Goal: Task Accomplishment & Management: Manage account settings

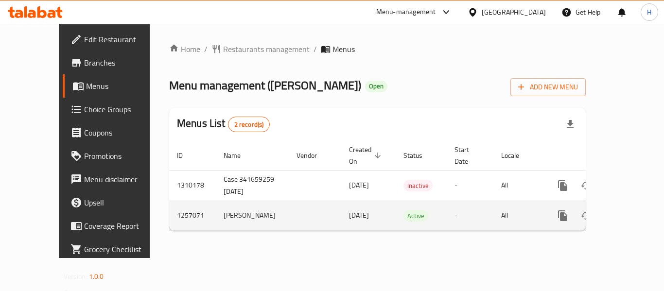
click at [625, 204] on link "enhanced table" at bounding box center [632, 215] width 23 height 23
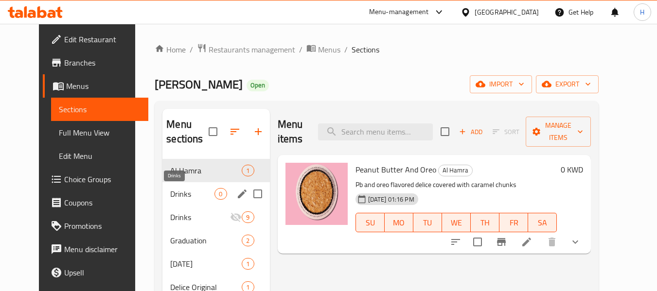
click at [175, 196] on span "Drinks" at bounding box center [192, 194] width 44 height 12
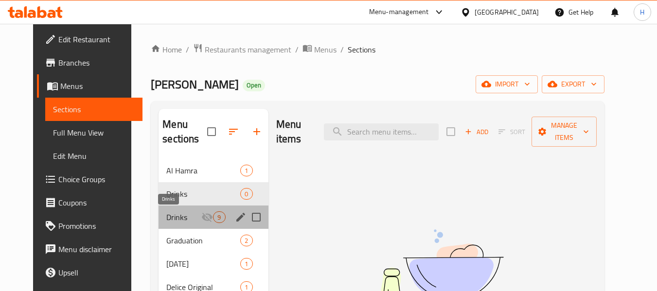
click at [174, 218] on span "Drinks" at bounding box center [183, 218] width 35 height 12
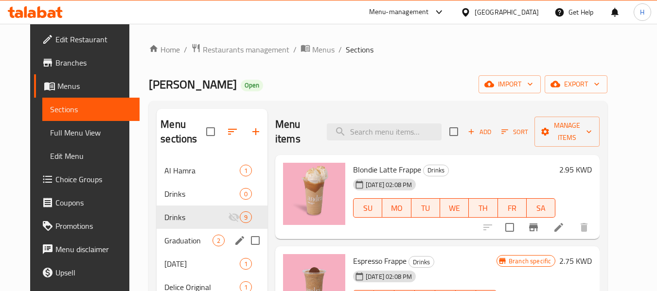
click at [172, 232] on div "Graduation 2" at bounding box center [212, 240] width 111 height 23
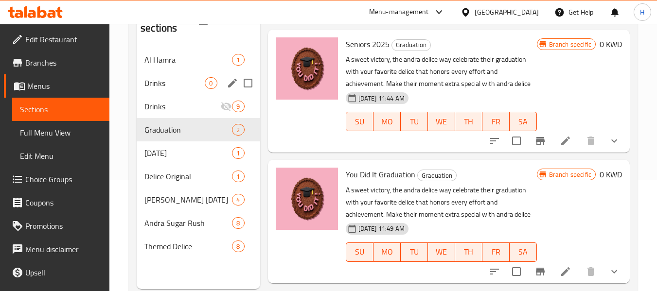
scroll to position [130, 0]
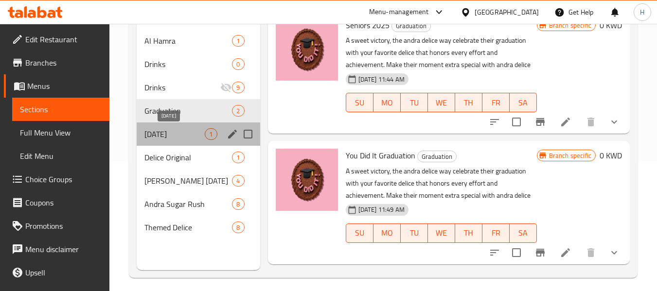
click at [167, 131] on span "Father's Day" at bounding box center [174, 134] width 60 height 12
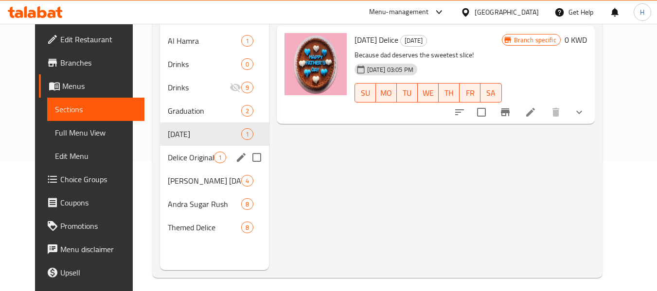
click at [163, 164] on div "Delice Original 1" at bounding box center [214, 157] width 108 height 23
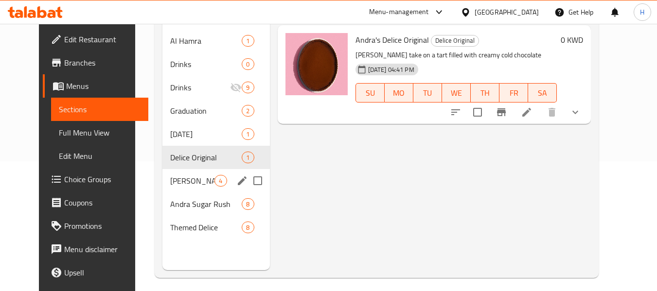
click at [164, 174] on div "Andra's Ramadan 4" at bounding box center [215, 180] width 107 height 23
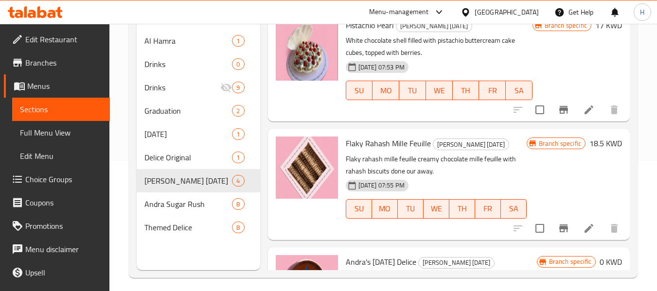
click at [62, 141] on link "Full Menu View" at bounding box center [61, 132] width 98 height 23
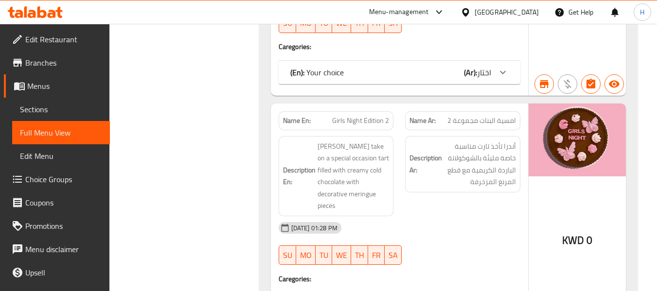
scroll to position [5456, 0]
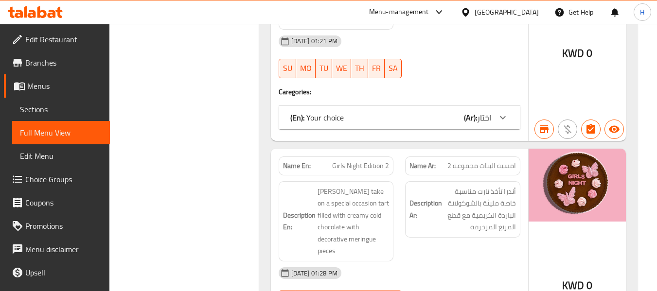
click at [54, 106] on span "Sections" at bounding box center [61, 110] width 82 height 12
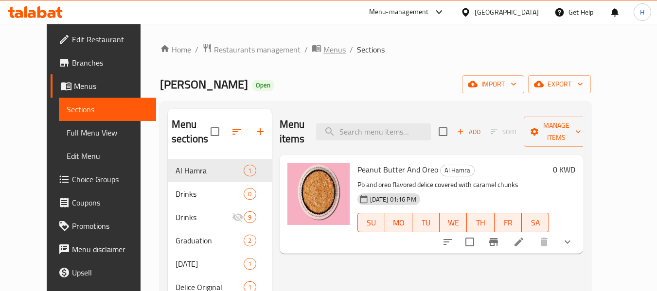
click at [323, 45] on span "Menus" at bounding box center [334, 50] width 22 height 12
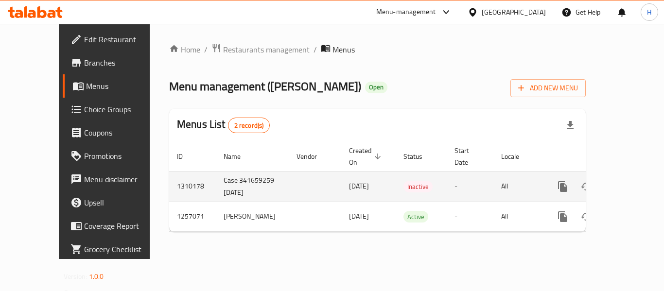
click at [627, 181] on icon "enhanced table" at bounding box center [633, 187] width 12 height 12
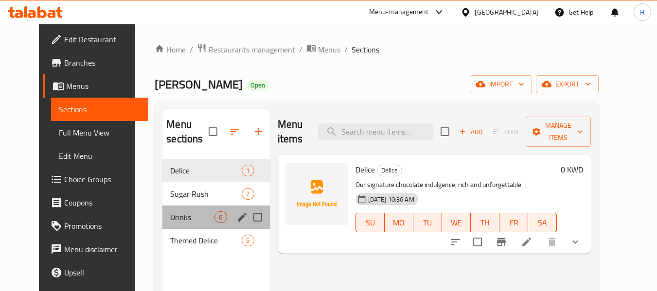
click at [187, 209] on div "Drinks 6" at bounding box center [215, 217] width 107 height 23
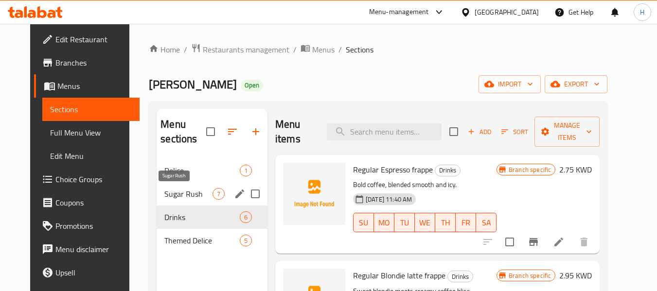
click at [181, 199] on span "Sugar Rush" at bounding box center [188, 194] width 48 height 12
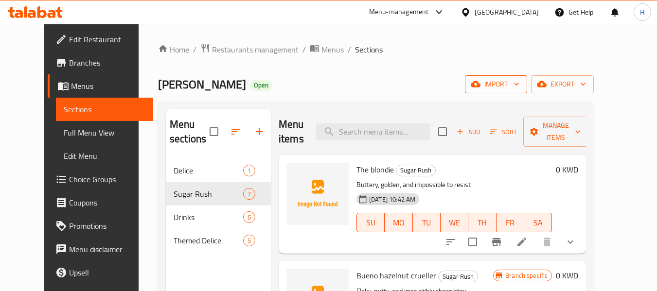
click at [527, 82] on button "import" at bounding box center [496, 84] width 62 height 18
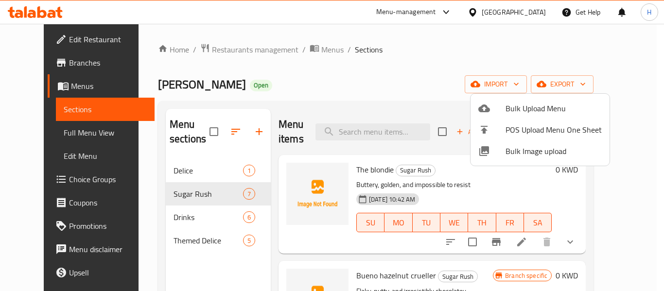
click at [508, 143] on li "Bulk Image upload" at bounding box center [540, 151] width 139 height 21
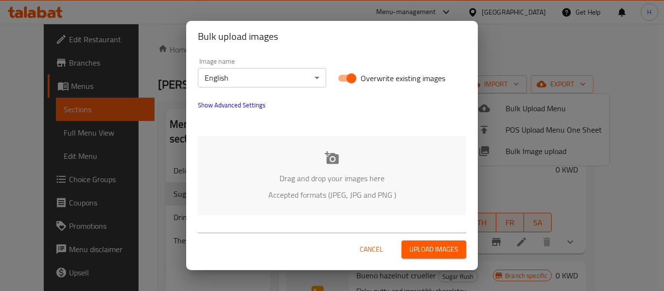
click at [238, 134] on div "Image name English ​ Overwrite existing images Show Advanced Settings Drag and …" at bounding box center [332, 136] width 292 height 169
click at [237, 145] on div "Drag and drop your images here Accepted formats (JPEG, JPG and PNG )" at bounding box center [332, 175] width 268 height 79
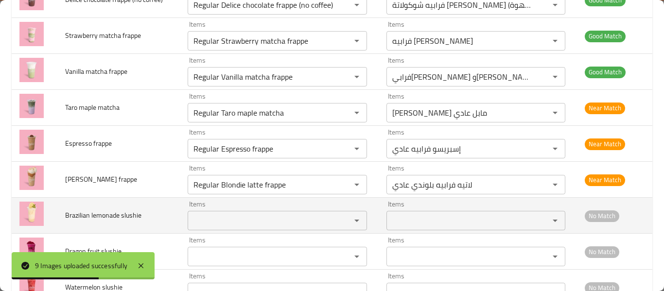
scroll to position [201, 0]
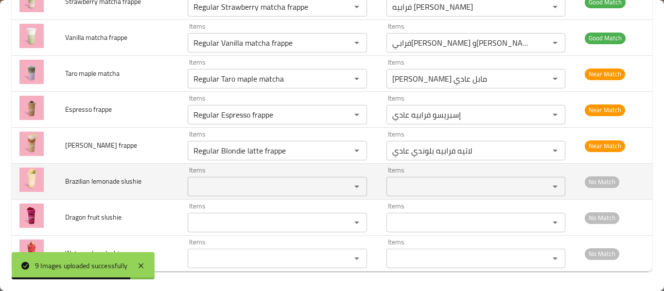
click at [223, 186] on slushie "Items" at bounding box center [263, 187] width 144 height 14
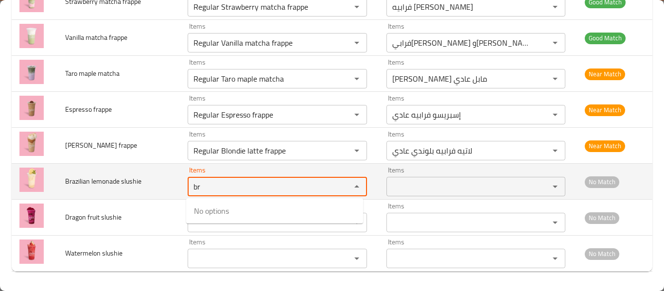
type slushie "b"
type slushie "s"
type slushie "l"
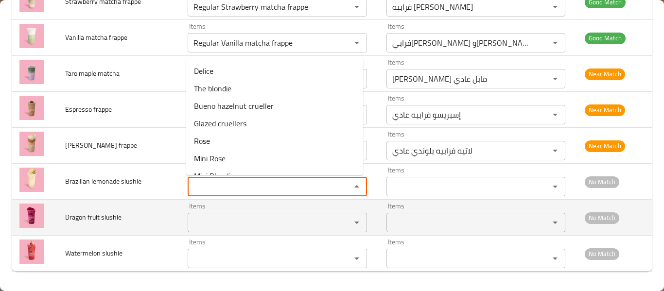
click at [216, 213] on div "Items" at bounding box center [277, 222] width 179 height 19
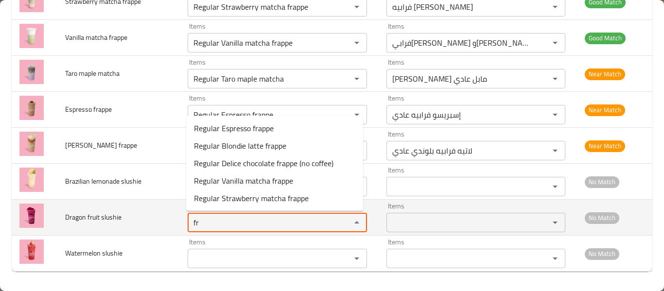
type slushie "f"
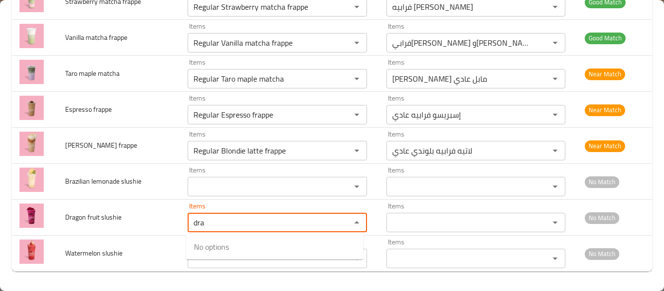
type slushie "dra"
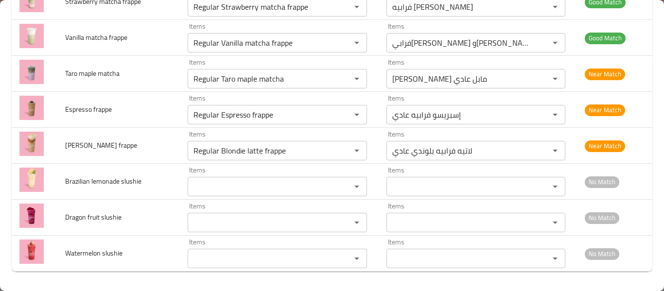
click at [229, 256] on slushie "Items" at bounding box center [263, 259] width 144 height 14
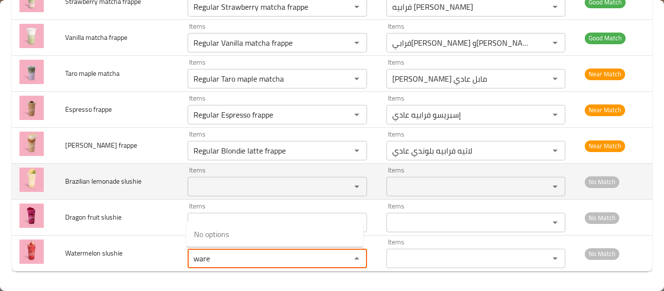
type slushie "ware"
click at [94, 177] on span "Brazilian lemonade slushie" at bounding box center [103, 181] width 76 height 13
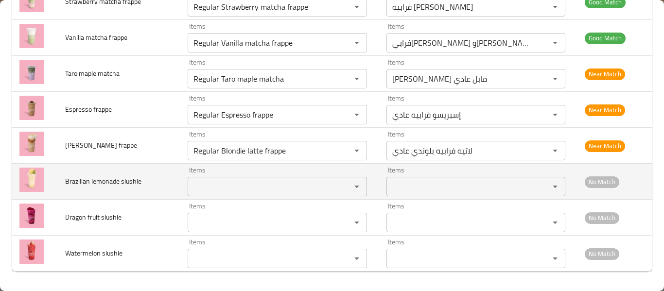
click at [94, 177] on span "Brazilian lemonade slushie" at bounding box center [103, 181] width 76 height 13
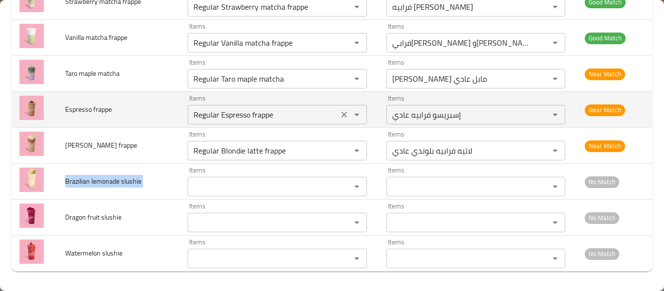
copy span "Brazilian lemonade slushie"
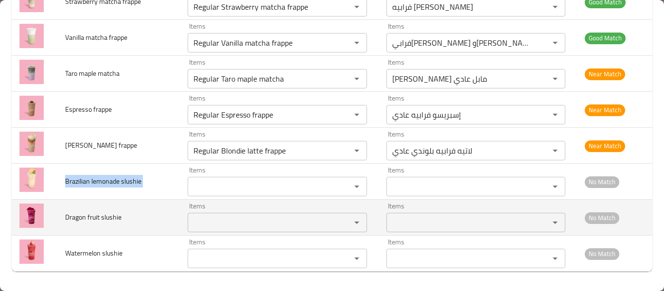
click at [58, 215] on td "Dragon fruit slushie" at bounding box center [118, 218] width 123 height 36
click at [67, 215] on span "Dragon fruit slushie" at bounding box center [93, 217] width 56 height 13
click at [68, 215] on span "Dragon fruit slushie" at bounding box center [93, 217] width 56 height 13
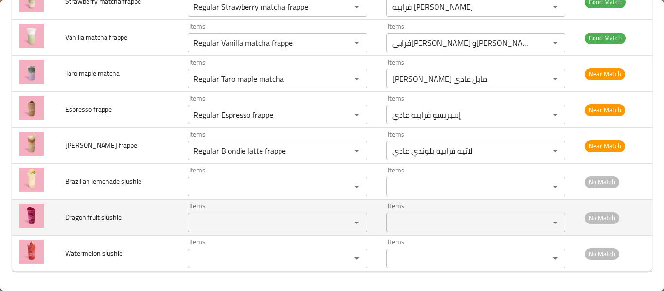
click at [101, 216] on span "Dragon fruit slushie" at bounding box center [93, 217] width 56 height 13
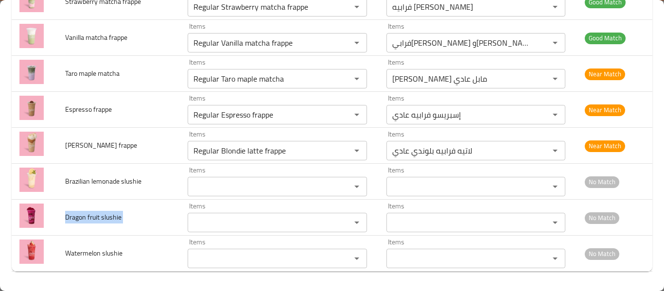
copy span "Dragon fruit slushie"
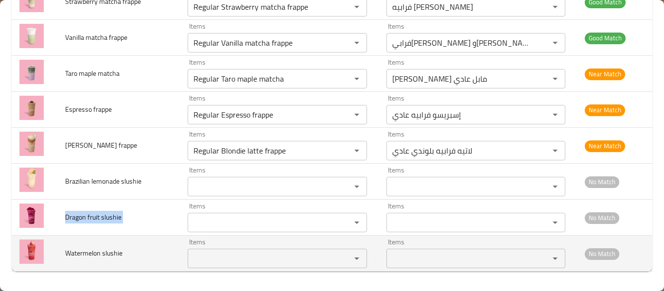
drag, startPoint x: 94, startPoint y: 260, endPoint x: 93, endPoint y: 248, distance: 11.3
click at [94, 260] on span "Watermelon slushie" at bounding box center [93, 253] width 57 height 13
click at [92, 247] on span "Watermelon slushie" at bounding box center [93, 253] width 57 height 13
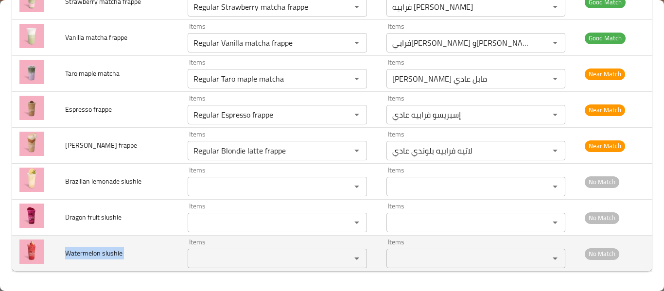
click at [92, 247] on span "Watermelon slushie" at bounding box center [93, 253] width 57 height 13
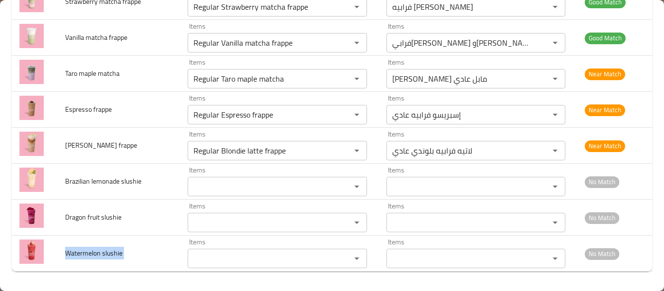
copy span "Watermelon slushie"
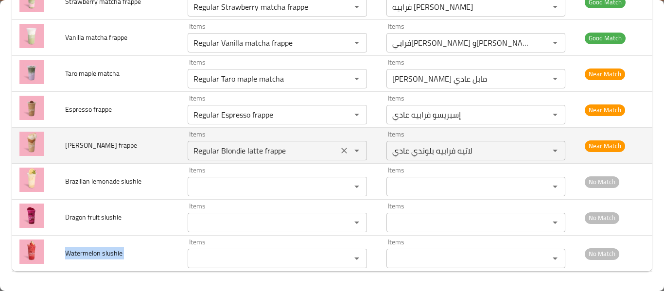
click at [237, 142] on div "Regular Blondie latte frappe Items" at bounding box center [277, 150] width 179 height 19
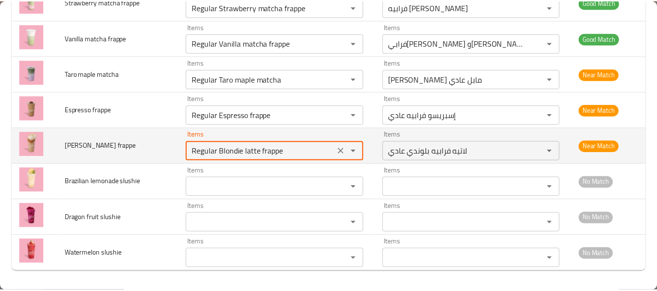
scroll to position [0, 0]
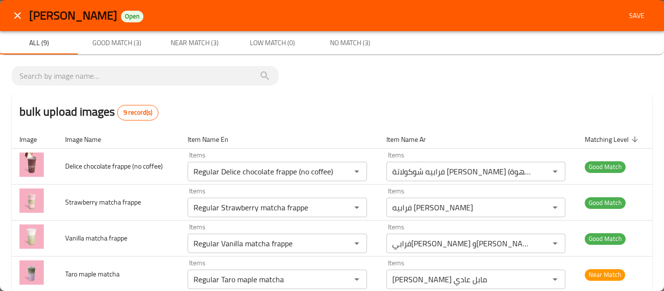
click at [633, 15] on span "Save" at bounding box center [636, 16] width 23 height 12
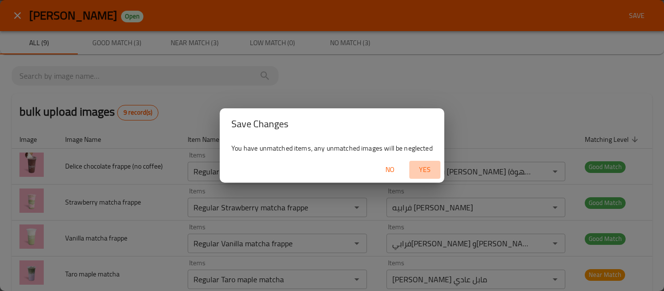
click at [426, 167] on span "Yes" at bounding box center [424, 170] width 23 height 12
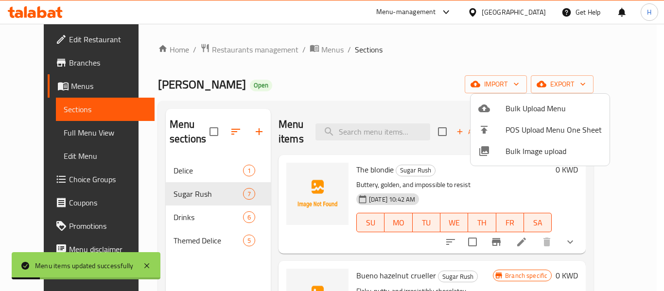
click at [178, 173] on div at bounding box center [332, 145] width 664 height 291
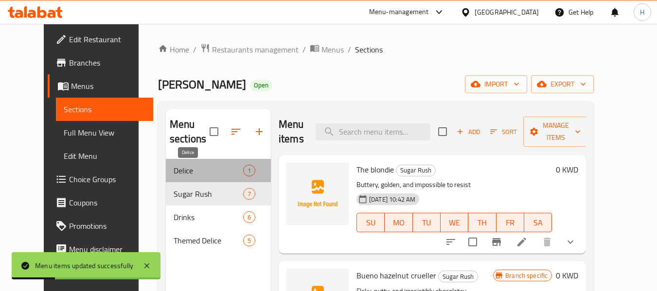
click at [178, 173] on span "Delice" at bounding box center [209, 171] width 70 height 12
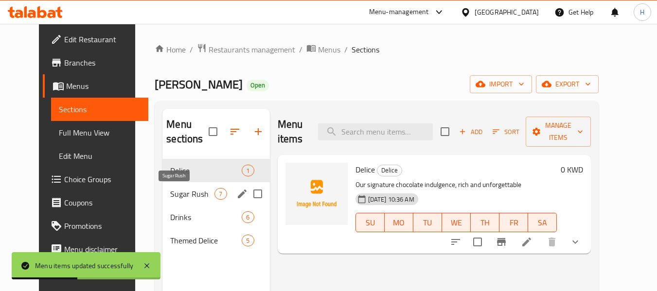
click at [174, 199] on span "Sugar Rush" at bounding box center [192, 194] width 44 height 12
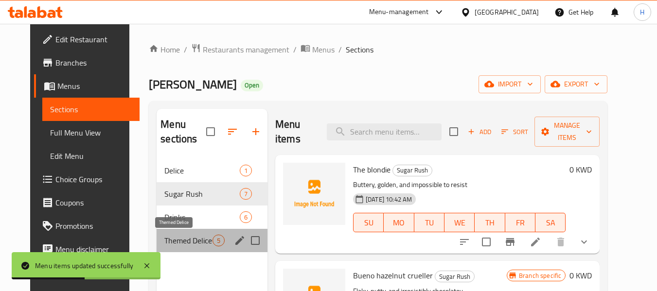
click at [173, 236] on span "Themed Delice" at bounding box center [188, 241] width 48 height 12
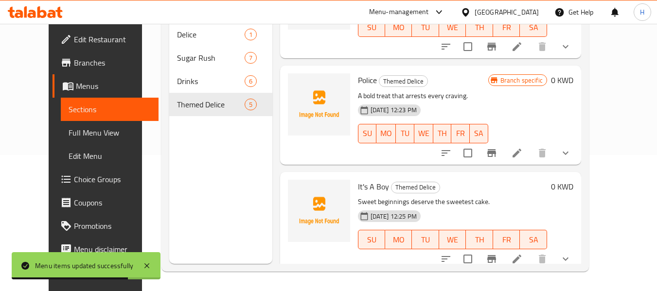
scroll to position [279, 0]
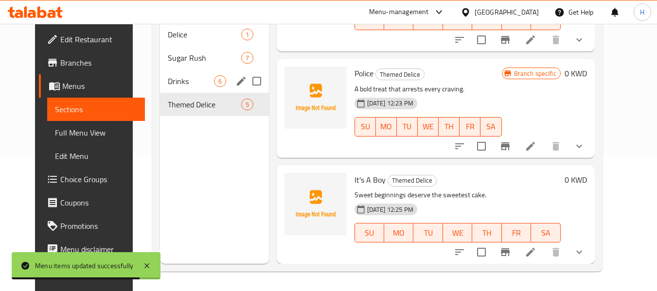
click at [179, 78] on span "Drinks" at bounding box center [191, 81] width 46 height 12
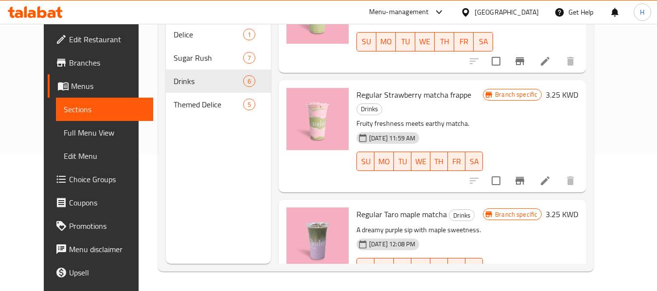
scroll to position [385, 0]
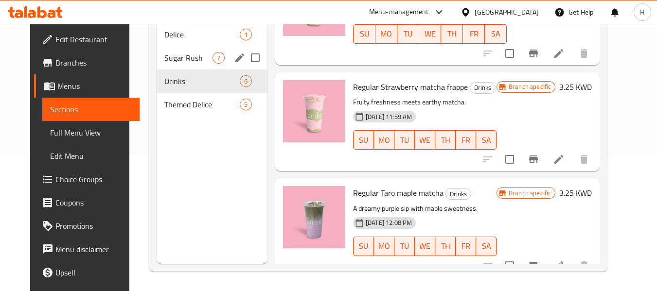
click at [184, 65] on div "Sugar Rush 7" at bounding box center [212, 57] width 111 height 23
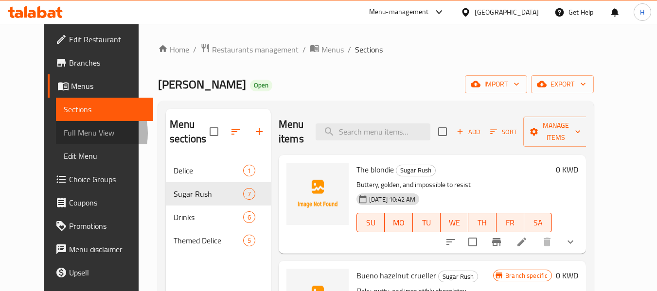
click at [64, 133] on span "Full Menu View" at bounding box center [105, 133] width 82 height 12
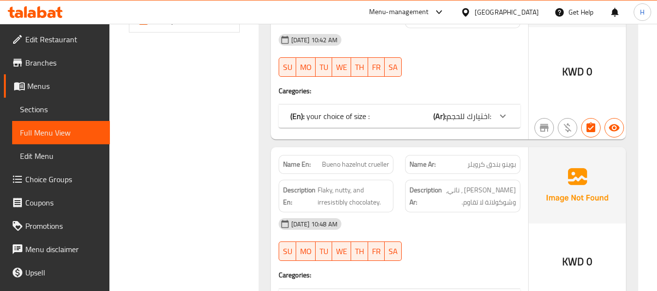
scroll to position [266, 0]
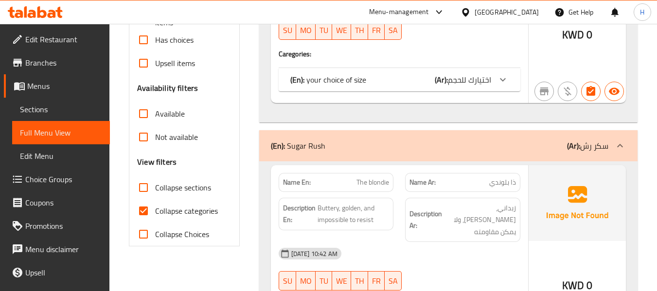
click at [518, 5] on div "Kuwait" at bounding box center [500, 11] width 94 height 23
click at [475, 8] on div at bounding box center [467, 12] width 14 height 11
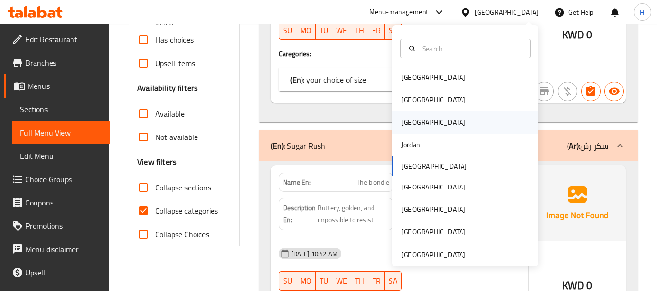
click at [406, 128] on div "Iraq" at bounding box center [433, 122] width 80 height 22
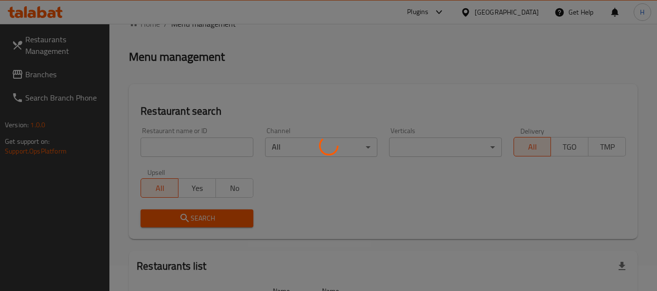
scroll to position [6, 0]
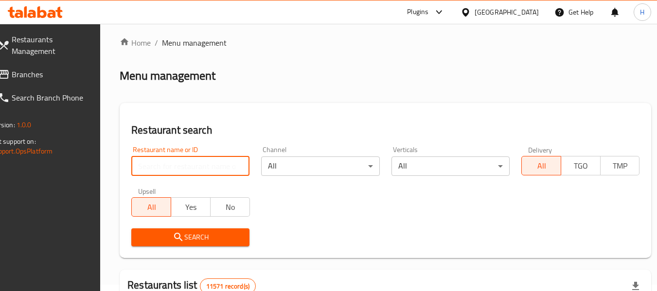
drag, startPoint x: 177, startPoint y: 170, endPoint x: 175, endPoint y: 159, distance: 10.3
click at [177, 170] on input "search" at bounding box center [190, 166] width 118 height 19
paste input "705656"
type input "705656"
click button "Search" at bounding box center [190, 238] width 118 height 18
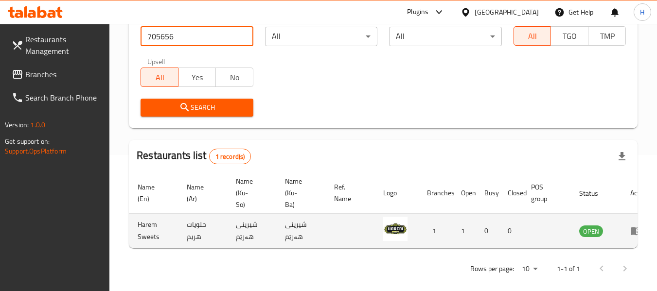
scroll to position [0, 60]
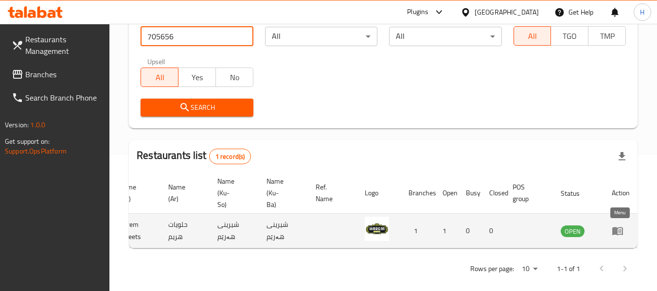
click at [626, 232] on link "enhanced table" at bounding box center [621, 231] width 18 height 12
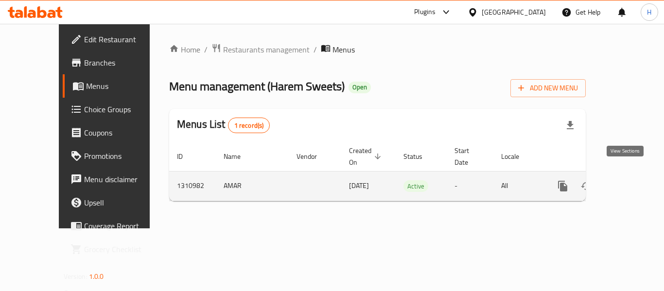
click at [627, 180] on icon "enhanced table" at bounding box center [633, 186] width 12 height 12
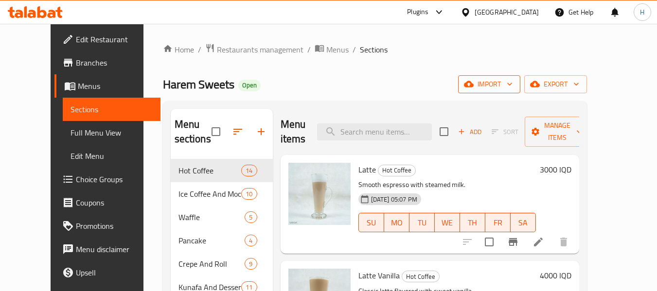
click at [474, 87] on icon "button" at bounding box center [469, 84] width 10 height 6
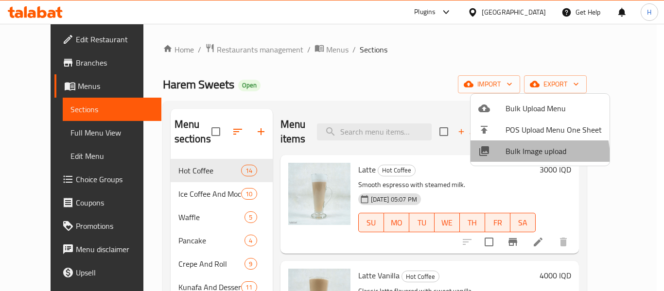
click at [509, 159] on li "Bulk Image upload" at bounding box center [540, 151] width 139 height 21
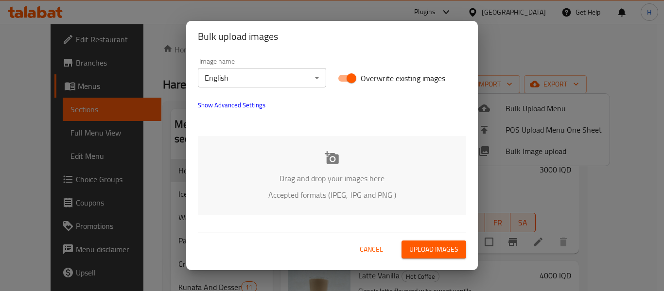
click at [365, 181] on p "Drag and drop your images here" at bounding box center [331, 179] width 239 height 12
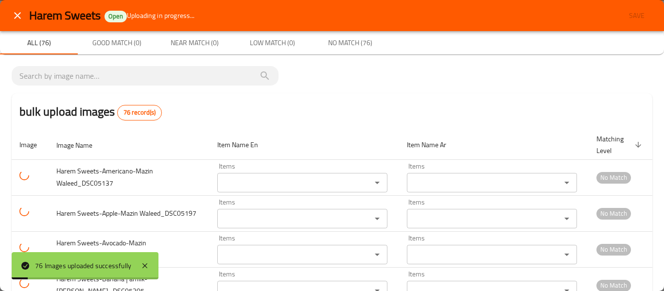
click at [13, 10] on icon "close" at bounding box center [18, 16] width 12 height 12
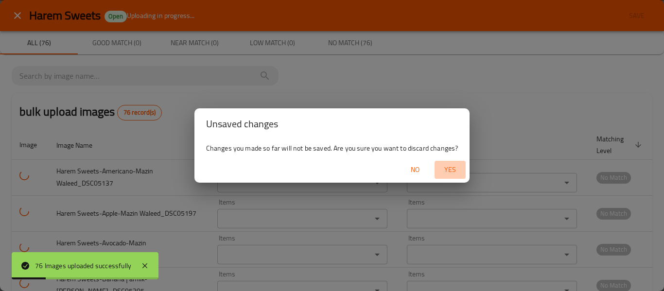
click at [449, 166] on span "Yes" at bounding box center [450, 170] width 23 height 12
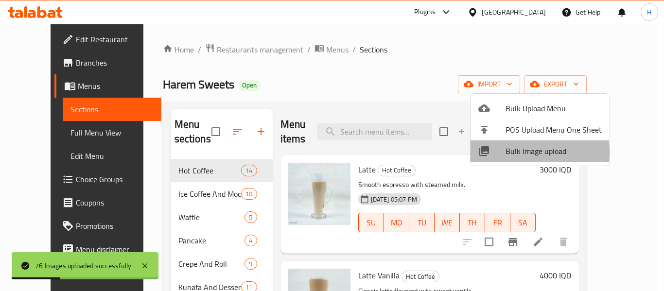
click at [519, 152] on span "Bulk Image upload" at bounding box center [554, 151] width 96 height 12
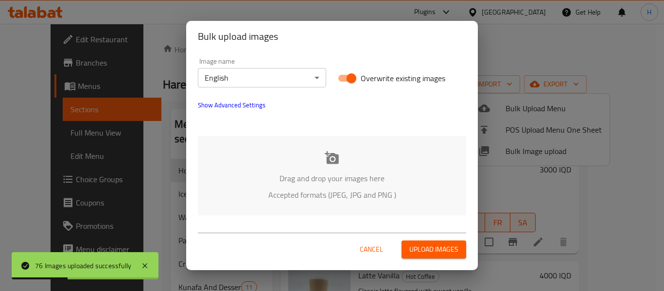
click at [378, 183] on p "Drag and drop your images here" at bounding box center [331, 179] width 239 height 12
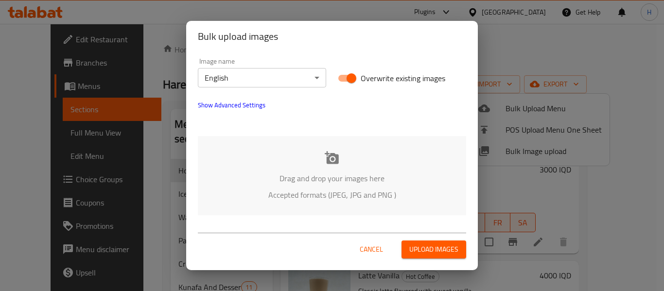
click at [242, 109] on span "Show Advanced Settings" at bounding box center [232, 105] width 68 height 12
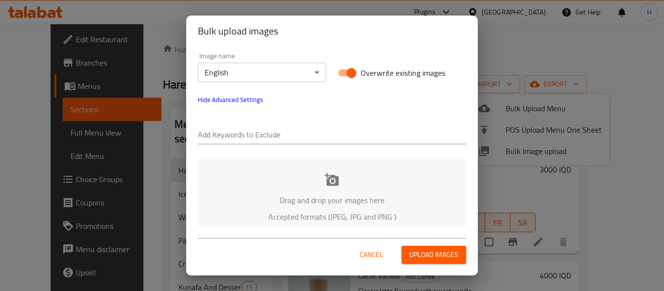
click at [233, 136] on input "text" at bounding box center [332, 136] width 268 height 16
paste input "Harem Sweets-Americano-Mazin Waleed_DSC05137"
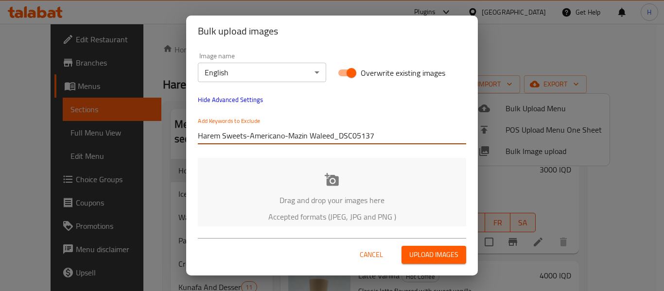
drag, startPoint x: 308, startPoint y: 136, endPoint x: 250, endPoint y: 138, distance: 58.4
click at [250, 138] on input "Harem Sweets-Americano-Mazin Waleed_DSC05137" at bounding box center [332, 136] width 268 height 16
type input "Harem Sweets- Waleed_DSC05137"
click at [362, 202] on p "Drag and drop your images here" at bounding box center [331, 200] width 239 height 12
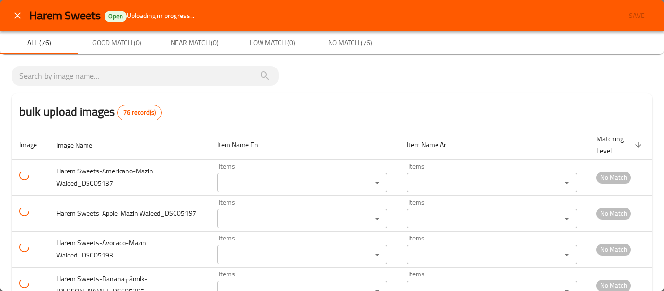
click at [21, 12] on icon "close" at bounding box center [18, 16] width 12 height 12
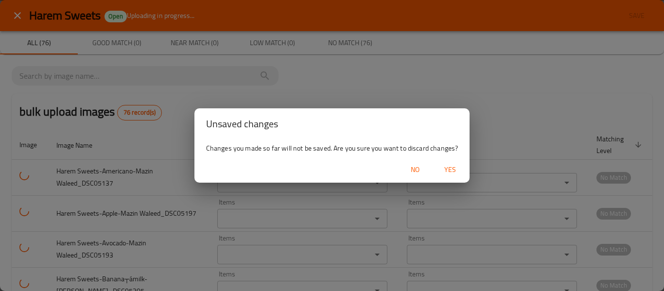
click at [442, 171] on span "Yes" at bounding box center [450, 170] width 23 height 12
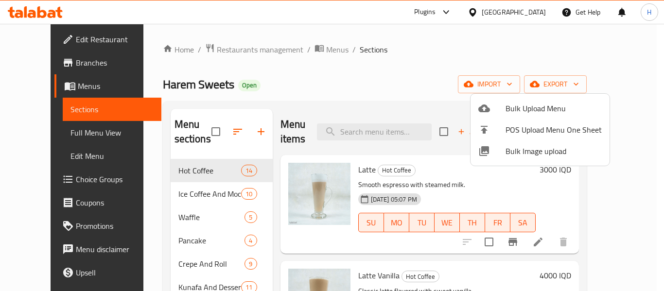
click at [499, 157] on div at bounding box center [491, 151] width 27 height 12
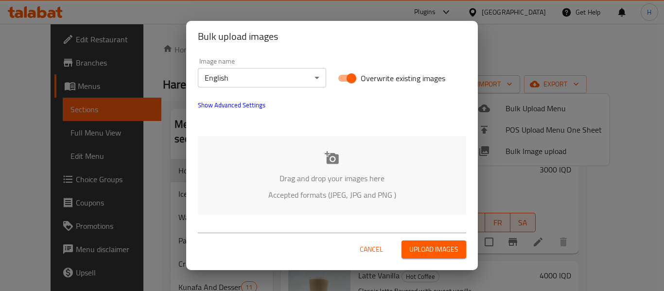
click at [275, 166] on div "Drag and drop your images here Accepted formats (JPEG, JPG and PNG )" at bounding box center [332, 175] width 268 height 79
click at [230, 105] on span "Show Advanced Settings" at bounding box center [232, 105] width 68 height 12
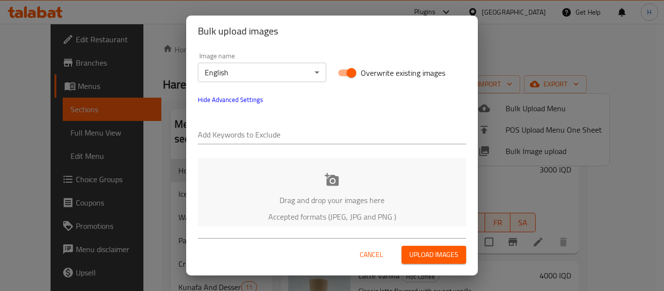
click at [240, 136] on input "text" at bounding box center [332, 136] width 268 height 16
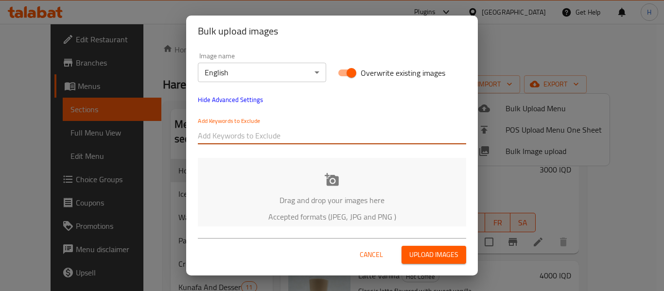
paste input "Harem Sweets-Americano-Mazin Waleed_DSC05137"
drag, startPoint x: 270, startPoint y: 142, endPoint x: 327, endPoint y: 146, distance: 57.0
click at [327, 146] on div "Add Keywords to Exclude Harem Sweets-Americano-Mazin Waleed_DSC05137" at bounding box center [332, 130] width 280 height 39
type input "Harem Sweets-Americano-Mazin Waleed_DSC05137"
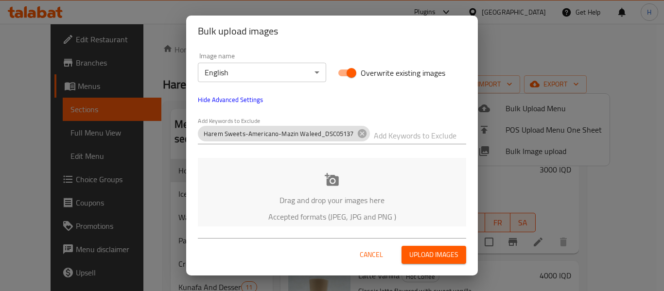
click at [327, 146] on div "Add Keywords to Exclude Harem Sweets-Americano-Mazin Waleed_DSC05137" at bounding box center [332, 130] width 280 height 39
click at [329, 146] on div "Add Keywords to Exclude Harem Sweets-Americano-Mazin Waleed_DSC05137" at bounding box center [332, 130] width 280 height 39
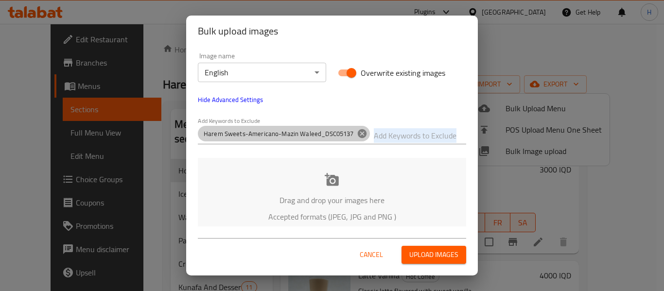
click at [359, 133] on icon at bounding box center [362, 133] width 11 height 11
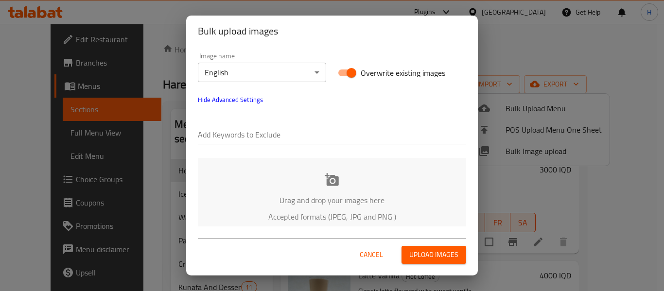
click at [278, 135] on input "text" at bounding box center [332, 136] width 268 height 16
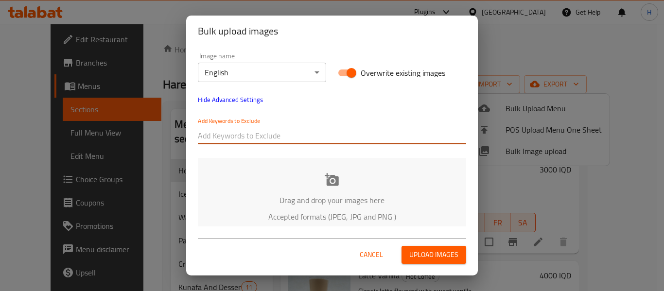
paste input "Harem Sweets-Americano-Mazin Waleed_DSC05137"
drag, startPoint x: 297, startPoint y: 138, endPoint x: 387, endPoint y: 139, distance: 90.0
click at [387, 139] on input "Harem Sweets-Americano-Mazin Waleed_DSC05137" at bounding box center [332, 136] width 268 height 16
type input "Harem Sweets-"
paste input "Harem Sweets-Americano-Mazin Waleed_DSC05137"
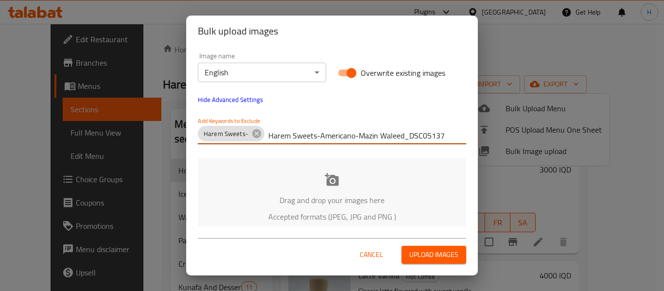
click at [355, 137] on input "Harem Sweets-Americano-Mazin Waleed_DSC05137" at bounding box center [367, 136] width 198 height 16
click at [354, 137] on input "Harem Sweets-Americano-Mazin Waleed_DSC05137" at bounding box center [367, 136] width 198 height 16
drag, startPoint x: 353, startPoint y: 137, endPoint x: 309, endPoint y: 137, distance: 44.3
click at [309, 137] on input "Harem Sweets-Americano-Mazin Waleed_DSC05137" at bounding box center [367, 136] width 198 height 16
click at [354, 133] on input "Harem Sweets-Americano-Mazin Waleed_DSC05137" at bounding box center [367, 136] width 198 height 16
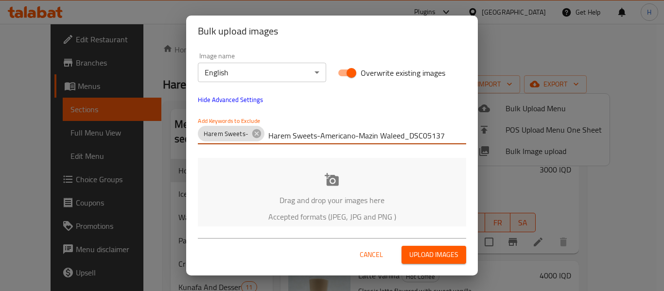
drag, startPoint x: 350, startPoint y: 139, endPoint x: 261, endPoint y: 139, distance: 89.0
click at [261, 139] on div "Harem Sweets- Harem Sweets-Americano-Mazin Waleed_DSC05137" at bounding box center [332, 135] width 268 height 19
type input "-Mazin Waleed_DSC05137"
click at [350, 180] on div "Drag and drop your images here Accepted formats (JPEG, JPG and PNG )" at bounding box center [332, 197] width 268 height 79
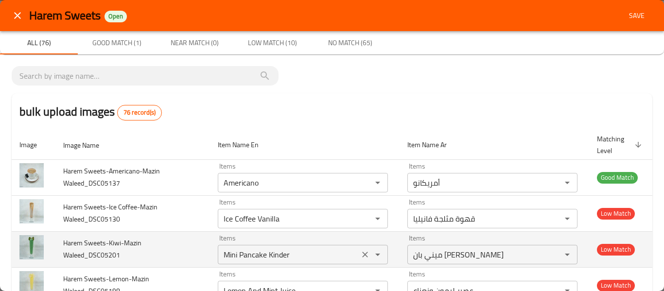
scroll to position [130, 0]
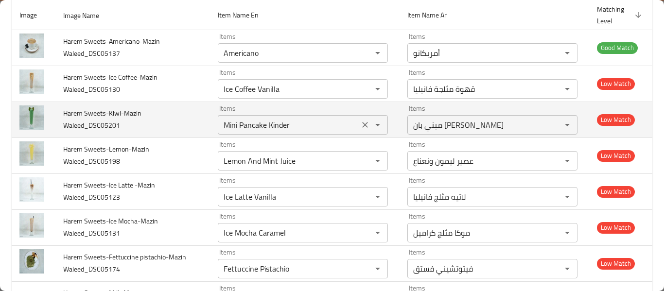
click at [237, 127] on Waleed_DSC05201 "Mini Pancake Kinder" at bounding box center [289, 125] width 136 height 14
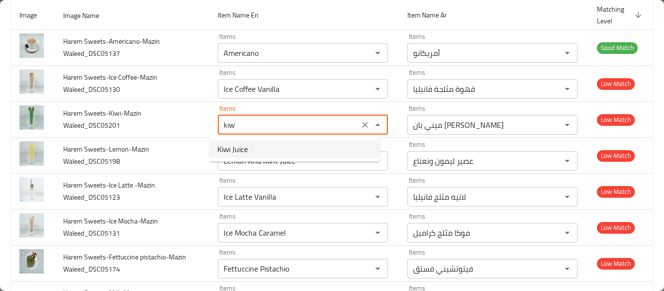
click at [232, 150] on span "Kiwi Juice" at bounding box center [232, 149] width 31 height 12
type Waleed_DSC05201 "Kiwi Juice"
type Waleed_DSC05201-ar "عصير كيوي"
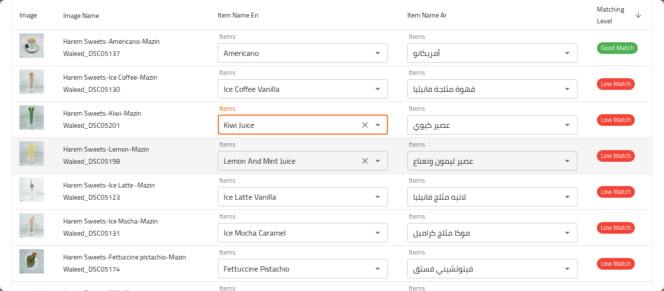
click at [358, 159] on button "Clear" at bounding box center [365, 161] width 14 height 14
type Waleed_DSC05201 "Kiwi Juice"
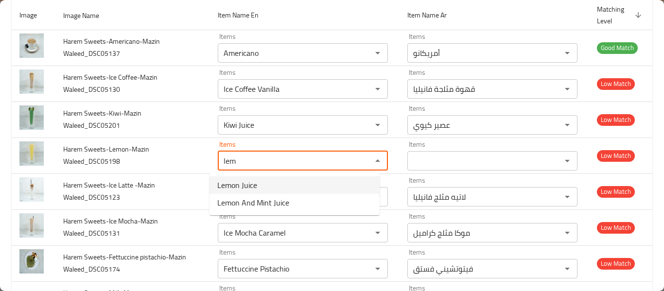
click at [314, 186] on Waleed_DSC05198-option-0 "Lemon Juice" at bounding box center [295, 186] width 170 height 18
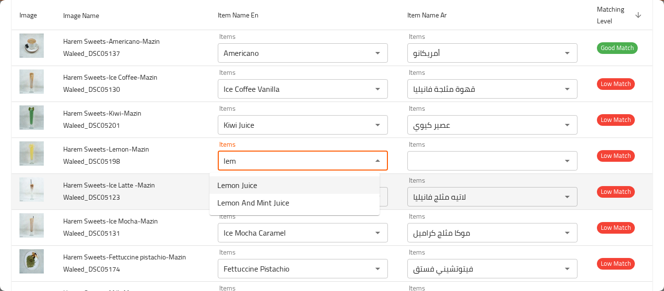
type Waleed_DSC05198 "Lemon Juice"
type Waleed_DSC05198-ar "عصير ليمون"
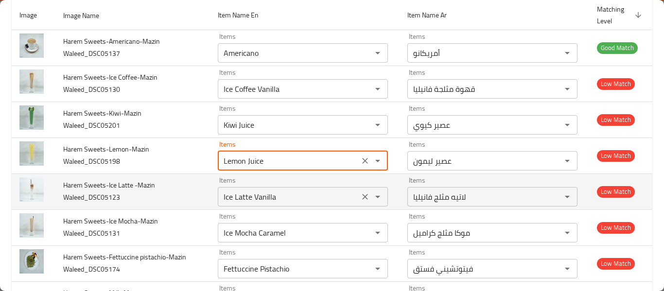
click at [298, 205] on div "Ice Latte Vanilla Items" at bounding box center [303, 196] width 170 height 19
type Waleed_DSC05198 "Lemon Juice"
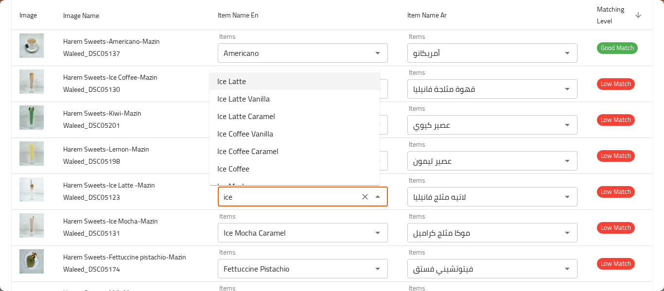
click at [271, 87] on Waleed_DSC05123-option-0 "Ice Latte" at bounding box center [295, 81] width 170 height 18
type Waleed_DSC05123 "Ice Latte"
type Waleed_DSC05123-ar "لاتيه مثلج"
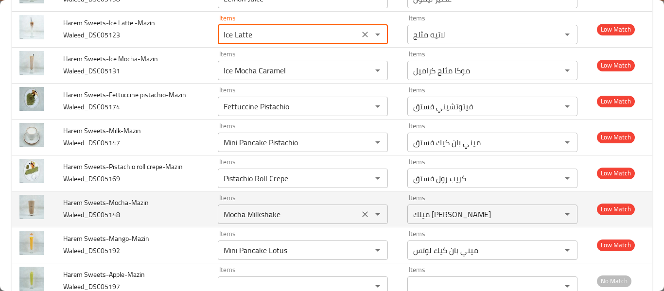
scroll to position [259, 0]
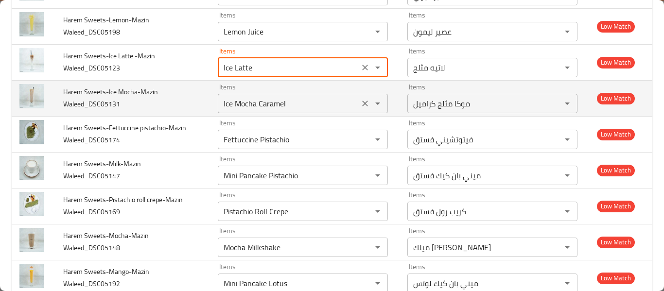
click at [361, 106] on icon "Clear" at bounding box center [365, 104] width 10 height 10
type Waleed_DSC05123 "Ice Latte"
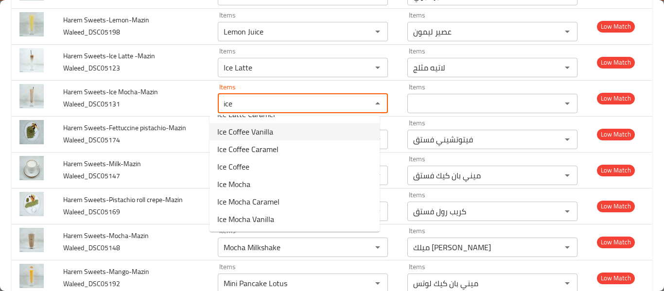
scroll to position [0, 0]
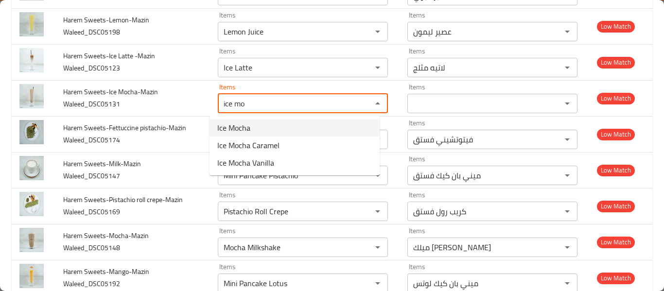
click at [235, 119] on Waleed_DSC05131-option-0 "Ice Mocha" at bounding box center [295, 128] width 170 height 18
type Waleed_DSC05131 "Ice Mocha"
type Waleed_DSC05131-ar "موكا مثلج"
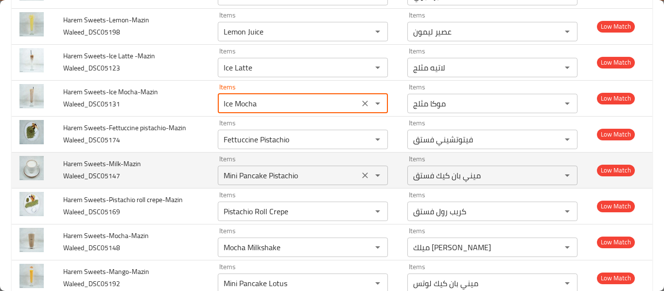
type Waleed_DSC05131 "Ice Mocha"
click at [320, 173] on Waleed_DSC05147 "Mini Pancake Pistachio" at bounding box center [289, 176] width 136 height 14
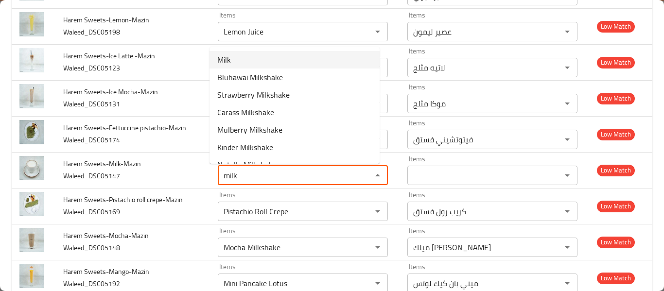
click at [258, 56] on Waleed_DSC05147-option-0 "Milk" at bounding box center [295, 60] width 170 height 18
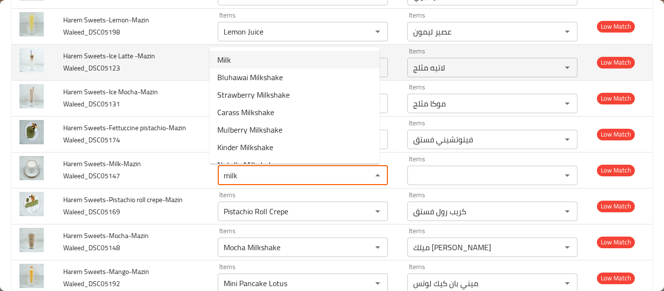
type Waleed_DSC05147 "Milk"
type Waleed_DSC05147-ar "حليب"
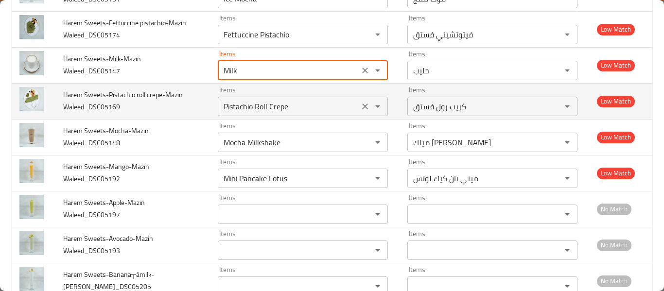
scroll to position [389, 0]
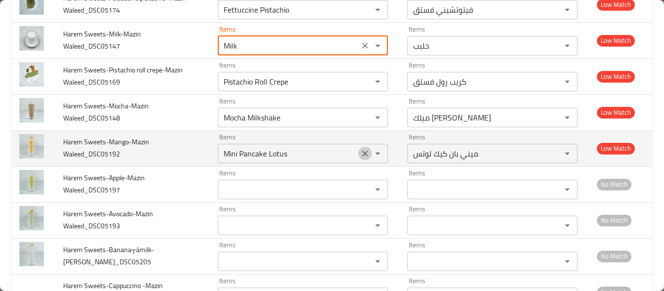
click at [360, 151] on icon "Clear" at bounding box center [365, 154] width 10 height 10
type Waleed_DSC05147 "Milk"
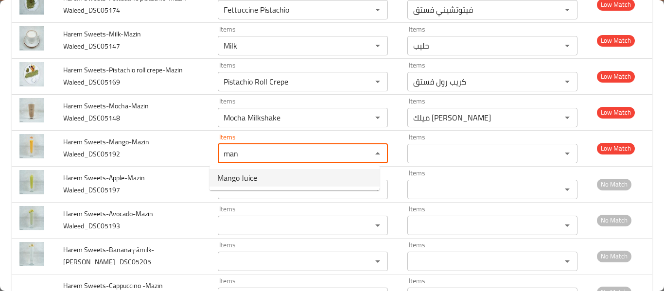
click at [280, 177] on Waleed_DSC05192-option-0 "Mango Juice" at bounding box center [295, 178] width 170 height 18
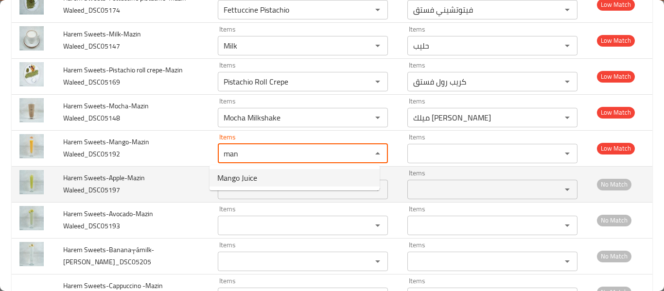
type Waleed_DSC05192 "Mango Juice"
type Waleed_DSC05192-ar "عصير مانجو"
type Waleed_DSC05192 "Mango Juice"
click at [273, 191] on Waleed_DSC05197 "Items" at bounding box center [289, 190] width 136 height 14
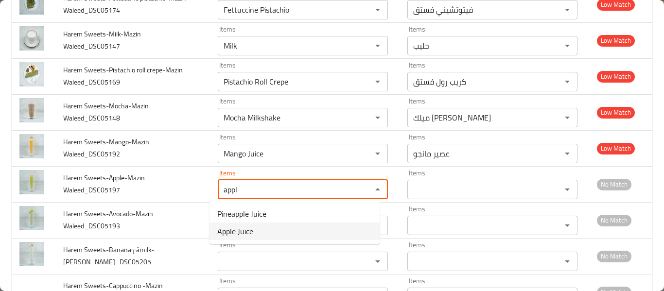
click at [254, 227] on Waleed_DSC05197-option-1 "Apple Juice" at bounding box center [295, 232] width 170 height 18
type Waleed_DSC05197 "Apple Juice"
type Waleed_DSC05197-ar "عصير تفاح"
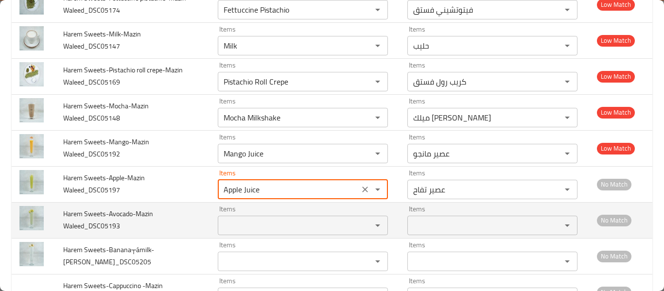
type Waleed_DSC05197 "Apple Juice"
click at [254, 226] on Waleed_DSC05193 "Items" at bounding box center [289, 226] width 136 height 14
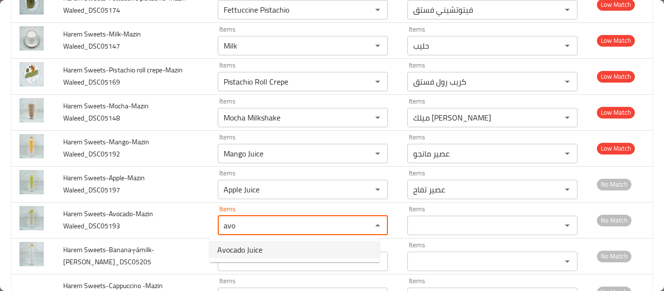
click at [254, 248] on span "Avocado Juice" at bounding box center [239, 250] width 45 height 12
type Waleed_DSC05193 "Avocado Juice"
type Waleed_DSC05193-ar "عصير أفوكادو"
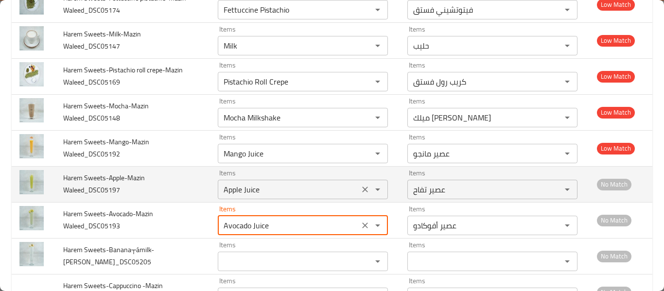
scroll to position [519, 0]
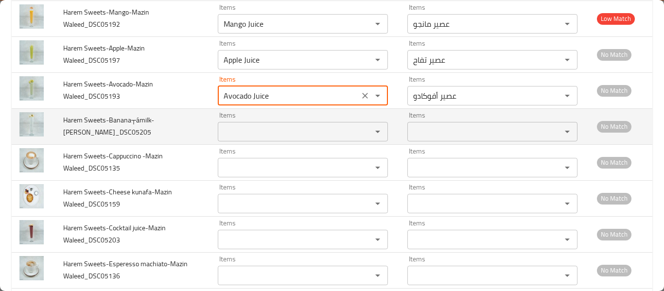
type Waleed_DSC05193 "Avocado Juice"
click at [263, 136] on Waleed_DSC05205 "Items" at bounding box center [289, 132] width 136 height 14
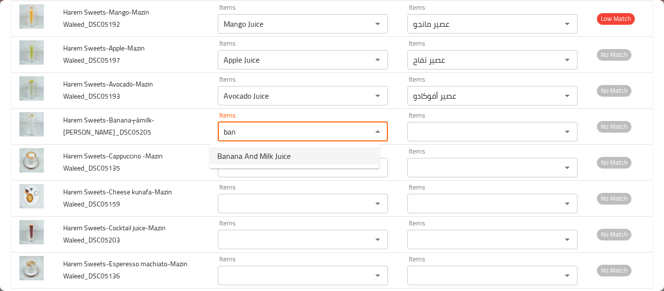
click at [264, 152] on span "Banana And Milk Juice" at bounding box center [253, 156] width 73 height 12
type Waleed_DSC05205 "Banana And Milk Juice"
type Waleed_DSC05205-ar "عصير موز وحليب"
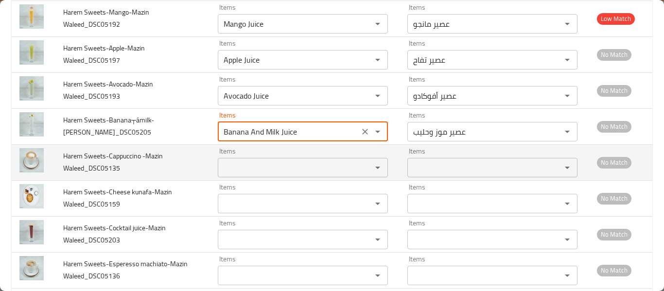
type Waleed_DSC05205 "Banana And Milk Juice"
click at [264, 164] on Waleed_DSC05135 "Items" at bounding box center [289, 168] width 136 height 14
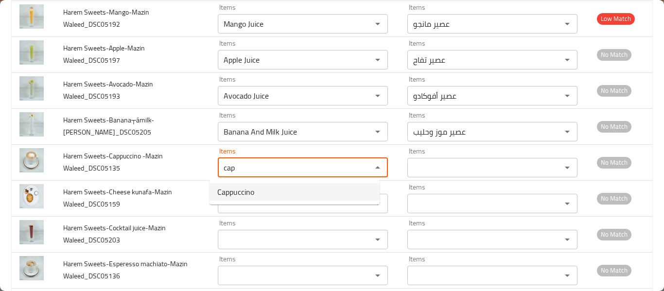
click at [258, 184] on Waleed_DSC05135-option-0 "Cappuccino" at bounding box center [295, 192] width 170 height 18
click at [258, 184] on div "Items Items" at bounding box center [303, 199] width 170 height 30
type Waleed_DSC05135 "Cappuccino"
type Waleed_DSC05135-ar "كابتشينو"
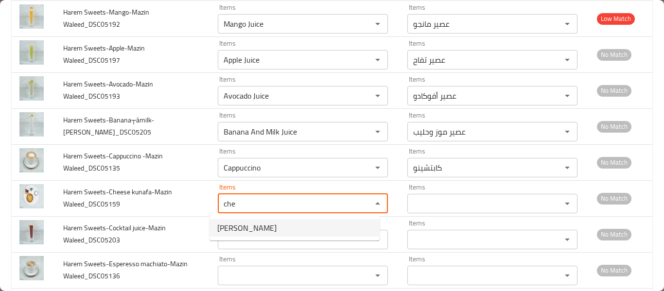
click at [255, 231] on span "Cheese Kunafa" at bounding box center [246, 228] width 59 height 12
type Waleed_DSC05159 "Cheese Kunafa"
type Waleed_DSC05159-ar "كنافة بالجبن"
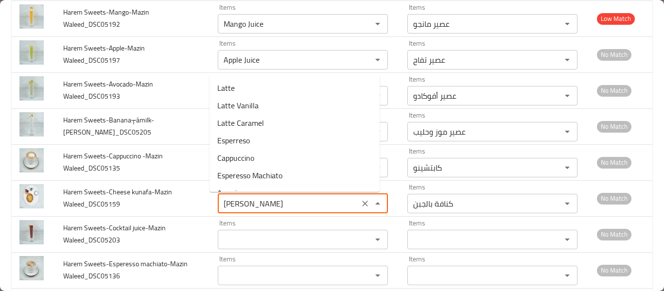
click at [255, 231] on div "Items" at bounding box center [303, 239] width 170 height 19
type Waleed_DSC05159 "Cheese Kunafa"
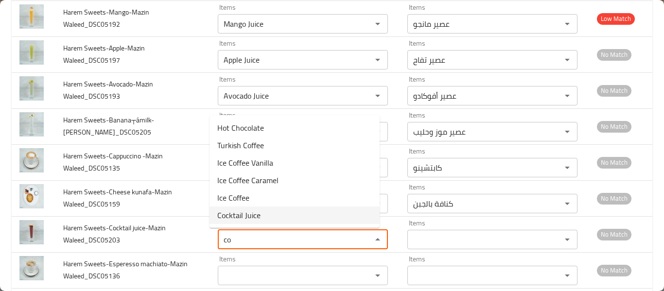
click at [266, 222] on Waleed_DSC05203-option-5 "Cocktail Juice" at bounding box center [295, 216] width 170 height 18
type Waleed_DSC05203 "Cocktail Juice"
type Waleed_DSC05203-ar "عصير كوكتيل"
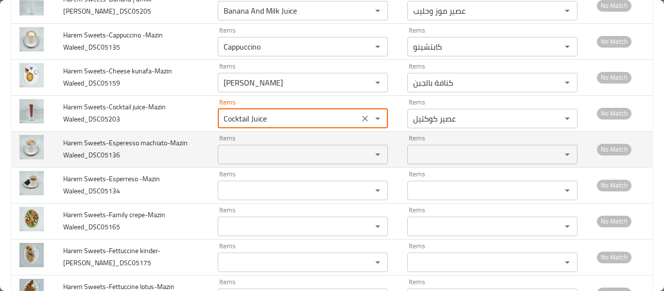
scroll to position [648, 0]
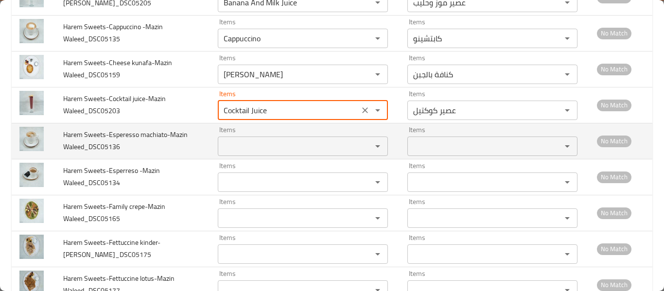
type Waleed_DSC05203 "Cocktail Juice"
click at [283, 145] on Waleed_DSC05136 "Items" at bounding box center [289, 147] width 136 height 14
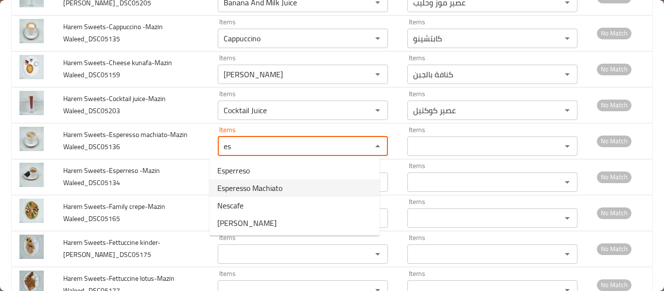
click at [289, 185] on Waleed_DSC05136-option-1 "Esperesso Machiato" at bounding box center [295, 188] width 170 height 18
type Waleed_DSC05136 "Esperesso Machiato"
type Waleed_DSC05136-ar "اسبريسو ماكياتو"
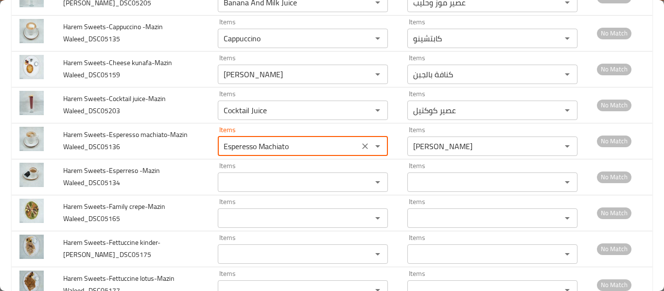
type Waleed_DSC05136 "Esperesso Machiato"
click at [289, 185] on Waleed_DSC05134 "Items" at bounding box center [289, 183] width 136 height 14
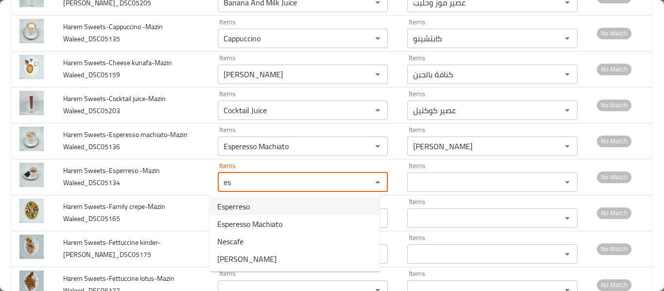
click at [296, 203] on Waleed_DSC05134-option-0 "Esperreso" at bounding box center [295, 207] width 170 height 18
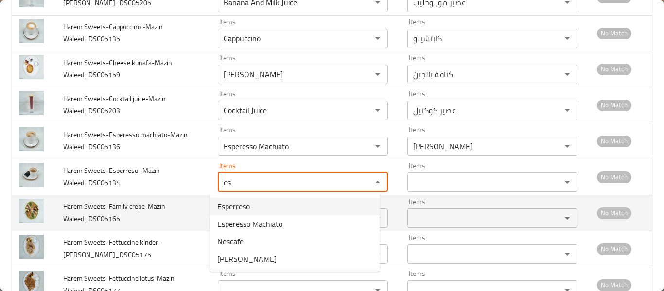
type Waleed_DSC05134 "Esperreso"
type Waleed_DSC05134-ar "اسبريسو"
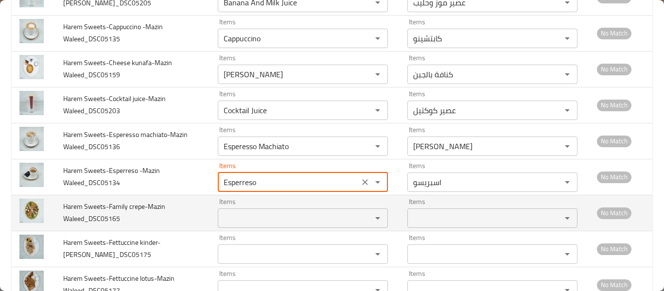
type Waleed_DSC05134 "Esperreso"
click at [285, 220] on Waleed_DSC05165 "Items" at bounding box center [289, 219] width 136 height 14
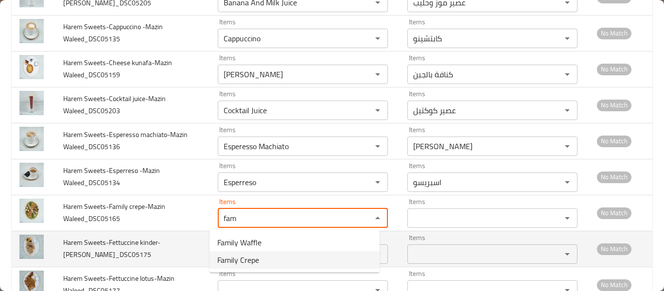
click at [260, 261] on Waleed_DSC05165-option-1 "Family Crepe" at bounding box center [295, 260] width 170 height 18
type Waleed_DSC05165 "Family Crepe"
type Waleed_DSC05165-ar "كريب عائلي"
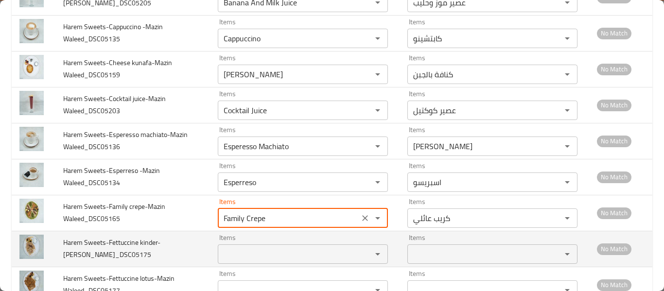
type Waleed_DSC05165 "Family Crepe"
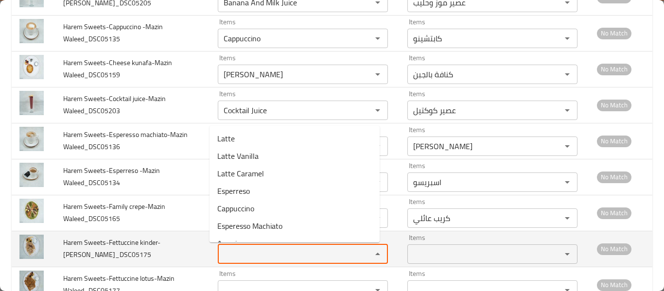
click at [254, 250] on Waleed_DSC05175 "Items" at bounding box center [289, 254] width 136 height 14
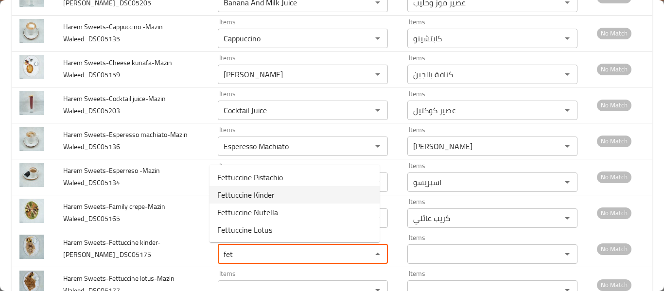
click at [274, 194] on Waleed_DSC05175-option-1 "Fettuccine Kinder" at bounding box center [295, 195] width 170 height 18
type Waleed_DSC05175 "Fettuccine Kinder"
type Waleed_DSC05175-ar "فيتوتشيني كيندر"
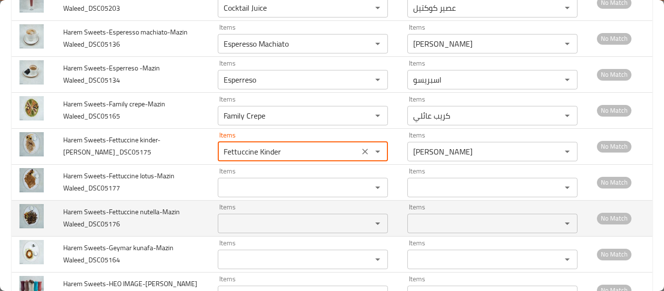
scroll to position [778, 0]
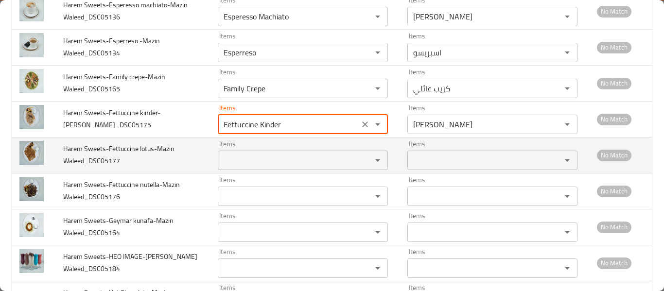
type Waleed_DSC05175 "Fettuccine Kinder"
click at [258, 154] on Waleed_DSC05177 "Items" at bounding box center [289, 161] width 136 height 14
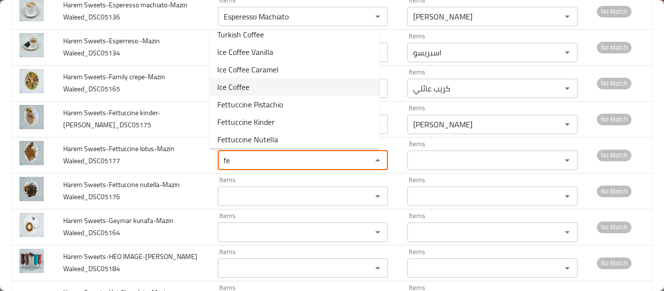
scroll to position [49, 0]
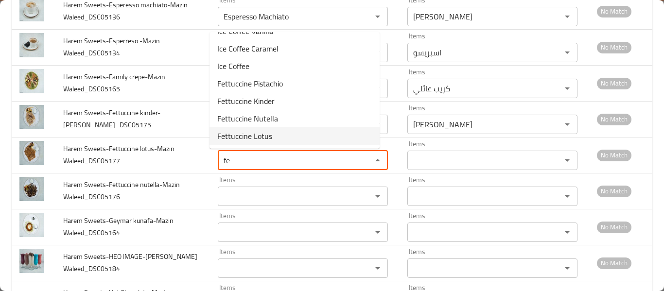
click at [266, 131] on span "Fettuccine Lotus" at bounding box center [244, 136] width 55 height 12
type Waleed_DSC05177 "Fettuccine Lotus"
type Waleed_DSC05177-ar "فيتوتشيني لوتس"
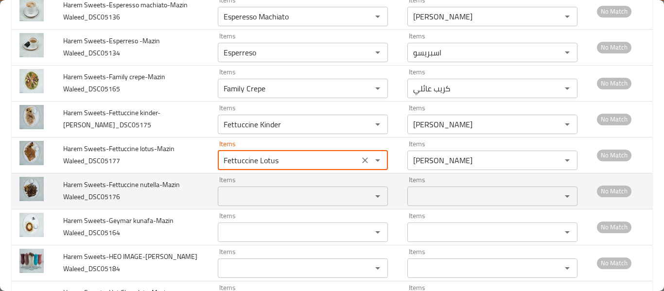
type Waleed_DSC05177 "Fettuccine Lotus"
click at [255, 194] on Waleed_DSC05176 "Items" at bounding box center [289, 197] width 136 height 14
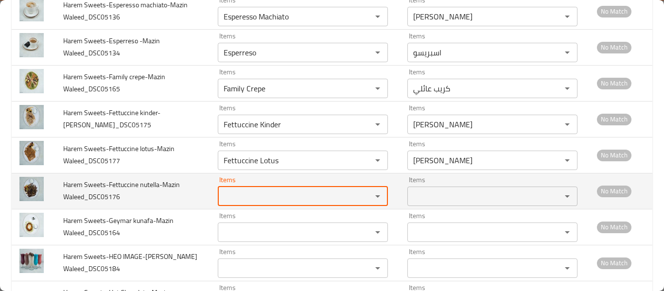
click at [255, 194] on Waleed_DSC05176 "Items" at bounding box center [289, 197] width 136 height 14
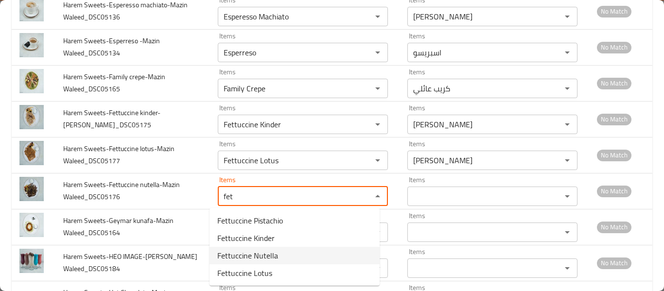
click at [269, 261] on span "Fettuccine Nutella" at bounding box center [247, 256] width 61 height 12
type Waleed_DSC05176 "Fettuccine Nutella"
type Waleed_DSC05176-ar "فيتوتشيني نوتيلا"
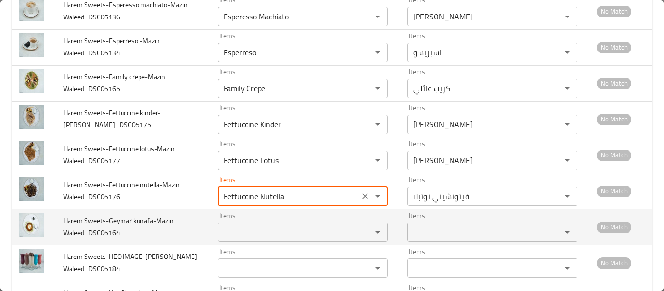
type Waleed_DSC05176 "Fettuccine Nutella"
click at [272, 231] on Waleed_DSC05164 "Items" at bounding box center [289, 233] width 136 height 14
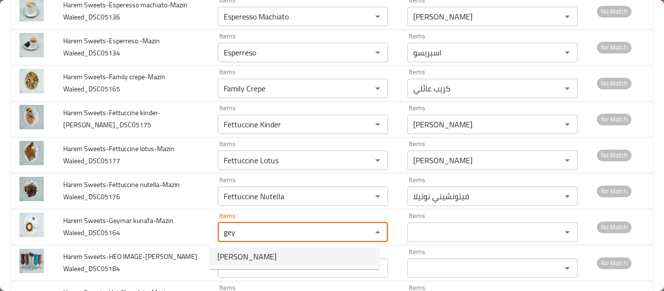
click at [252, 257] on span "Geymar Kunafa" at bounding box center [246, 257] width 59 height 12
type Waleed_DSC05164 "Geymar Kunafa"
type Waleed_DSC05164-ar "كنافة جيمر"
click at [252, 257] on div "Items Items" at bounding box center [303, 263] width 170 height 30
type Waleed_DSC05164 "Geymar Kunafa"
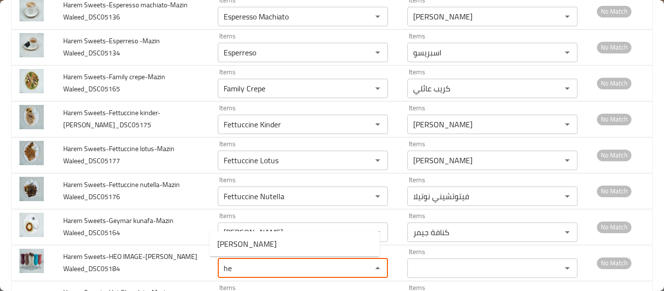
type Waleed_DSC05184 "h"
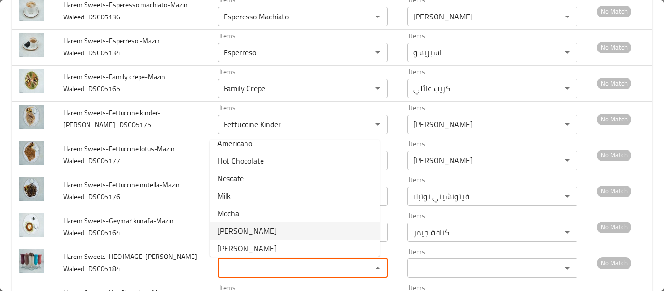
scroll to position [130, 0]
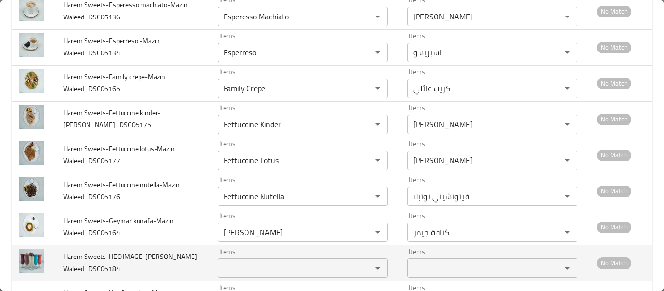
click at [183, 263] on td "Harem Sweets-HEO IMAGE-Mazin Waleed_DSC05184" at bounding box center [132, 263] width 155 height 36
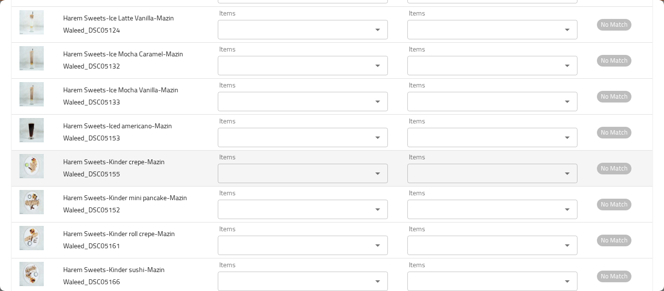
scroll to position [937, 0]
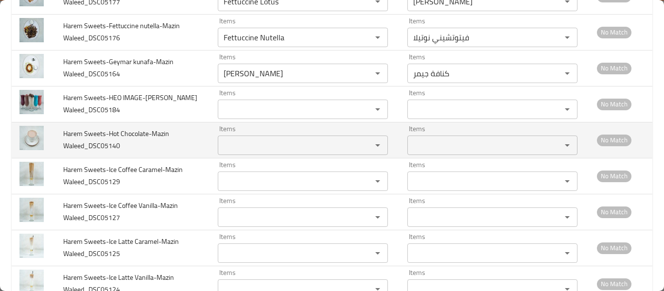
click at [277, 144] on Waleed_DSC05140 "Items" at bounding box center [289, 146] width 136 height 14
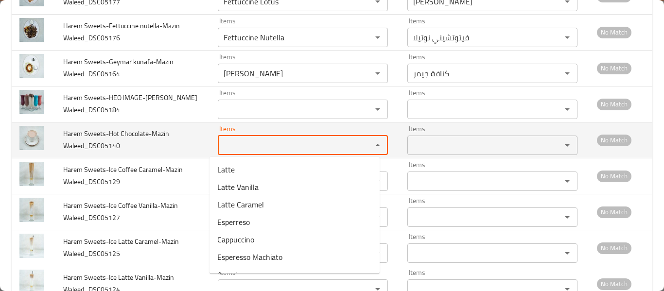
click at [277, 144] on Waleed_DSC05140 "Items" at bounding box center [289, 146] width 136 height 14
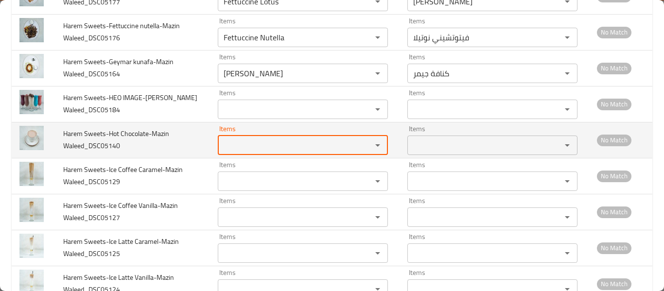
click at [277, 142] on Waleed_DSC05140 "Items" at bounding box center [289, 146] width 136 height 14
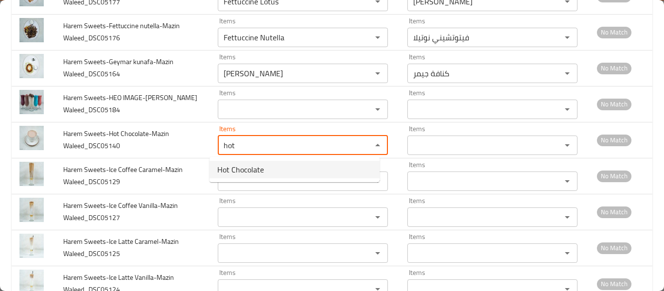
click at [268, 167] on Waleed_DSC05140-option-0 "Hot Chocolate" at bounding box center [295, 170] width 170 height 18
type Waleed_DSC05140 "Hot Chocolate"
type Waleed_DSC05140-ar "شوكولاتة ساخنة"
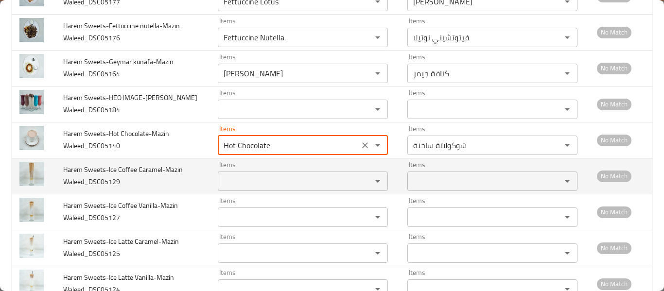
type Waleed_DSC05140 "Hot Chocolate"
click at [262, 175] on Waleed_DSC05129 "Items" at bounding box center [289, 182] width 136 height 14
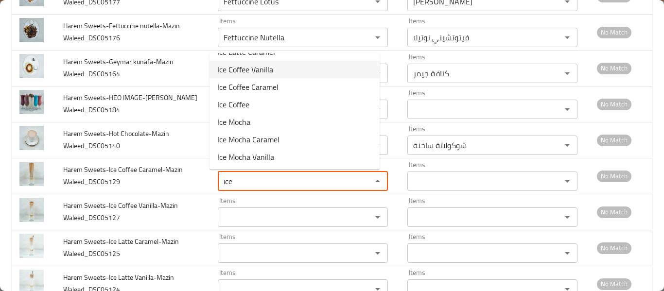
scroll to position [0, 0]
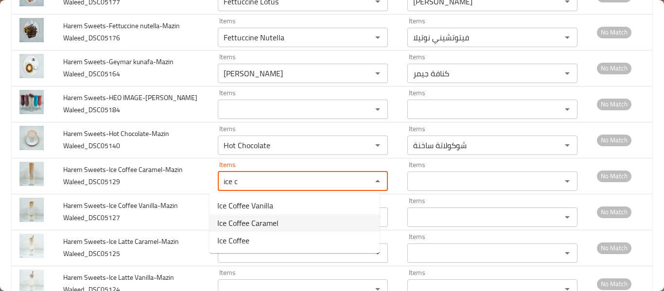
click at [283, 225] on Waleed_DSC05129-option-1 "Ice Coffee Caramel" at bounding box center [295, 223] width 170 height 18
type Waleed_DSC05129 "Ice Coffee Caramel"
type Waleed_DSC05129-ar "قهوة مثلجة كراميل"
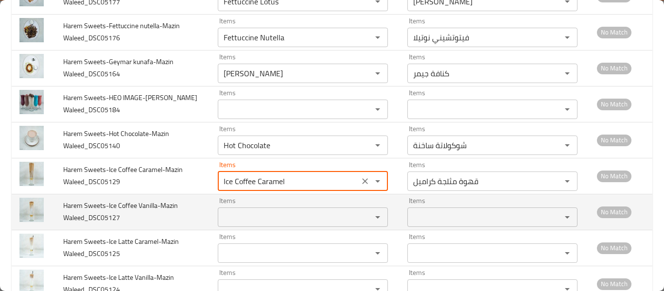
type Waleed_DSC05129 "Ice Coffee Caramel"
click at [283, 221] on Waleed_DSC05127 "Items" at bounding box center [289, 218] width 136 height 14
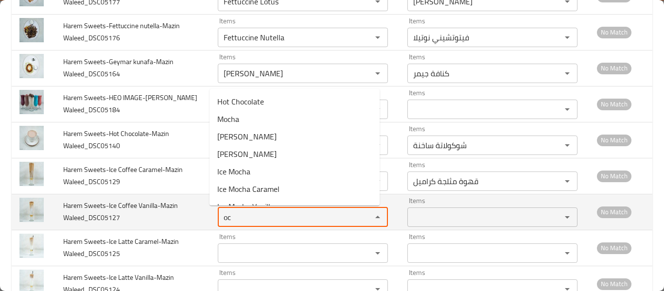
type Waleed_DSC05127 "o"
type Waleed_DSC05127 "c"
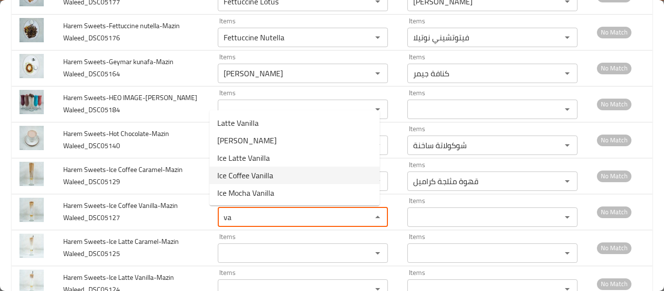
click at [287, 176] on Waleed_DSC05127-option-3 "Ice Coffee Vanilla" at bounding box center [295, 176] width 170 height 18
type Waleed_DSC05127 "Ice Coffee Vanilla"
type Waleed_DSC05127-ar "قهوة مثلجة فانيليا"
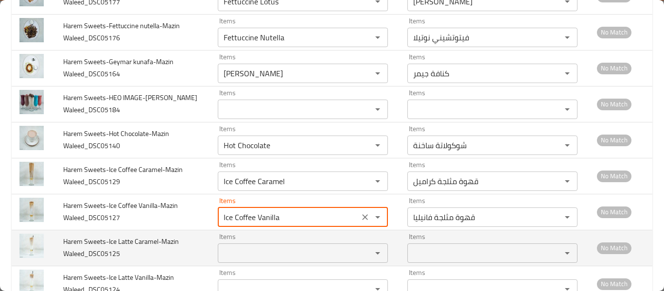
type Waleed_DSC05127 "Ice Coffee Vanilla"
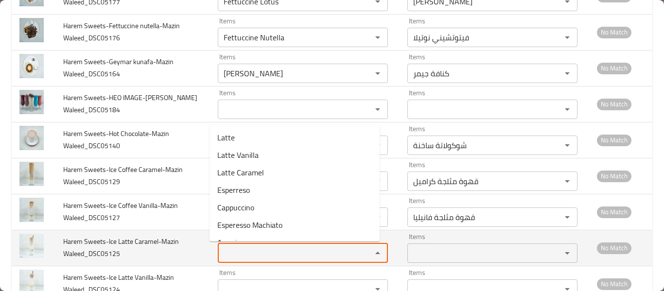
click at [262, 255] on Waleed_DSC05125 "Items" at bounding box center [289, 254] width 136 height 14
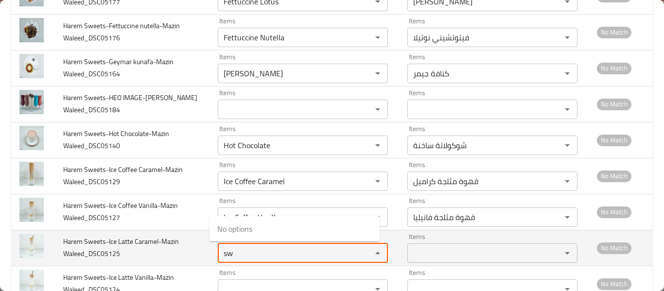
type Waleed_DSC05125 "s"
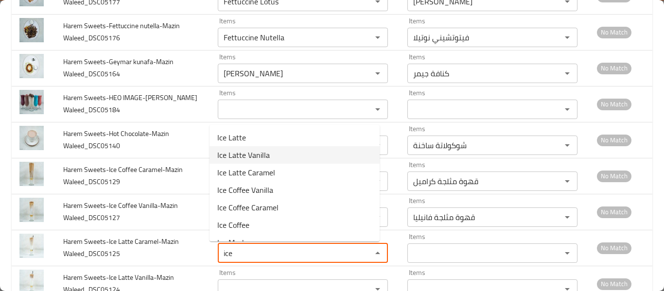
click at [252, 157] on span "Ice Latte Vanilla" at bounding box center [243, 155] width 53 height 12
type Waleed_DSC05125 "Ice Latte Vanilla"
type Waleed_DSC05125-ar "لاتيه مثلج فانيليا"
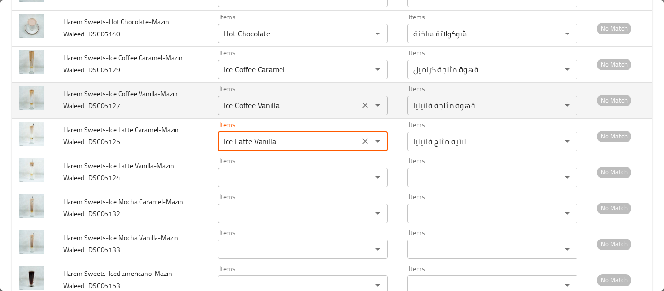
scroll to position [1067, 0]
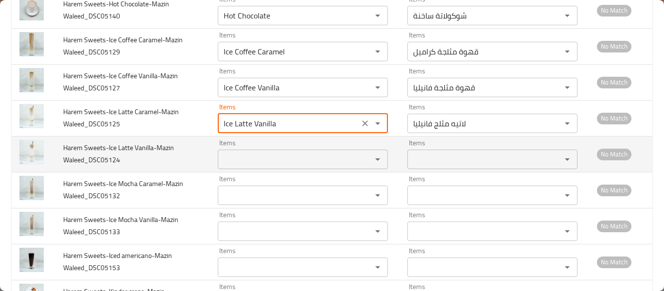
type Waleed_DSC05125 "Ice Latte Vanilla"
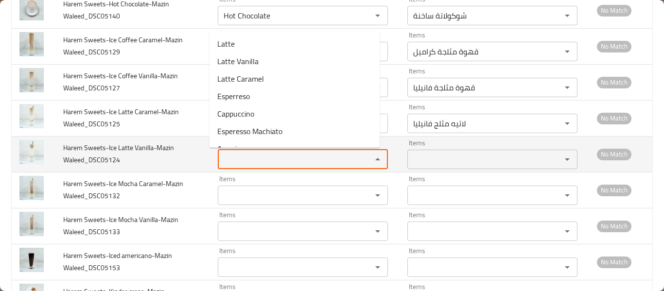
click at [255, 158] on Waleed_DSC05124 "Items" at bounding box center [289, 160] width 136 height 14
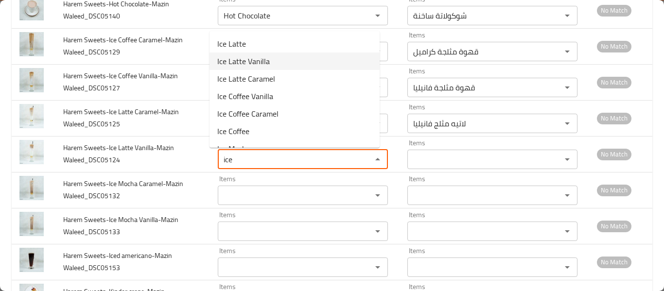
click at [259, 67] on span "Ice Latte Vanilla" at bounding box center [243, 61] width 53 height 12
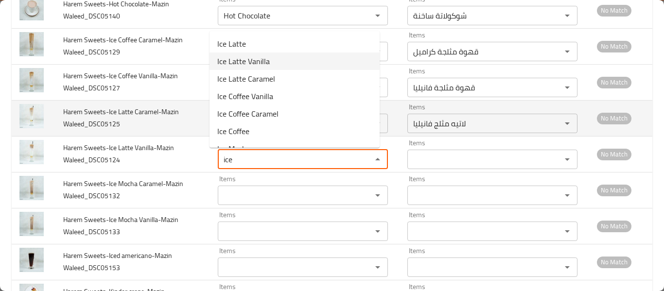
type Waleed_DSC05124 "Ice Latte Vanilla"
type Waleed_DSC05124-ar "لاتيه مثلج فانيليا"
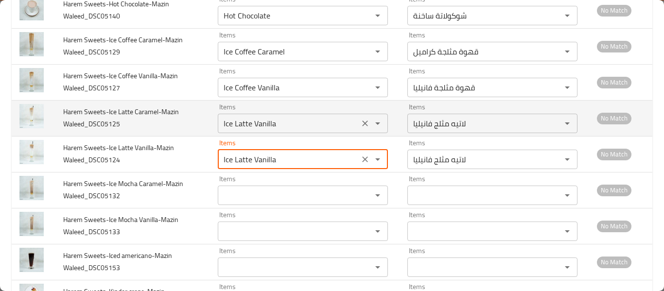
type Waleed_DSC05124 "Ice Latte Vanilla"
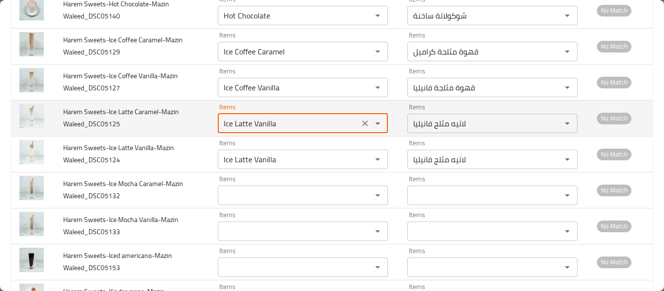
drag, startPoint x: 246, startPoint y: 123, endPoint x: 282, endPoint y: 126, distance: 36.2
click at [271, 124] on Waleed_DSC05125 "Ice Latte Vanilla" at bounding box center [289, 124] width 136 height 14
click at [282, 126] on Waleed_DSC05125 "Ice Latte Vanilla" at bounding box center [289, 124] width 136 height 14
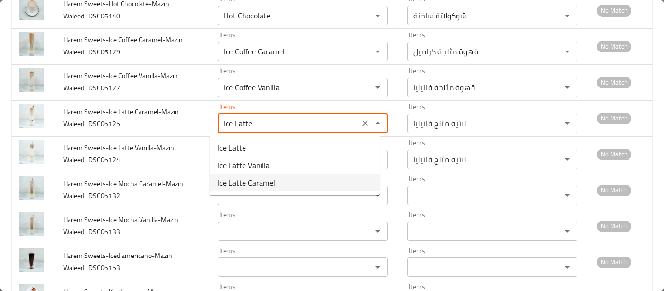
click at [278, 176] on Waleed_DSC05125-option-2 "Ice Latte Caramel" at bounding box center [295, 183] width 170 height 18
type Waleed_DSC05125 "Ice Latte Caramel"
type Waleed_DSC05125-ar "لاتيه مثلج كراميل"
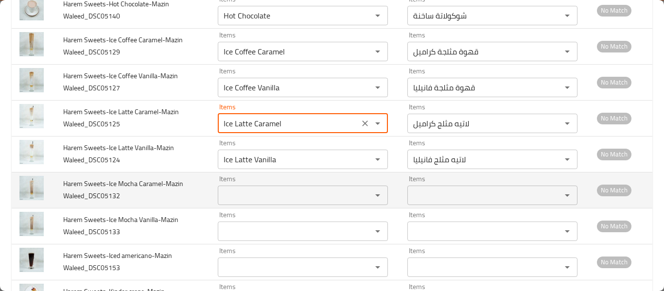
type Waleed_DSC05125 "Ice Latte Caramel"
click at [258, 200] on Waleed_DSC05132 "Items" at bounding box center [289, 196] width 136 height 14
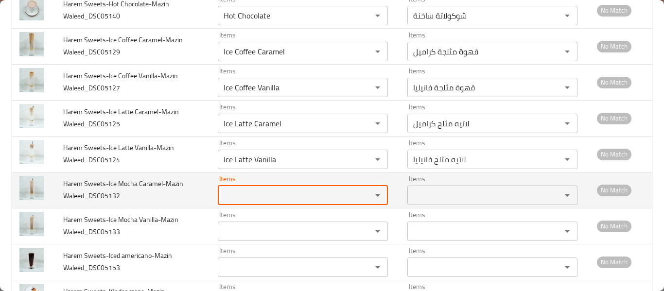
click at [258, 200] on Waleed_DSC05132 "Items" at bounding box center [289, 196] width 136 height 14
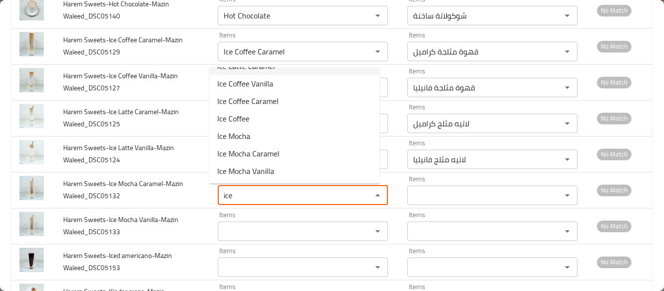
scroll to position [0, 0]
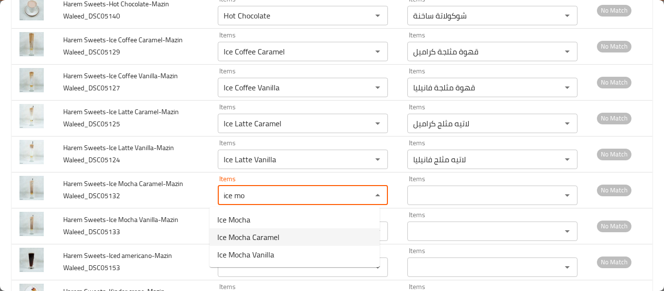
click at [263, 233] on span "Ice Mocha Caramel" at bounding box center [248, 237] width 62 height 12
type Waleed_DSC05132 "Ice Mocha Caramel"
type Waleed_DSC05132-ar "موكا مثلج كراميل"
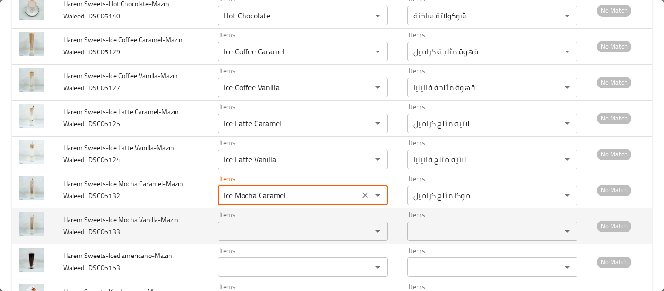
type Waleed_DSC05132 "Ice Mocha Caramel"
click at [263, 233] on Waleed_DSC05133 "Items" at bounding box center [289, 232] width 136 height 14
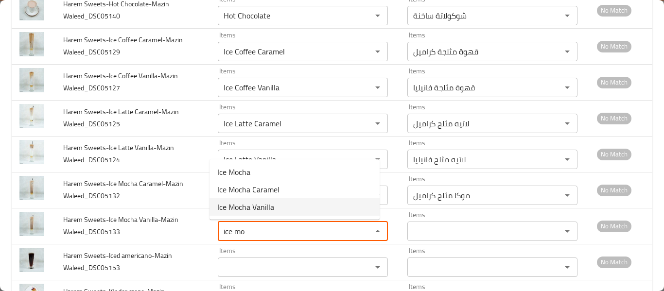
click at [259, 211] on span "Ice Mocha Vanilla" at bounding box center [245, 207] width 57 height 12
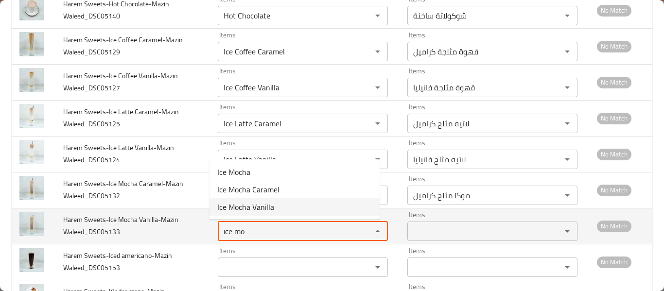
type Waleed_DSC05133 "Ice Mocha Vanilla"
type Waleed_DSC05133-ar "موكا مثلج فانيليا"
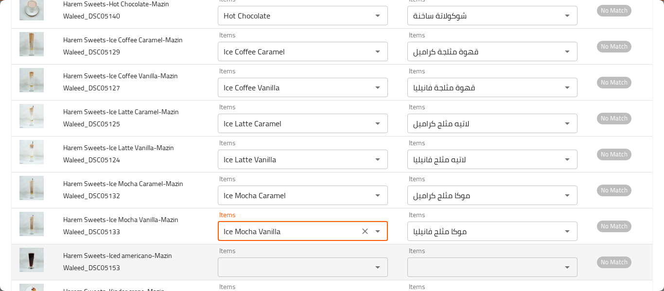
click at [255, 276] on div "Items" at bounding box center [303, 267] width 170 height 19
type Waleed_DSC05133 "Ice Mocha Vanilla"
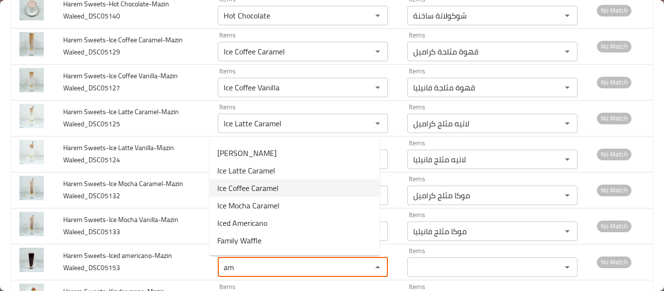
scroll to position [49, 0]
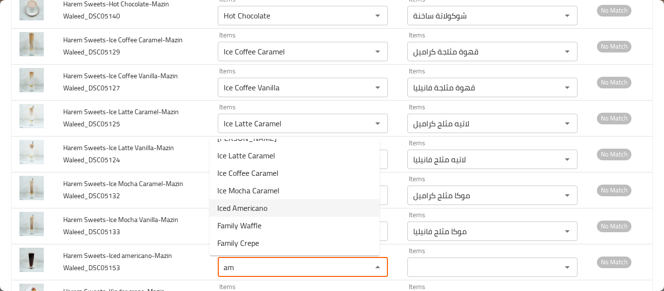
click at [281, 208] on Waleed_DSC05153-option-6 "Iced Americano" at bounding box center [295, 208] width 170 height 18
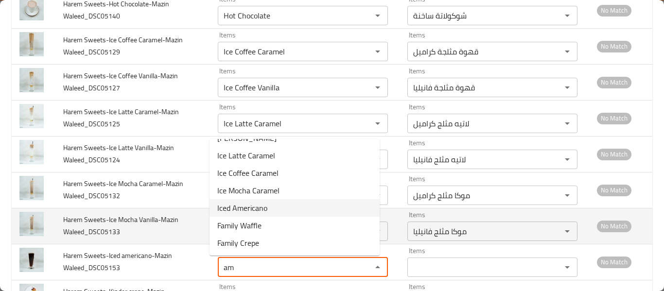
type Waleed_DSC05153 "Iced Americano"
type Waleed_DSC05153-ar "أمريكانو مثلج"
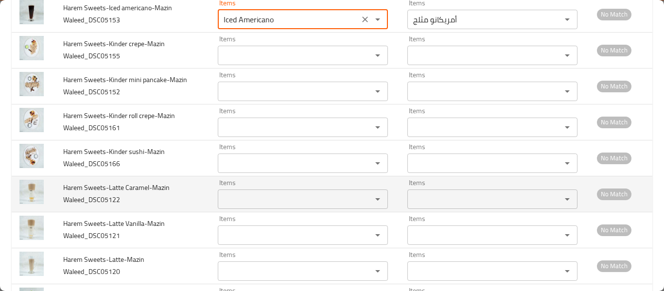
scroll to position [1326, 0]
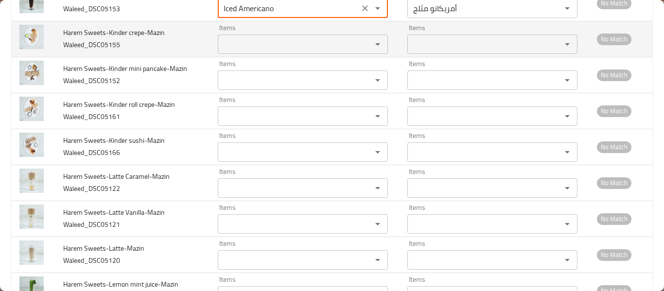
type Waleed_DSC05153 "Iced Americano"
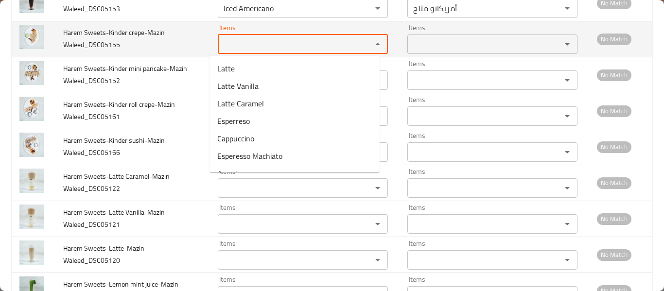
click at [245, 47] on Waleed_DSC05155 "Items" at bounding box center [289, 44] width 136 height 14
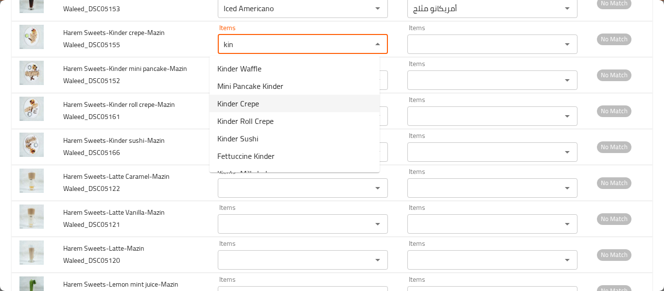
click at [241, 100] on span "Kinder Crepe" at bounding box center [238, 104] width 42 height 12
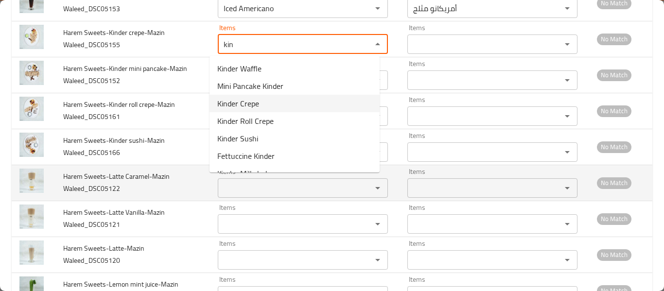
type Waleed_DSC05155 "Kinder Crepe"
type Waleed_DSC05155-ar "كريب كيندر"
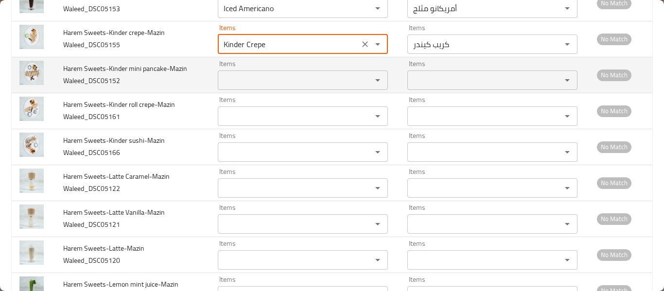
type Waleed_DSC05155 "Kinder Crepe"
click at [237, 79] on Waleed_DSC05152 "Items" at bounding box center [289, 80] width 136 height 14
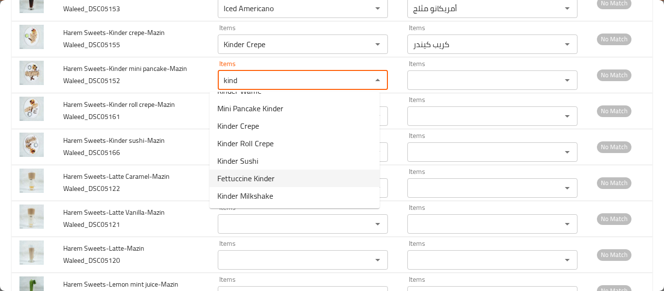
scroll to position [0, 0]
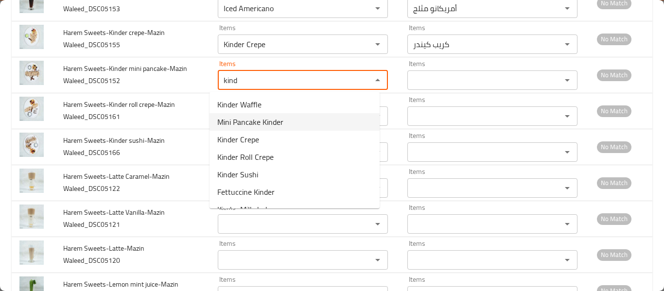
click at [271, 124] on span "Mini Pancake Kinder" at bounding box center [250, 122] width 66 height 12
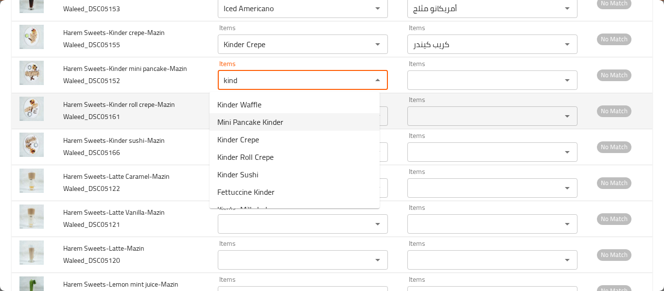
type Waleed_DSC05152 "Mini Pancake Kinder"
type Waleed_DSC05152-ar "ميني بان كيك كيندر"
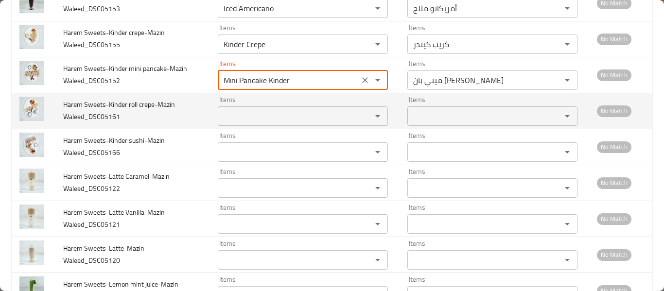
type Waleed_DSC05152 "Mini Pancake Kinder"
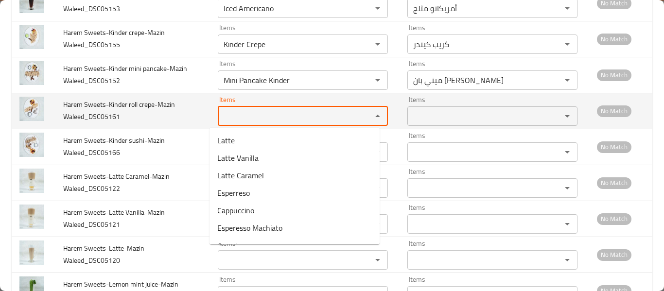
click at [260, 118] on Waleed_DSC05161 "Items" at bounding box center [289, 116] width 136 height 14
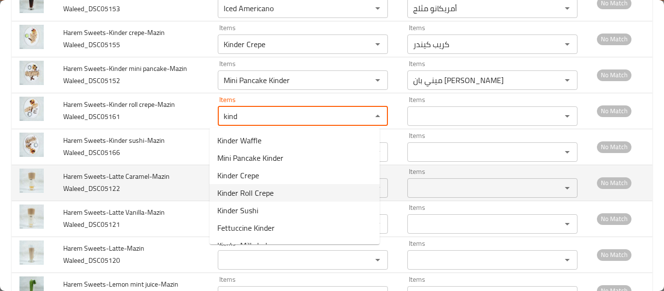
click at [277, 194] on Waleed_DSC05161-option-3 "Kinder Roll Crepe" at bounding box center [295, 193] width 170 height 18
type Waleed_DSC05161 "Kinder Roll Crepe"
type Waleed_DSC05161-ar "كريب رول كيندر"
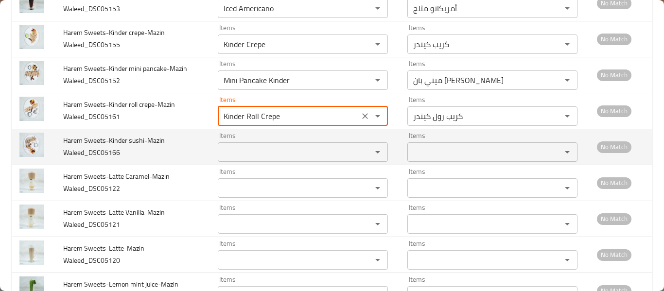
type Waleed_DSC05161 "Kinder Roll Crepe"
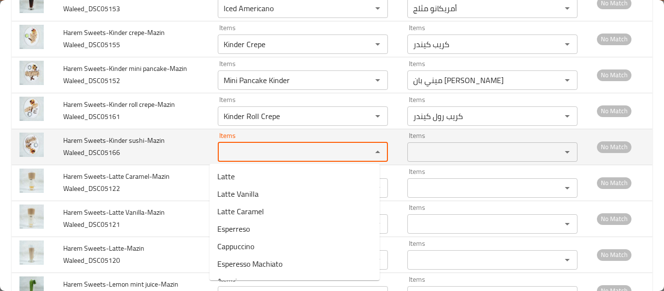
click at [276, 152] on Waleed_DSC05166 "Items" at bounding box center [289, 152] width 136 height 14
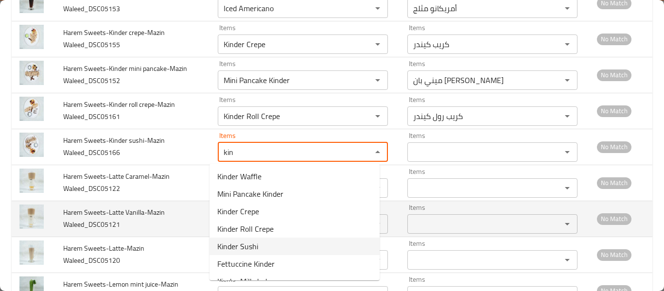
click at [272, 243] on Waleed_DSC05166-option-4 "Kinder Sushi" at bounding box center [295, 247] width 170 height 18
type Waleed_DSC05166 "Kinder Sushi"
type Waleed_DSC05166-ar "سوشي كيندر"
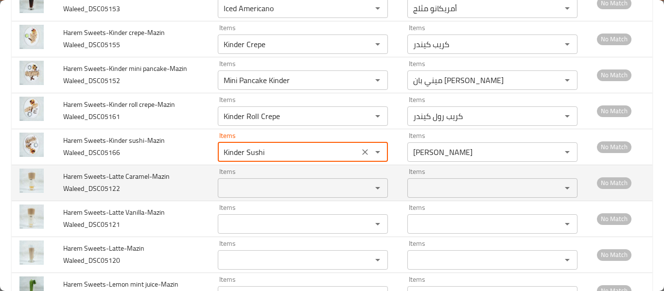
type Waleed_DSC05166 "Kinder Sushi"
click at [271, 200] on td "Items Items" at bounding box center [305, 183] width 190 height 36
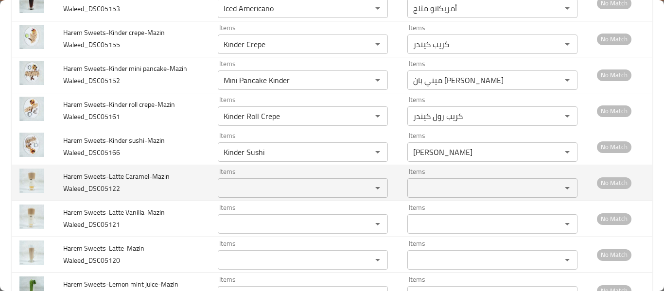
click at [270, 193] on Waleed_DSC05122 "Items" at bounding box center [289, 188] width 136 height 14
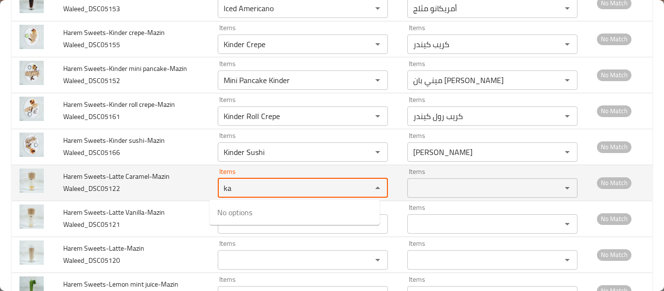
type Waleed_DSC05122 "k"
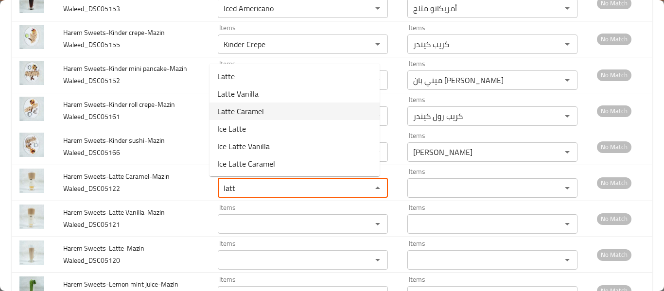
click at [263, 112] on span "Latte Caramel" at bounding box center [240, 112] width 47 height 12
type Waleed_DSC05122 "Latte Caramel"
type Waleed_DSC05122-ar "لاتيه كراميل"
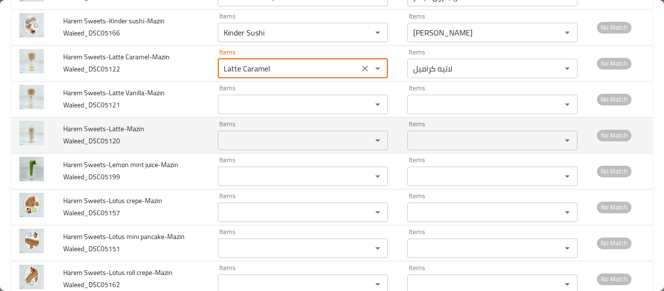
scroll to position [1456, 0]
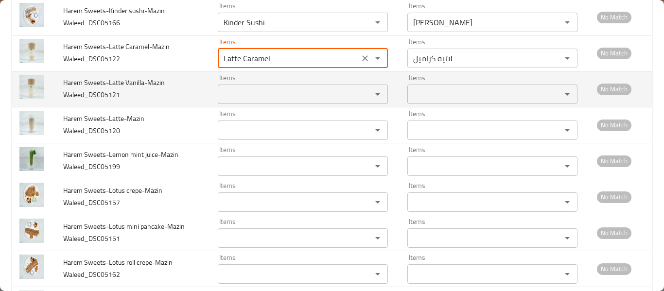
type Waleed_DSC05122 "Latte Caramel"
click at [251, 88] on Waleed_DSC05121 "Items" at bounding box center [289, 95] width 136 height 14
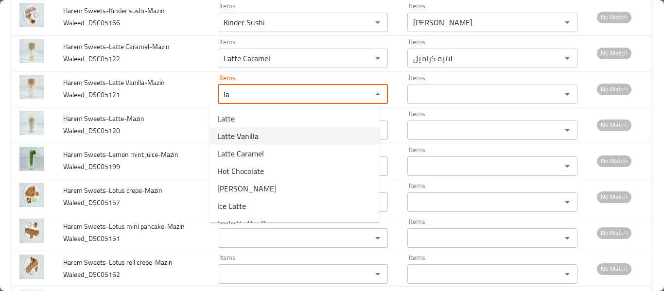
click at [256, 136] on span "Latte Vanilla" at bounding box center [237, 136] width 41 height 12
type Waleed_DSC05121 "Latte Vanilla"
type Waleed_DSC05121-ar "لاتيه فانيليا"
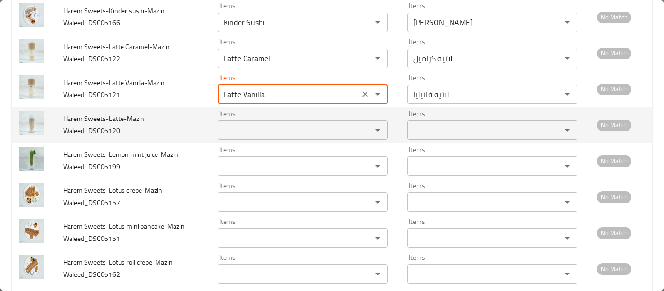
type Waleed_DSC05121 "Latte Vanilla"
click at [253, 136] on Waleed_DSC05120 "Items" at bounding box center [289, 131] width 136 height 14
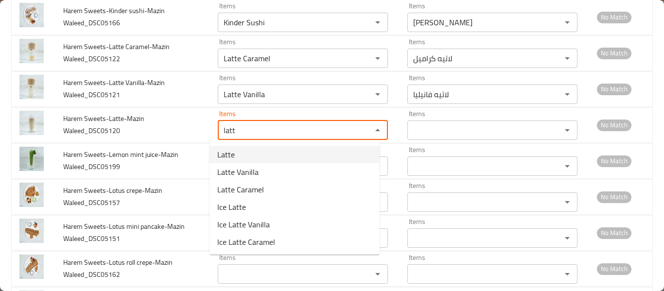
click at [239, 156] on Waleed_DSC05120-option-0 "Latte" at bounding box center [295, 155] width 170 height 18
type Waleed_DSC05120 "Latte"
type Waleed_DSC05120-ar "لاتيه"
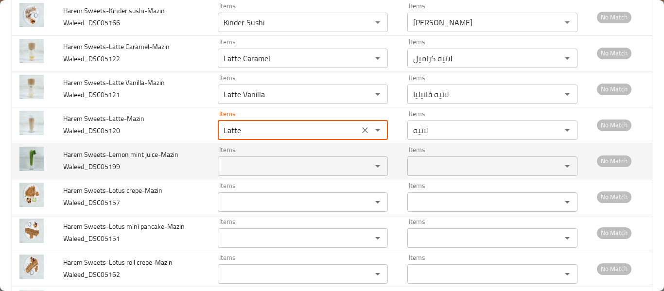
click at [230, 173] on div "Items" at bounding box center [303, 166] width 170 height 19
type Waleed_DSC05120 "Latte"
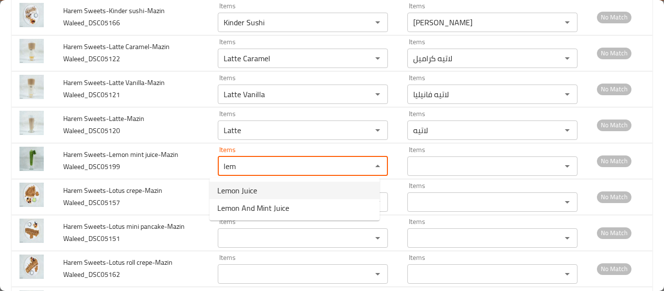
click at [239, 186] on span "Lemon Juice" at bounding box center [237, 191] width 40 height 12
type Waleed_DSC05199 "Lemon Juice"
type Waleed_DSC05199-ar "عصير ليمون"
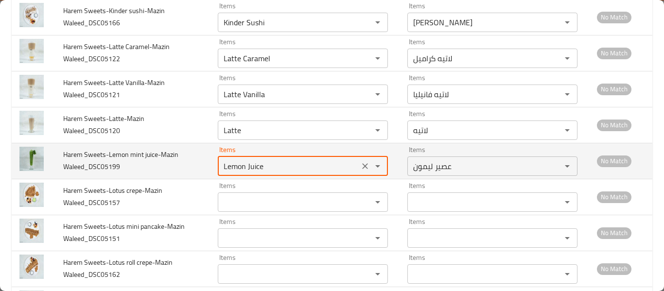
click at [250, 168] on Waleed_DSC05199 "Lemon Juice" at bounding box center [289, 166] width 136 height 14
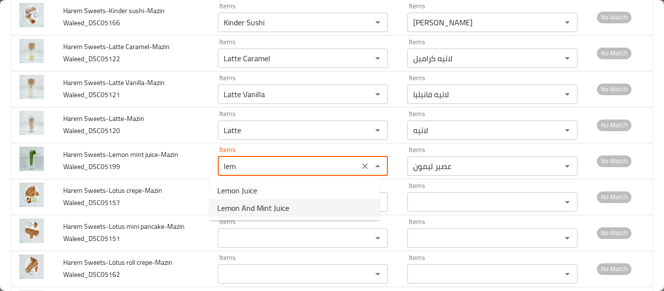
click at [256, 206] on span "Lemon And Mint Juice" at bounding box center [253, 208] width 72 height 12
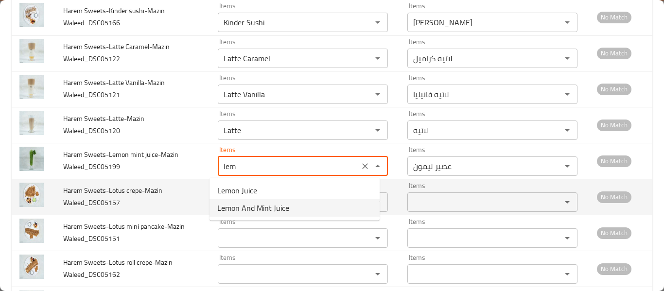
type Waleed_DSC05199 "Lemon And Mint Juice"
type Waleed_DSC05199-ar "عصير ليمون ونعناع"
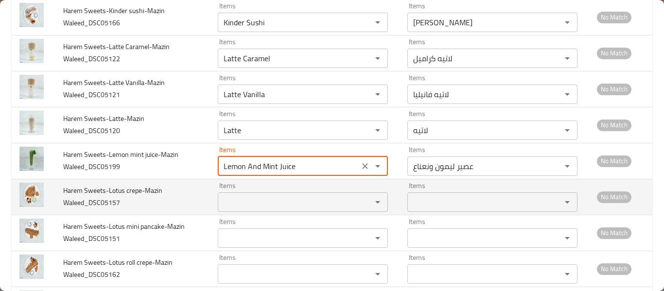
type Waleed_DSC05199 "Lemon And Mint Juice"
click at [255, 198] on Waleed_DSC05157 "Items" at bounding box center [289, 202] width 136 height 14
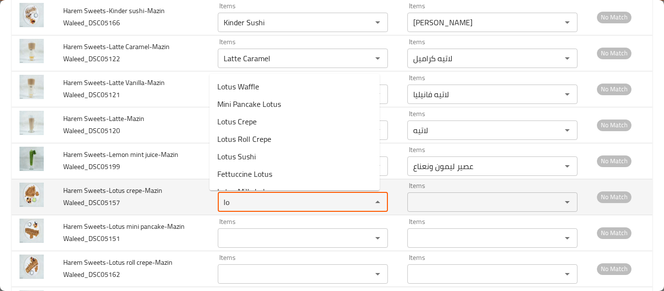
type Waleed_DSC05157 "l"
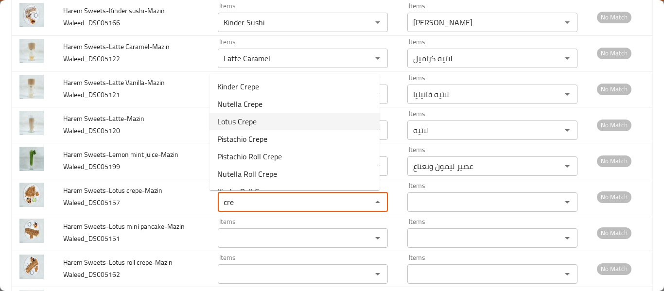
click at [255, 125] on span "Lotus Crepe" at bounding box center [236, 122] width 39 height 12
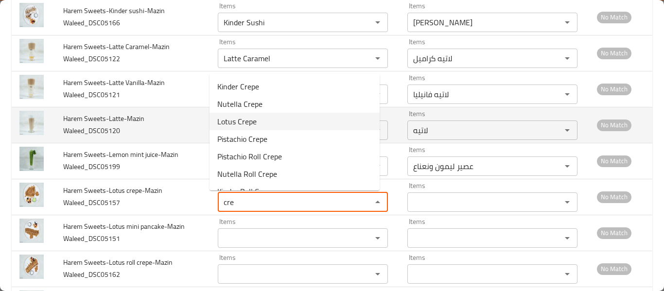
type Waleed_DSC05157 "Lotus Crepe"
type Waleed_DSC05157-ar "كريب لوتس"
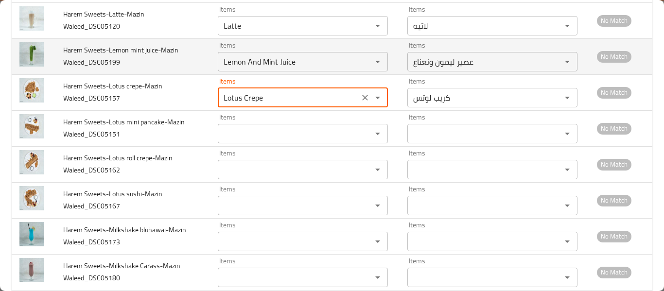
scroll to position [1586, 0]
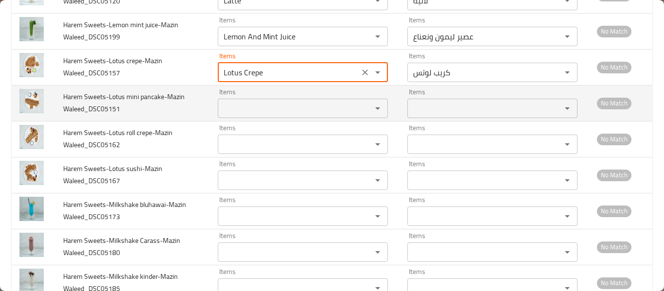
type Waleed_DSC05157 "Lotus Crepe"
click at [264, 106] on Waleed_DSC05151 "Items" at bounding box center [289, 109] width 136 height 14
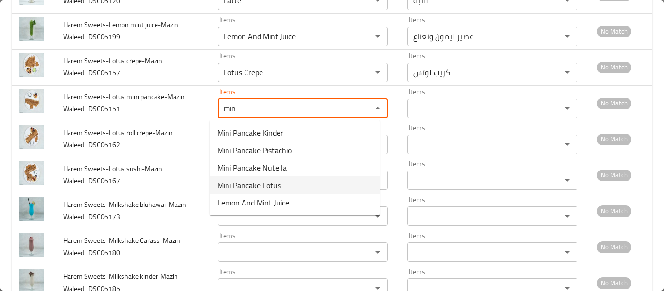
click at [290, 179] on Waleed_DSC05151-option-3 "Mini Pancake Lotus" at bounding box center [295, 186] width 170 height 18
type Waleed_DSC05151 "Mini Pancake Lotus"
type Waleed_DSC05151-ar "ميني بان كيك لوتس"
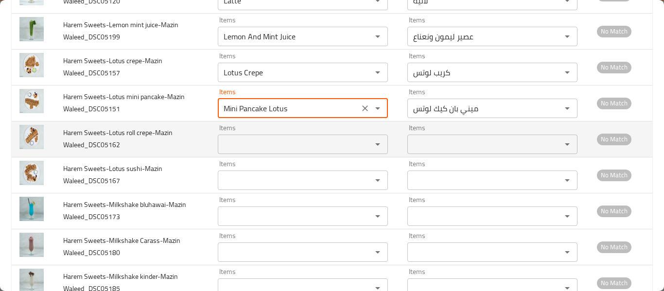
type Waleed_DSC05151 "Mini Pancake Lotus"
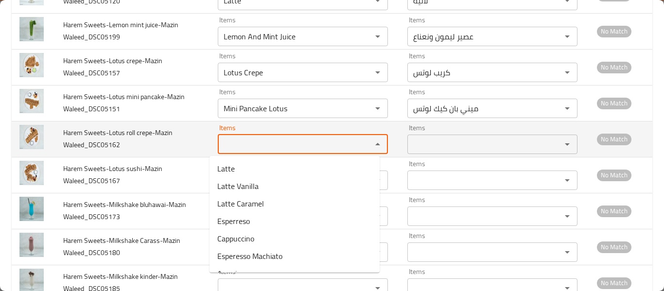
click at [285, 142] on Waleed_DSC05162 "Items" at bounding box center [289, 145] width 136 height 14
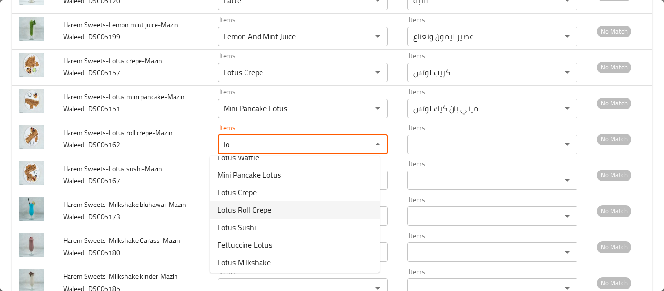
scroll to position [14, 0]
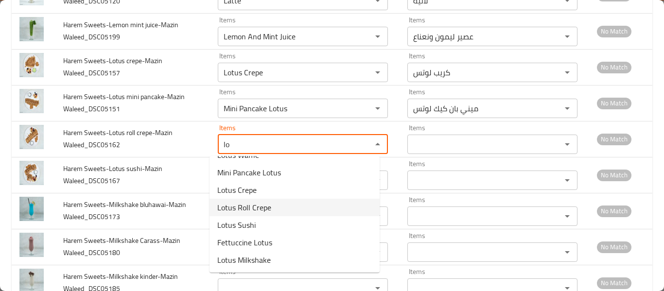
click at [275, 206] on Waleed_DSC05162-option-3 "Lotus Roll Crepe" at bounding box center [295, 208] width 170 height 18
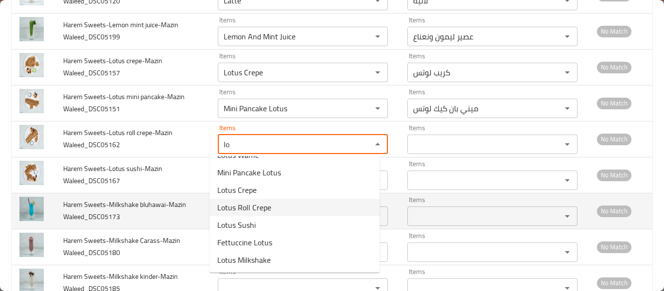
type Waleed_DSC05162 "Lotus Roll Crepe"
type Waleed_DSC05162-ar "كريب رول لوتس"
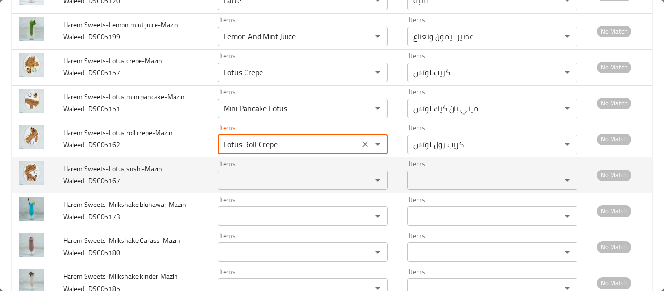
type Waleed_DSC05162 "Lotus Roll Crepe"
click at [262, 179] on Waleed_DSC05167 "Items" at bounding box center [289, 181] width 136 height 14
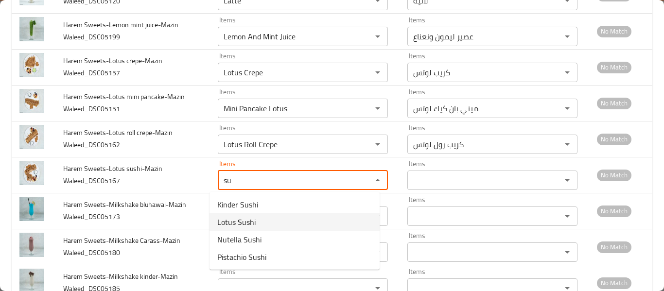
click at [266, 227] on Waleed_DSC05167-option-1 "Lotus Sushi" at bounding box center [295, 222] width 170 height 18
type Waleed_DSC05167 "Lotus Sushi"
type Waleed_DSC05167-ar "سوشي لوتس"
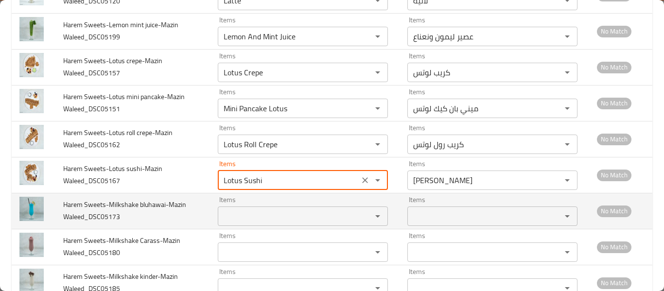
click at [256, 209] on div "Items" at bounding box center [303, 216] width 170 height 19
type Waleed_DSC05167 "Lotus Sushi"
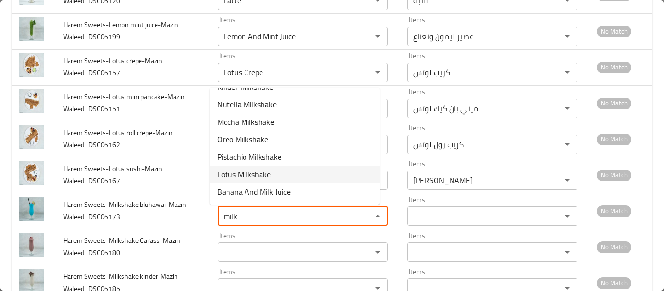
scroll to position [0, 0]
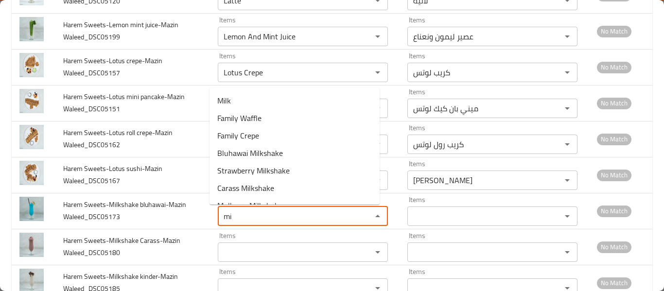
type Waleed_DSC05173 "m"
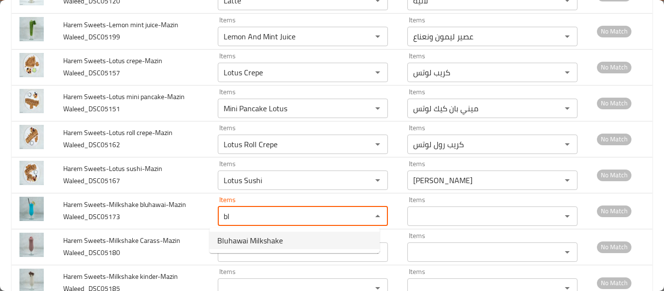
click at [269, 244] on span "Bluhawai Milkshake" at bounding box center [250, 241] width 66 height 12
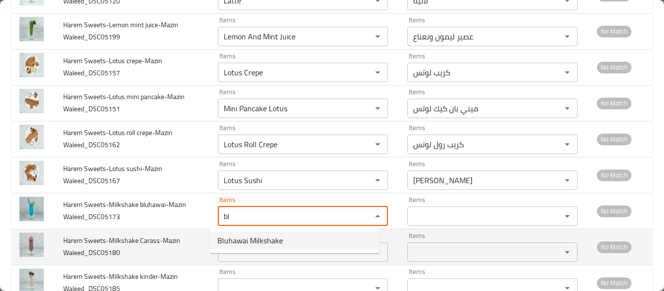
type Waleed_DSC05173 "Bluhawai Milkshake"
type Waleed_DSC05173-ar "ميلك شيك بلوهاواي"
type Waleed_DSC05173 "Bluhawai Milkshake"
click at [257, 248] on Waleed_DSC05180 "Items" at bounding box center [289, 253] width 136 height 14
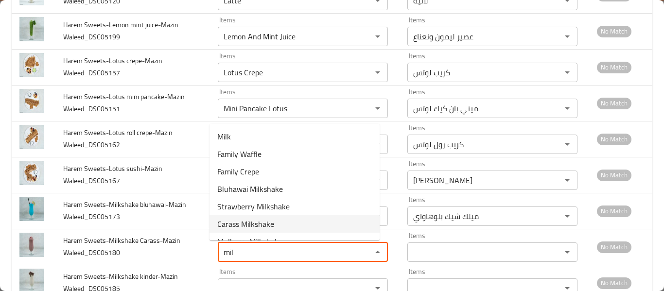
click at [261, 220] on span "Carass Milkshake" at bounding box center [245, 224] width 57 height 12
type Waleed_DSC05180 "Carass Milkshake"
type Waleed_DSC05180-ar "ميلك شيك كاراس"
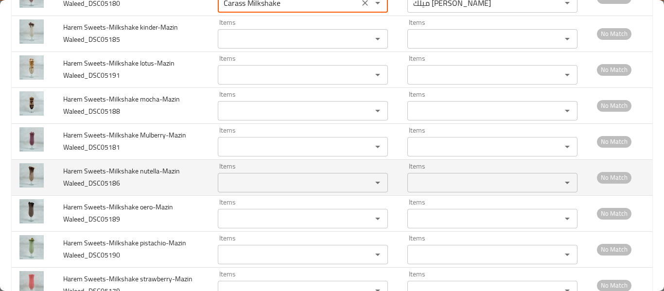
scroll to position [1845, 0]
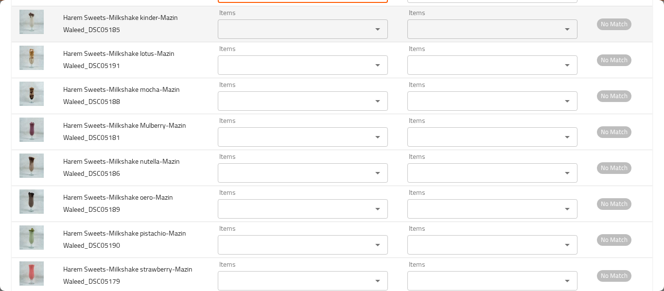
type Waleed_DSC05180 "Carass Milkshake"
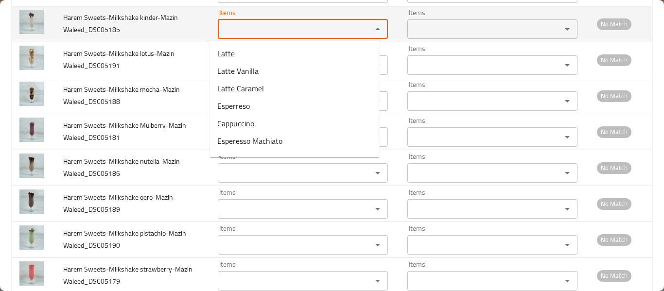
click at [255, 27] on Waleed_DSC05185 "Items" at bounding box center [289, 29] width 136 height 14
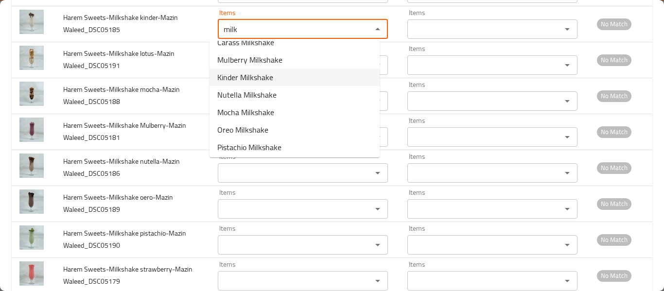
scroll to position [101, 0]
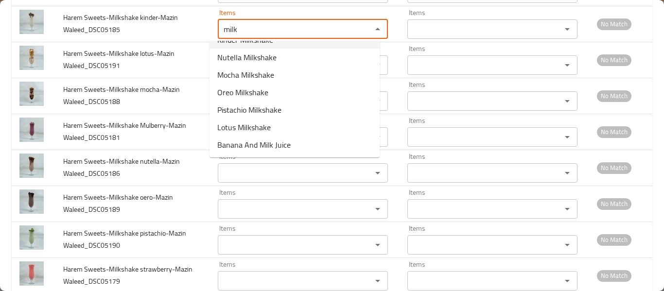
click at [257, 44] on span "Kinder Milkshake" at bounding box center [245, 40] width 56 height 12
type Waleed_DSC05185 "Kinder Milkshake"
type Waleed_DSC05185-ar "ميلك شيك كيندر"
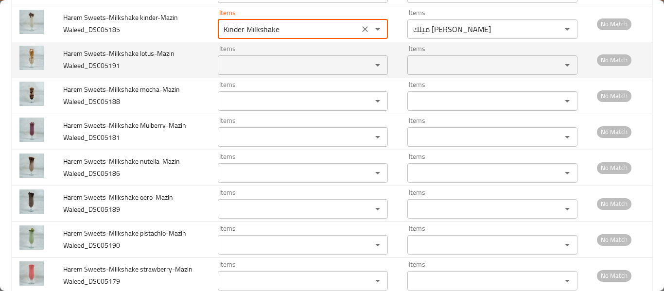
type Waleed_DSC05185 "Kinder Milkshake"
click at [252, 71] on Waleed_DSC05191 "Items" at bounding box center [289, 65] width 136 height 14
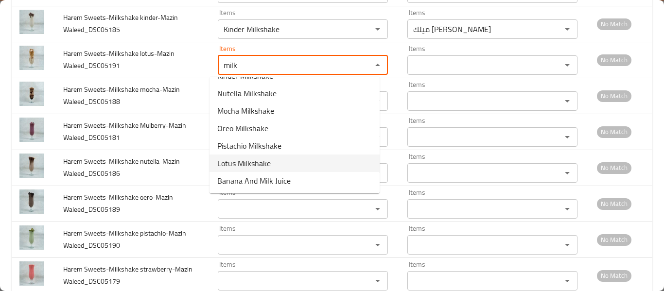
click at [259, 161] on span "Lotus Milkshake" at bounding box center [243, 164] width 53 height 12
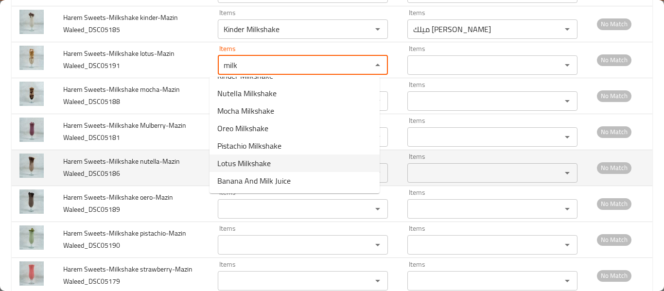
type Waleed_DSC05191 "Lotus Milkshake"
type Waleed_DSC05191-ar "ميلك شيك لوتس"
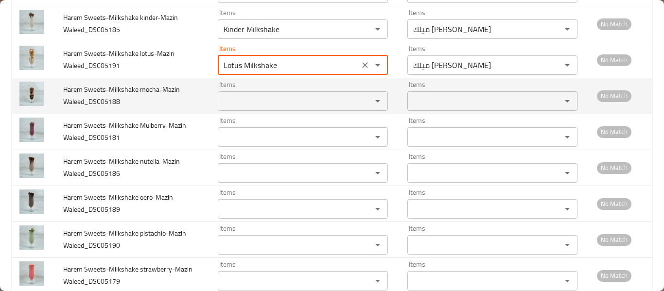
type Waleed_DSC05191 "Lotus Milkshake"
click at [252, 106] on Waleed_DSC05188 "Items" at bounding box center [289, 101] width 136 height 14
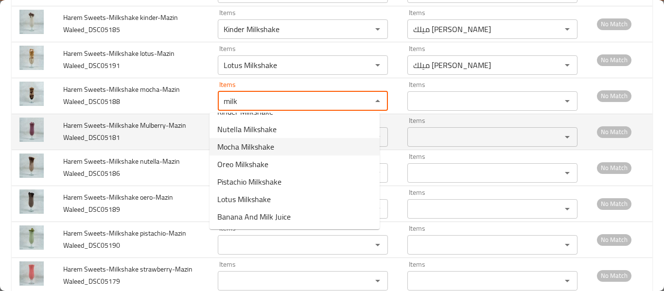
click at [262, 145] on span "Mocha Milkshake" at bounding box center [245, 147] width 57 height 12
type Waleed_DSC05188 "Mocha Milkshake"
type Waleed_DSC05188-ar "ميلك شيك موكا"
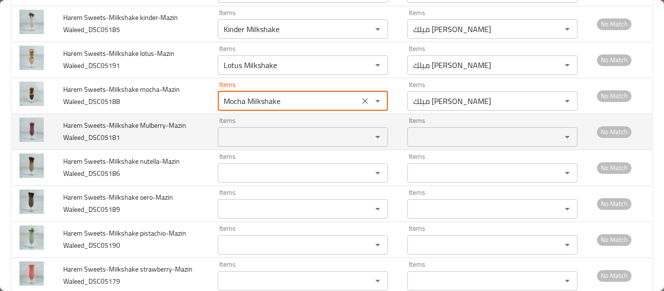
type Waleed_DSC05188 "Mocha Milkshake"
click at [263, 136] on Waleed_DSC05181 "Items" at bounding box center [289, 137] width 136 height 14
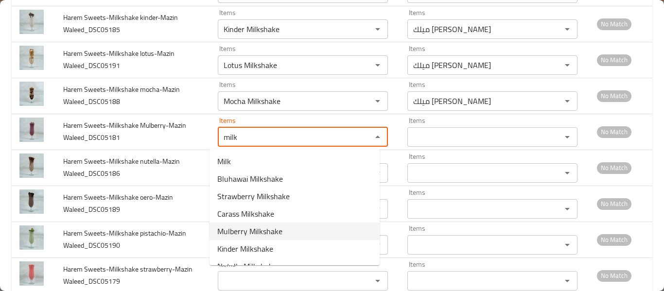
click at [298, 226] on Waleed_DSC05181-option-4 "Mulberry Milkshake" at bounding box center [295, 232] width 170 height 18
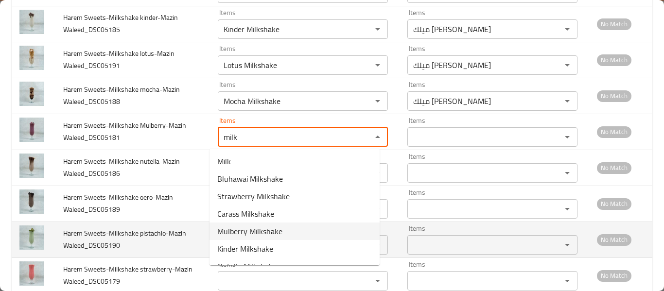
type Waleed_DSC05181 "Mulberry Milkshake"
type Waleed_DSC05181-ar "ميلك شيك توت شامي"
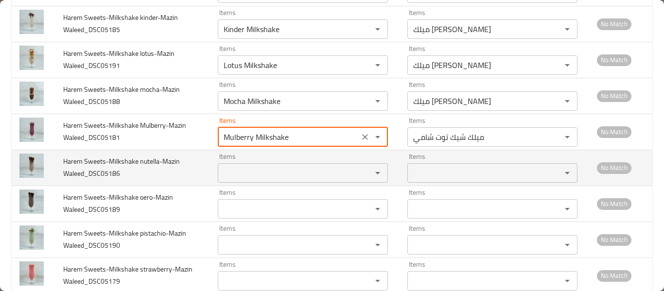
type Waleed_DSC05181 "Mulberry Milkshake"
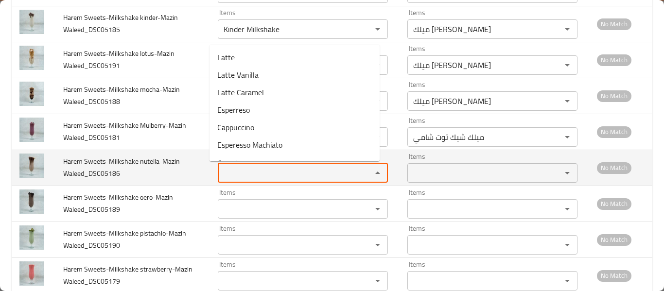
click at [286, 171] on Waleed_DSC05186 "Items" at bounding box center [289, 173] width 136 height 14
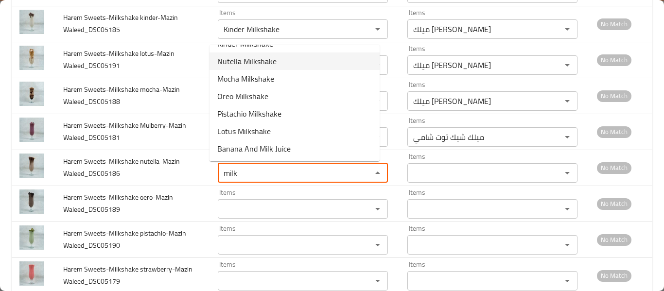
click at [261, 62] on span "Nutella Milkshake" at bounding box center [246, 61] width 59 height 12
type Waleed_DSC05186 "Nutella Milkshake"
type Waleed_DSC05186-ar "ميلك شيك نوتيلا"
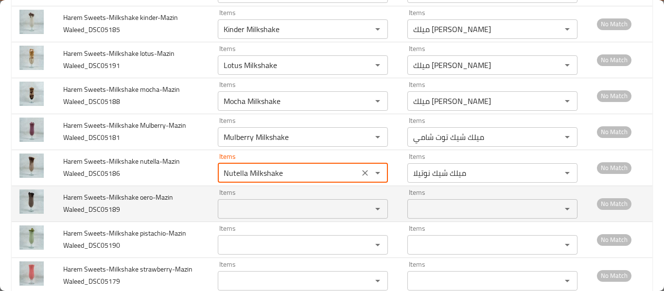
click at [239, 193] on div "Items Items" at bounding box center [303, 204] width 170 height 30
type Waleed_DSC05186 "Nutella Milkshake"
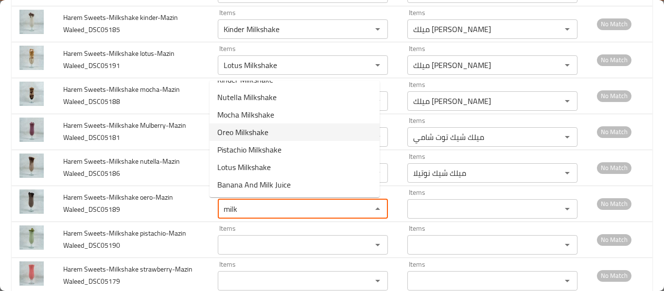
click at [256, 131] on span "Oreo Milkshake" at bounding box center [242, 132] width 51 height 12
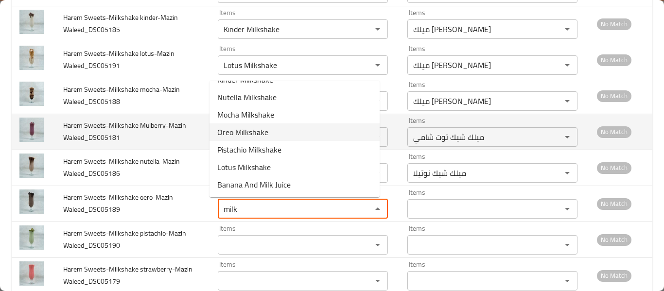
type Waleed_DSC05189 "Oreo Milkshake"
type Waleed_DSC05189-ar "ميلك شيك أوريو"
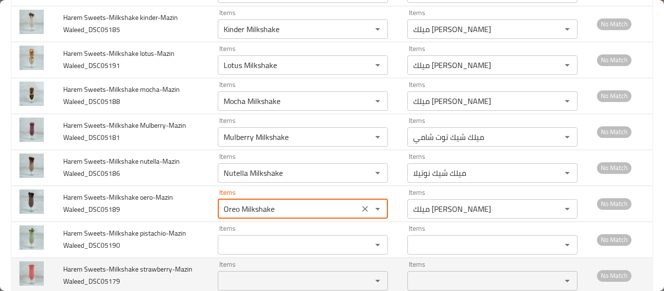
scroll to position [1975, 0]
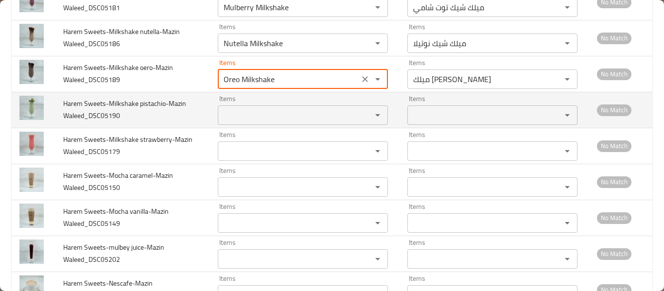
type Waleed_DSC05189 "Oreo Milkshake"
click at [256, 117] on Waleed_DSC05190 "Items" at bounding box center [289, 115] width 136 height 14
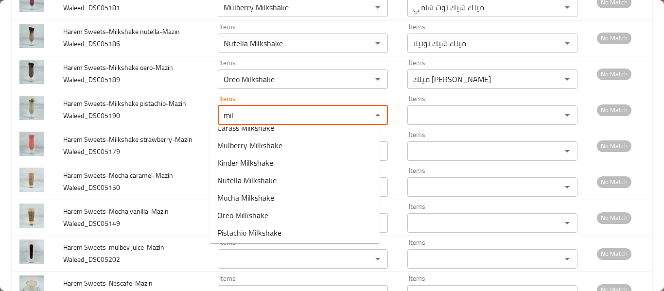
scroll to position [130, 0]
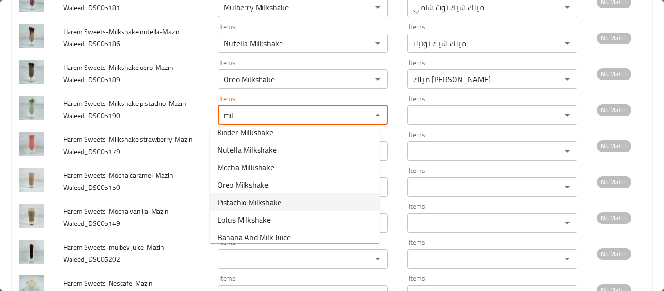
click at [274, 204] on span "Pistachio Milkshake" at bounding box center [249, 202] width 64 height 12
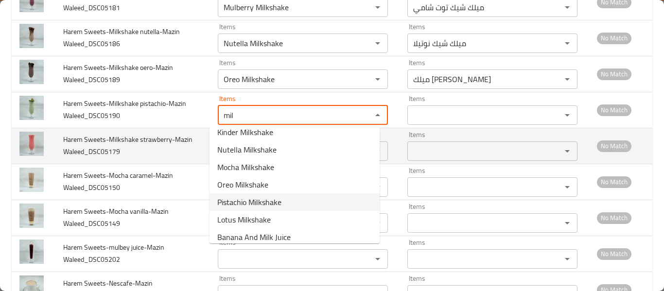
type Waleed_DSC05190 "Pistachio Milkshake"
type Waleed_DSC05190-ar "ميلك شيك فستق"
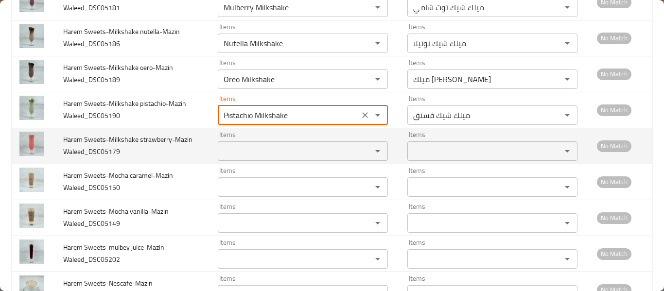
type Waleed_DSC05190 "Pistachio Milkshake"
click at [264, 157] on Waleed_DSC05179 "Items" at bounding box center [289, 151] width 136 height 14
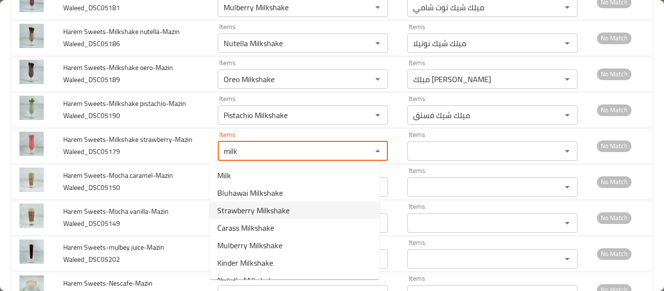
click at [264, 209] on span "Strawberry Milkshake" at bounding box center [253, 211] width 72 height 12
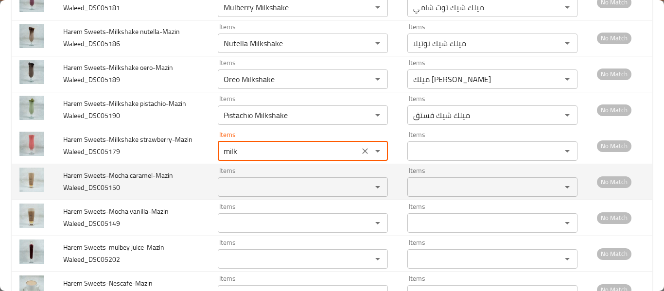
type Waleed_DSC05179 "Strawberry Milkshake"
type Waleed_DSC05179-ar "ميلك شيك فراولة"
type Waleed_DSC05179 "Strawberry Milkshake"
click at [262, 189] on Waleed_DSC05150 "Items" at bounding box center [289, 187] width 136 height 14
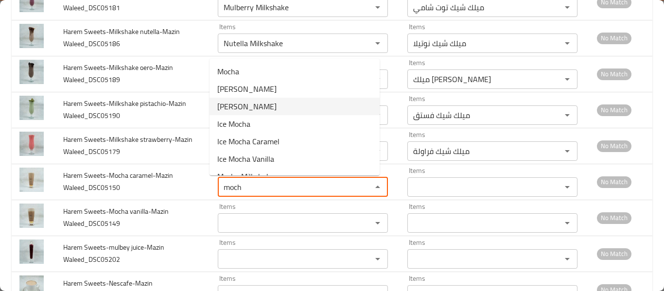
click at [271, 106] on Waleed_DSC05150-option-2 "Mocha Caramel" at bounding box center [295, 107] width 170 height 18
click at [271, 106] on div "Pistachio Milkshake Items" at bounding box center [303, 115] width 170 height 19
type Waleed_DSC05150 "Mocha Caramel"
type Waleed_DSC05150-ar "موكا كراميل"
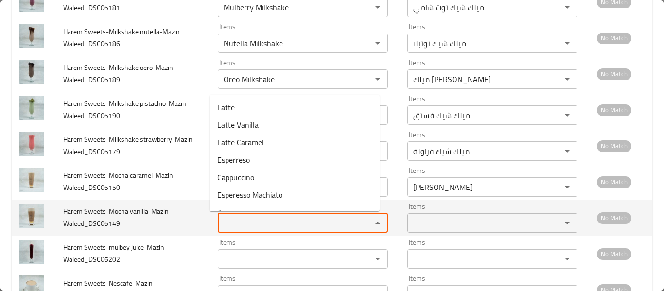
click at [261, 228] on Waleed_DSC05149 "Items" at bounding box center [289, 223] width 136 height 14
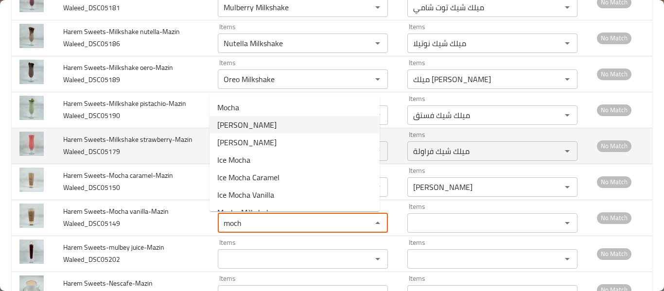
click at [242, 129] on span "Mocha Vanilla" at bounding box center [246, 125] width 59 height 12
type Waleed_DSC05149 "Mocha Vanilla"
click at [242, 129] on td "Items Strawberry Milkshake Items" at bounding box center [305, 146] width 190 height 36
type Waleed_DSC05149-ar "موكا فانيليا"
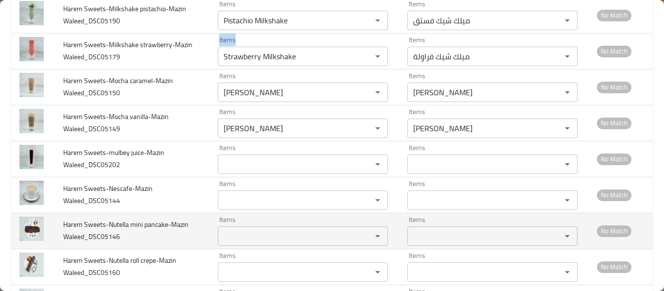
scroll to position [2104, 0]
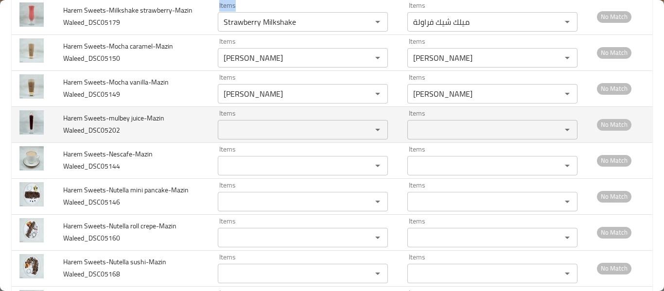
click at [251, 129] on Waleed_DSC05202 "Items" at bounding box center [289, 130] width 136 height 14
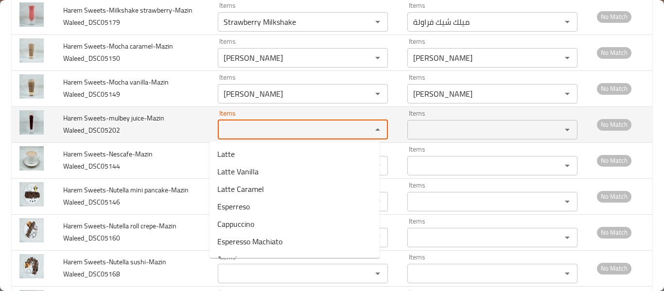
click at [252, 134] on Waleed_DSC05202 "Items" at bounding box center [289, 130] width 136 height 14
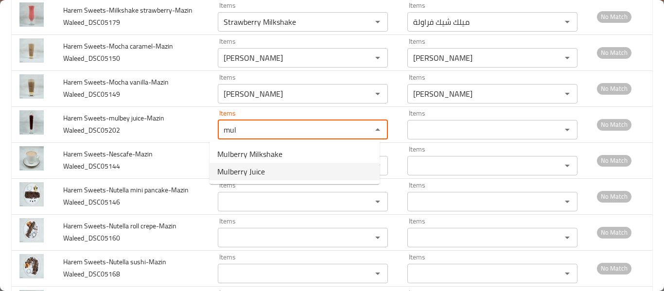
click at [247, 177] on span "Mulberry Juice" at bounding box center [241, 172] width 48 height 12
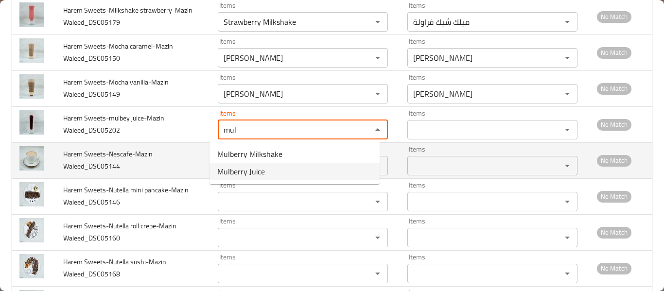
type Waleed_DSC05202 "Mulberry Juice"
type Waleed_DSC05202-ar "عصير توت شامي"
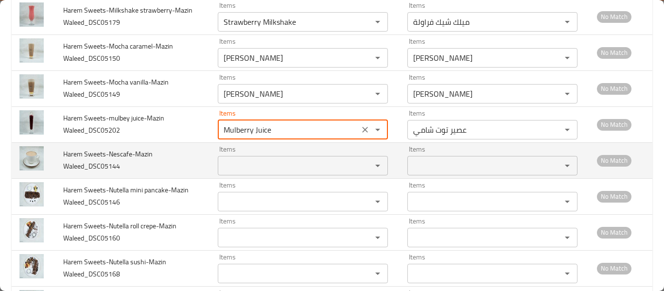
type Waleed_DSC05202 "Mulberry Juice"
click at [245, 167] on Waleed_DSC05144 "Items" at bounding box center [289, 166] width 136 height 14
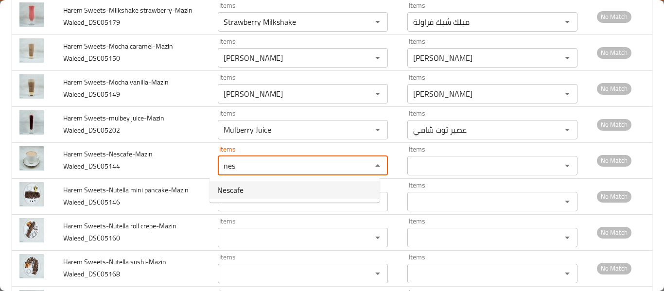
click at [251, 186] on Waleed_DSC05144-option-0 "Nescafe" at bounding box center [295, 190] width 170 height 18
type Waleed_DSC05144 "Nescafe"
type Waleed_DSC05144-ar "نسكافيه"
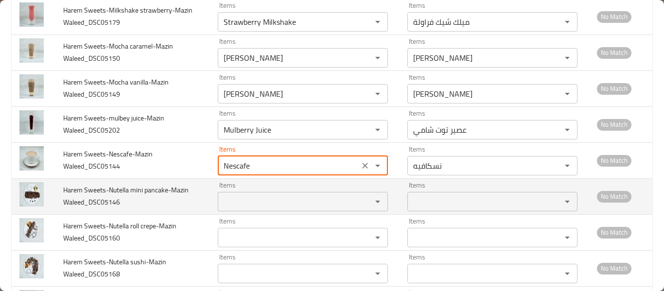
click at [250, 192] on div "Items" at bounding box center [303, 201] width 170 height 19
type Waleed_DSC05144 "Nescafe"
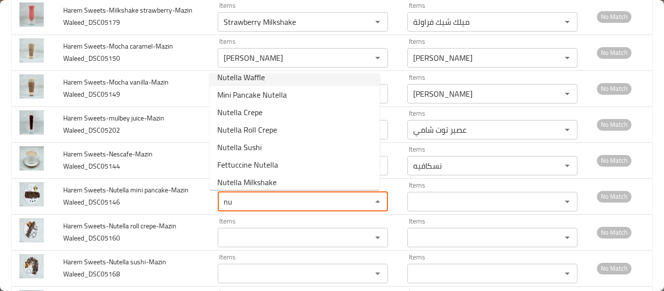
scroll to position [14, 0]
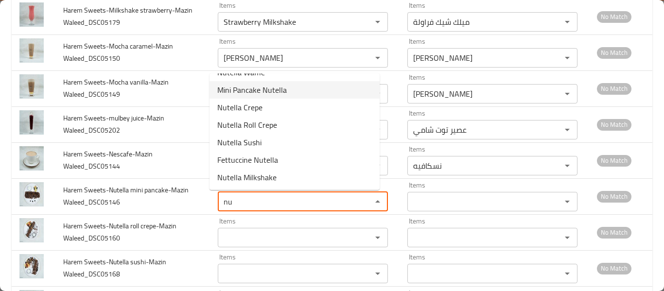
click at [265, 88] on span "Mini Pancake Nutella" at bounding box center [252, 90] width 70 height 12
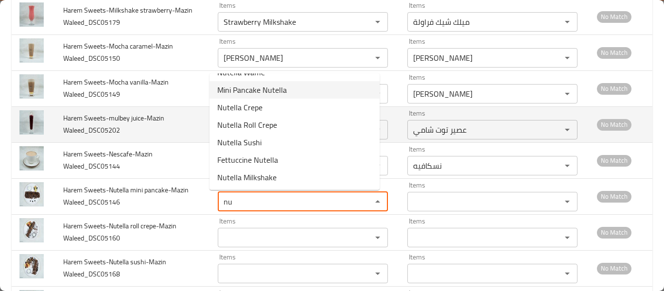
type Waleed_DSC05146 "Mini Pancake Nutella"
type Waleed_DSC05146-ar "ميني بان كيك نوتيلا"
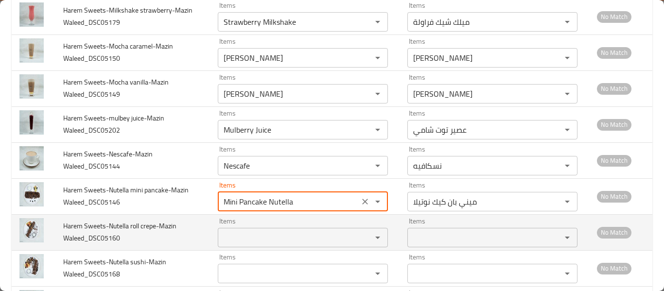
type Waleed_DSC05146 "Mini Pancake Nutella"
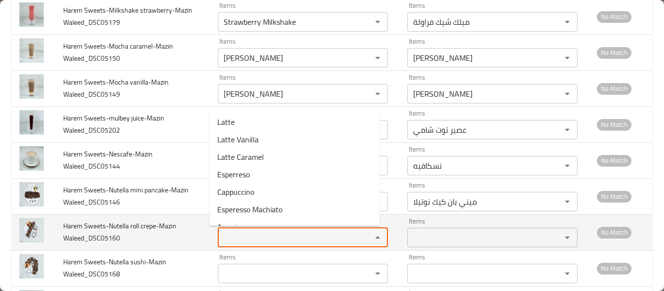
click at [238, 238] on Waleed_DSC05160 "Items" at bounding box center [289, 238] width 136 height 14
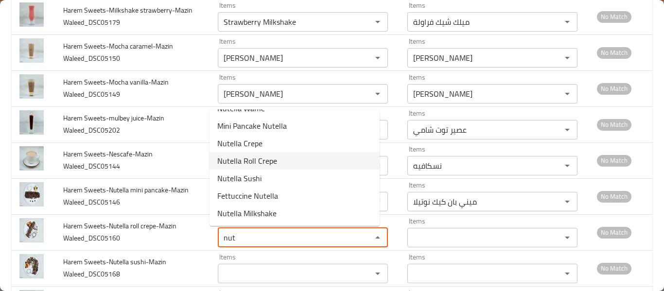
click at [260, 164] on span "Nutella Roll Crepe" at bounding box center [247, 161] width 60 height 12
type Waleed_DSC05160 "Nutella Roll Crepe"
type Waleed_DSC05160-ar "كريب رول نوتيلا"
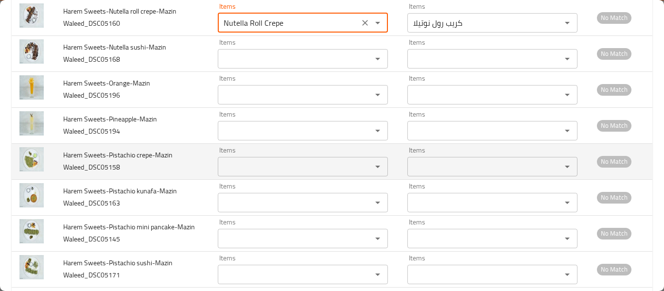
scroll to position [2364, 0]
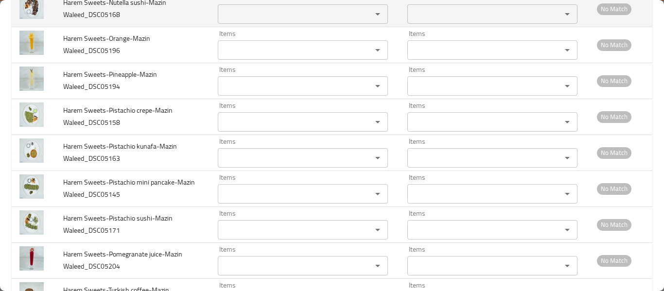
click at [257, 21] on div "Items" at bounding box center [303, 13] width 170 height 19
type Waleed_DSC05160 "Nutella Roll Crepe"
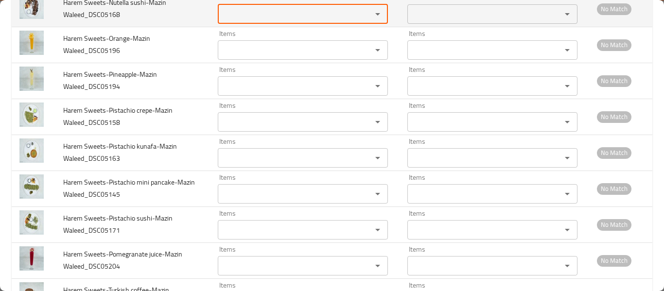
type Waleed_DSC05168 "m"
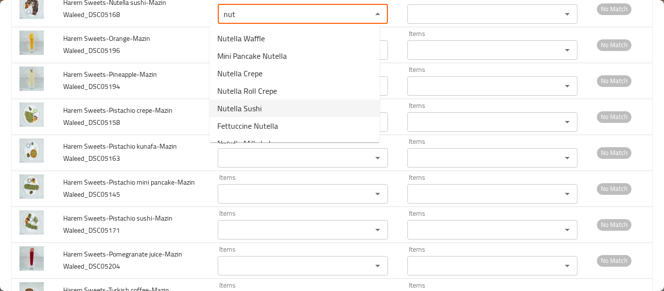
click at [265, 108] on Waleed_DSC05168-option-4 "Nutella Sushi" at bounding box center [295, 109] width 170 height 18
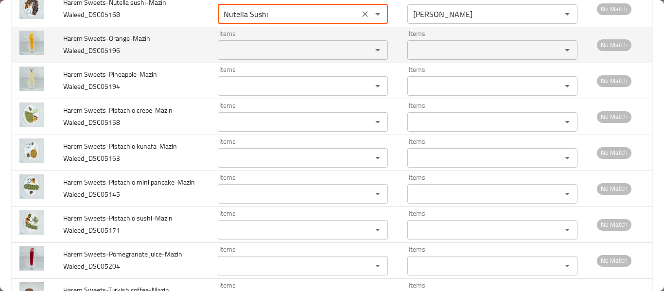
click at [250, 46] on Waleed_DSC05196 "Items" at bounding box center [289, 50] width 136 height 14
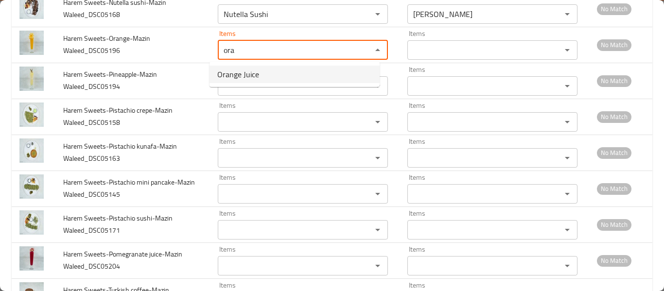
click at [255, 73] on span "Orange Juice" at bounding box center [238, 75] width 42 height 12
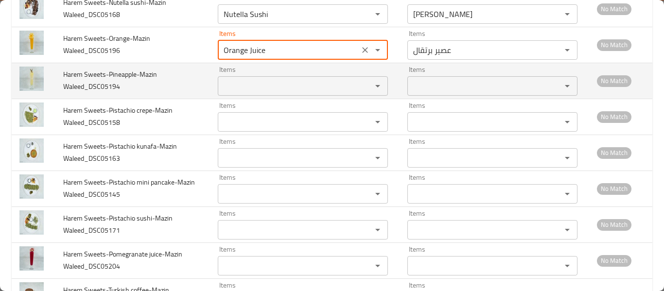
click at [255, 74] on div "Items Items" at bounding box center [303, 81] width 170 height 30
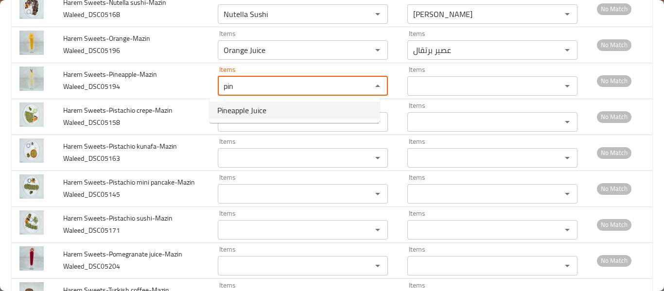
click at [247, 116] on span "Pineapple Juice" at bounding box center [241, 111] width 49 height 12
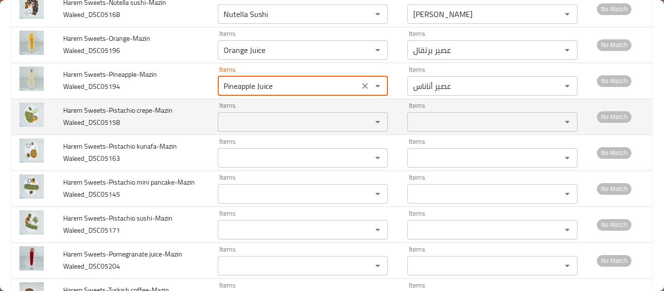
click at [247, 121] on Waleed_DSC05158 "Items" at bounding box center [289, 122] width 136 height 14
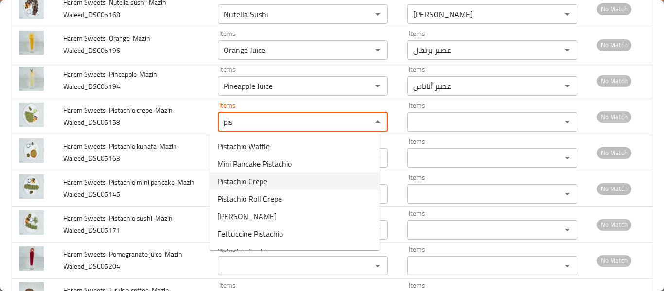
click at [265, 182] on span "Pistachio Crepe" at bounding box center [242, 182] width 50 height 12
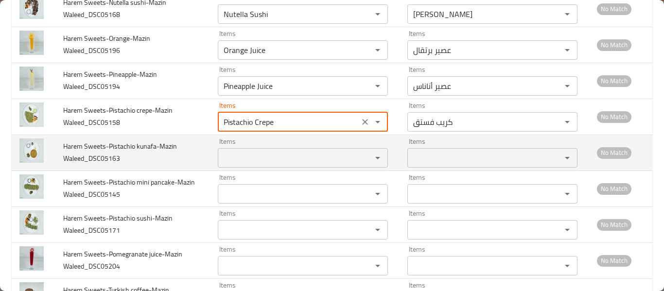
click at [265, 146] on div "Items Items" at bounding box center [303, 153] width 170 height 30
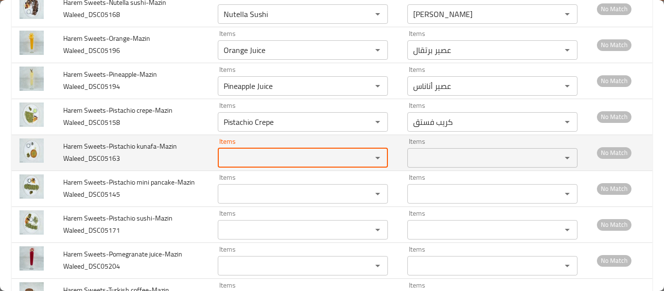
click at [261, 158] on Waleed_DSC05163 "Items" at bounding box center [289, 158] width 136 height 14
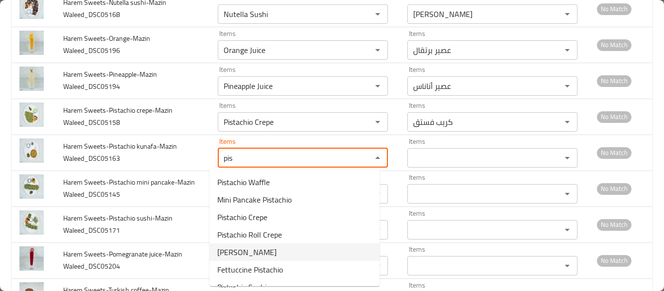
click at [279, 258] on Waleed_DSC05163-option-4 "Pistachio Kunafa" at bounding box center [295, 253] width 170 height 18
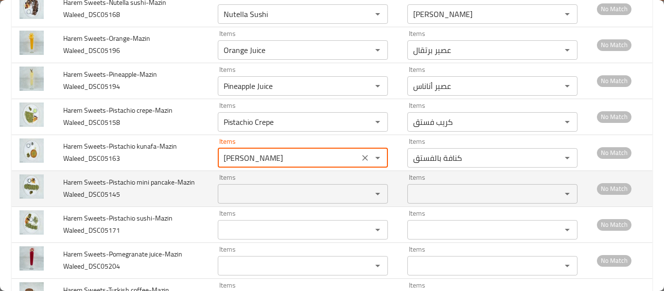
click at [276, 199] on Waleed_DSC05145 "Items" at bounding box center [289, 194] width 136 height 14
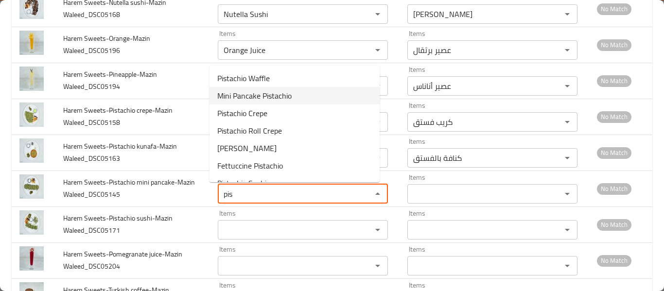
click at [291, 90] on span "Mini Pancake Pistachio" at bounding box center [254, 96] width 74 height 12
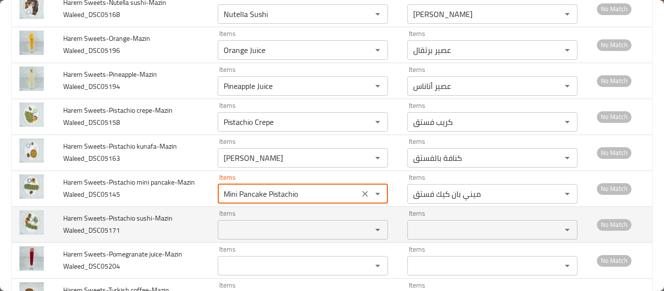
scroll to position [2493, 0]
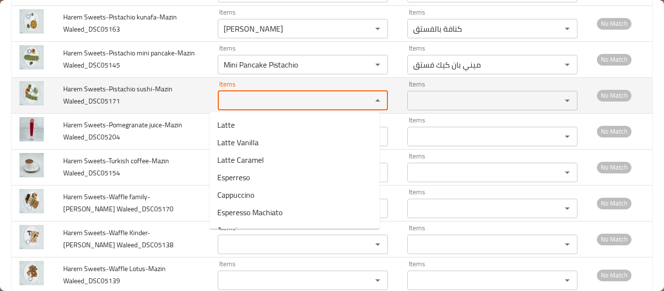
click at [263, 102] on Waleed_DSC05171 "Items" at bounding box center [289, 101] width 136 height 14
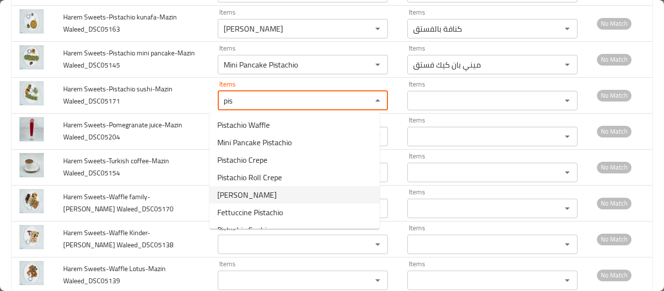
scroll to position [31, 0]
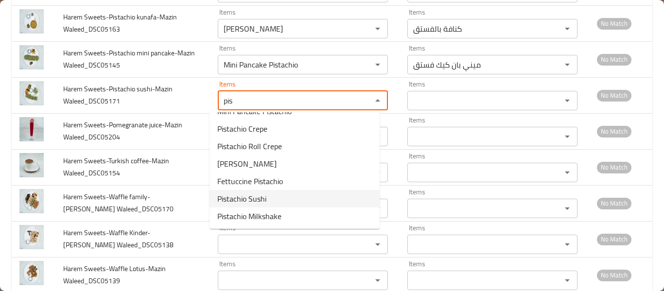
click at [256, 198] on span "Pistachio Sushi" at bounding box center [241, 199] width 49 height 12
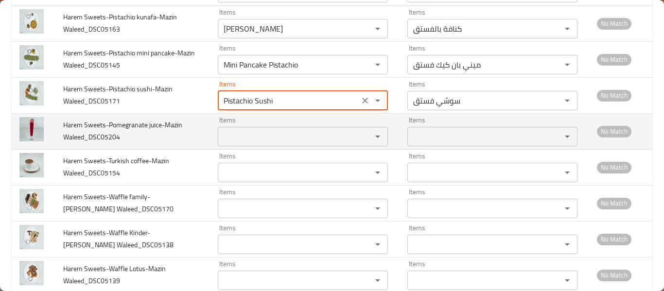
click at [268, 135] on Waleed_DSC05204 "Items" at bounding box center [289, 137] width 136 height 14
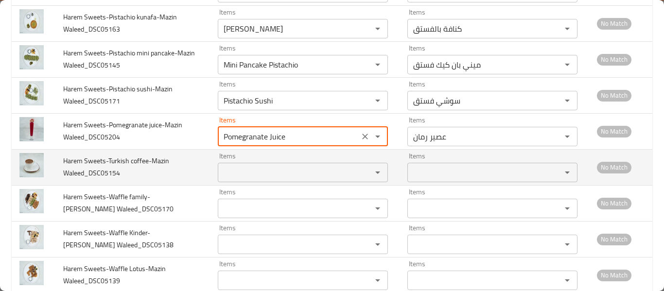
click at [242, 166] on Waleed_DSC05154 "Items" at bounding box center [289, 173] width 136 height 14
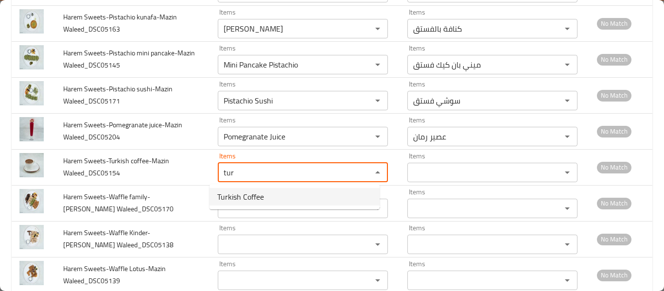
click at [230, 198] on span "Turkish Coffee" at bounding box center [240, 197] width 47 height 12
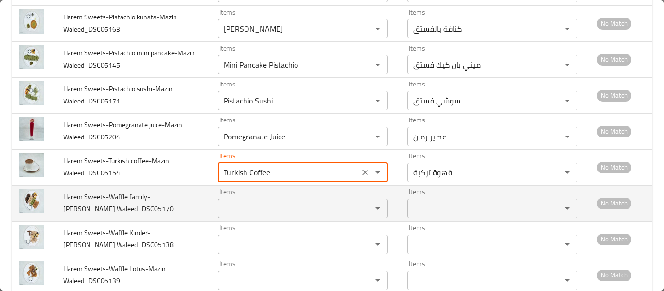
click at [230, 199] on div "Items" at bounding box center [303, 208] width 170 height 19
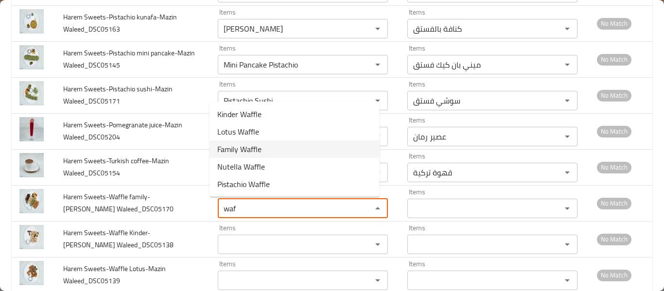
click at [257, 141] on Waleed_DSC05170-option-2 "Family Waffle" at bounding box center [295, 150] width 170 height 18
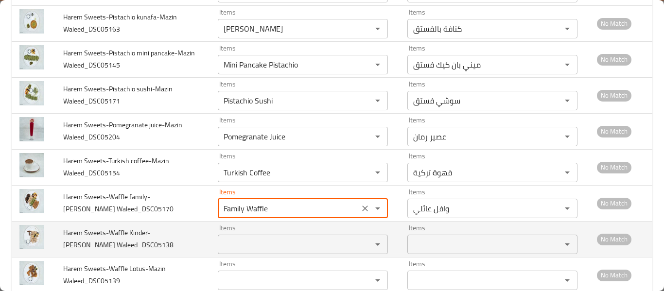
click at [253, 242] on Waleed_DSC05138 "Items" at bounding box center [289, 245] width 136 height 14
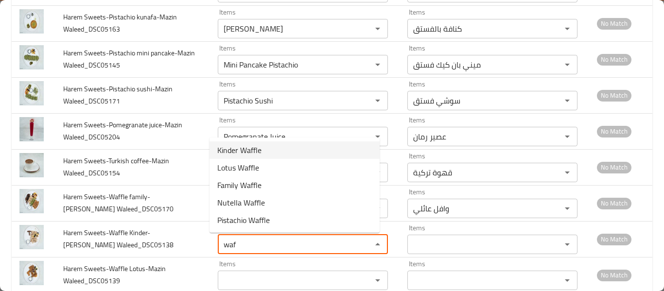
click at [289, 148] on Waleed_DSC05138-option-0 "Kinder Waffle" at bounding box center [295, 150] width 170 height 18
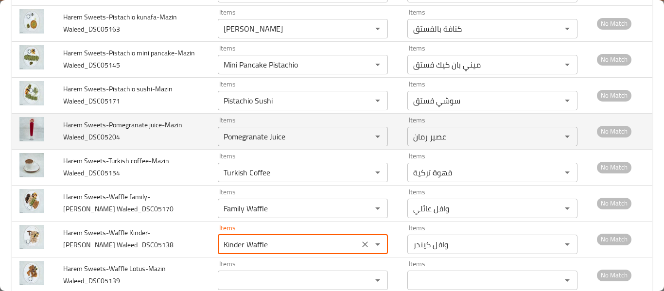
scroll to position [2623, 0]
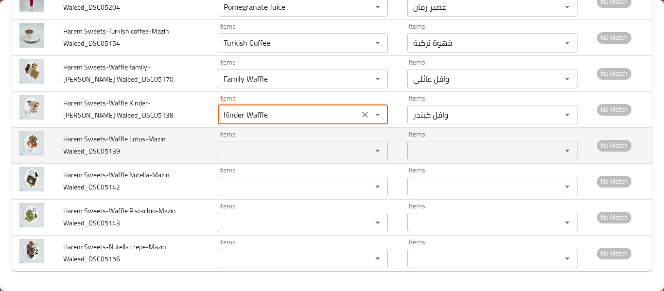
click at [246, 154] on Waleed_DSC05139 "Items" at bounding box center [289, 151] width 136 height 14
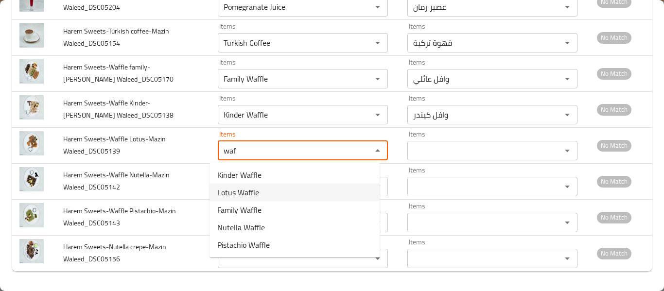
click at [242, 196] on span "Lotus Waffle" at bounding box center [238, 193] width 42 height 12
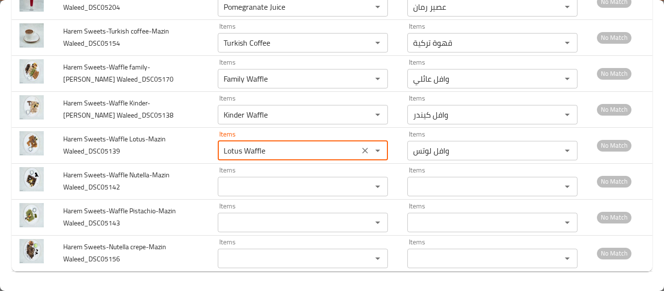
click at [242, 196] on div "Items" at bounding box center [303, 186] width 170 height 19
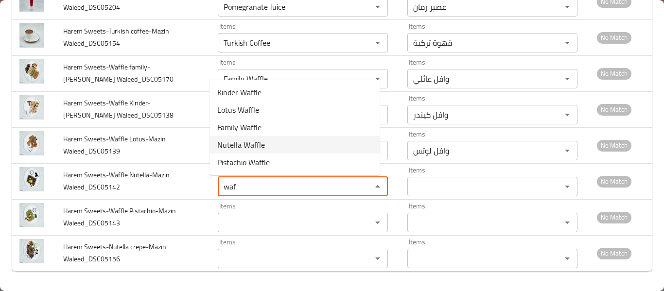
click at [262, 146] on span "Nutella Waffle" at bounding box center [241, 145] width 48 height 12
click at [262, 146] on Waleed_DSC05139 "Lotus Waffle" at bounding box center [289, 151] width 136 height 14
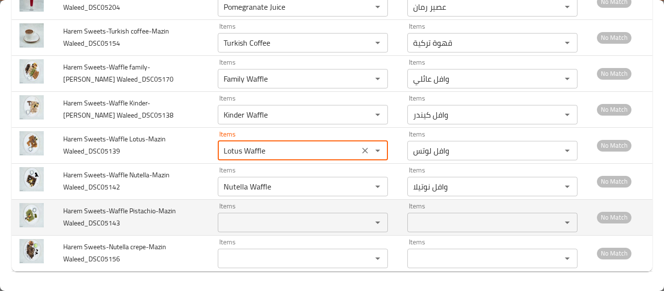
click at [247, 226] on Waleed_DSC05143 "Items" at bounding box center [289, 223] width 136 height 14
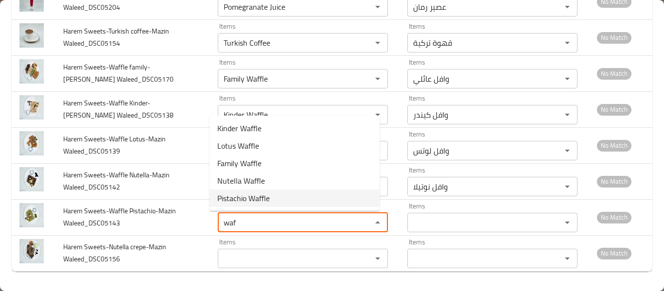
click at [239, 195] on span "Pistachio Waffle" at bounding box center [243, 199] width 53 height 12
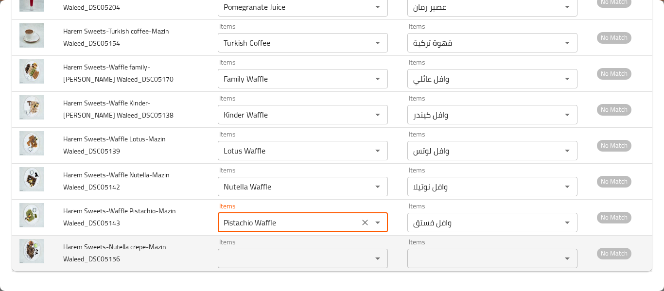
click at [234, 260] on Waleed_DSC05156 "Items" at bounding box center [289, 259] width 136 height 14
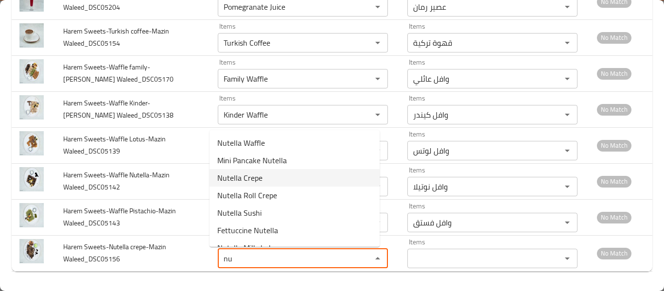
click at [239, 177] on span "Nutella Crepe" at bounding box center [239, 178] width 45 height 12
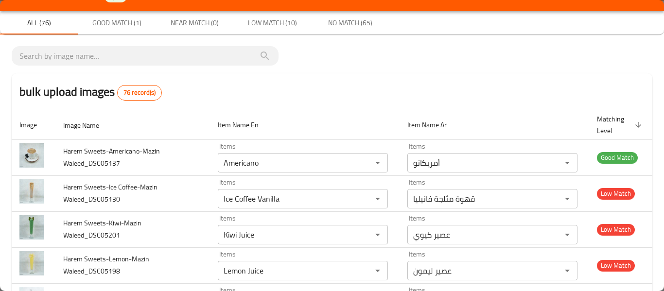
scroll to position [0, 0]
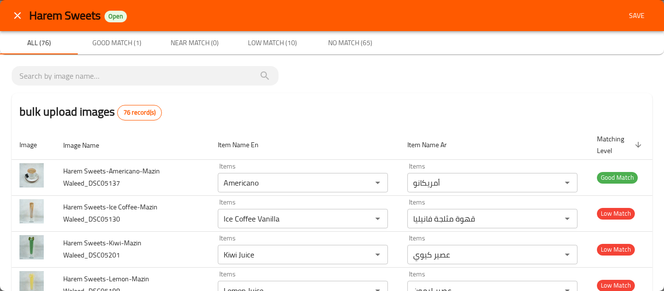
click at [625, 14] on span "Save" at bounding box center [636, 16] width 23 height 12
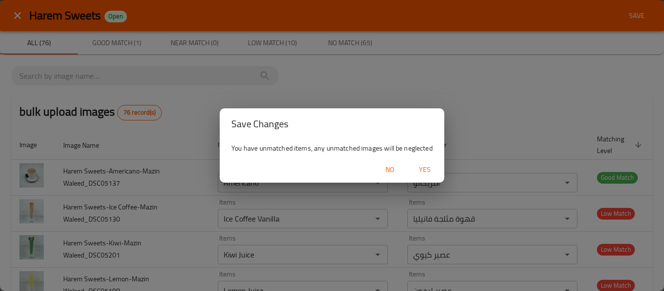
click at [424, 167] on span "Yes" at bounding box center [424, 170] width 23 height 12
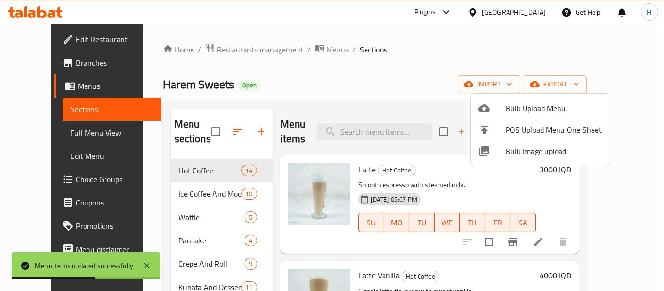
click at [47, 138] on div at bounding box center [332, 145] width 664 height 291
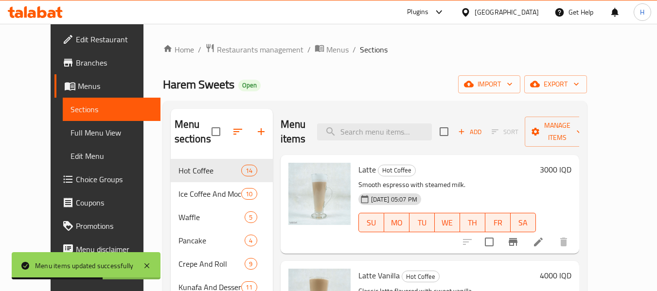
click at [71, 134] on span "Full Menu View" at bounding box center [112, 133] width 82 height 12
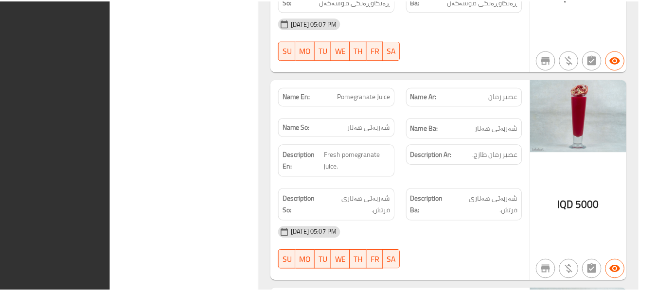
scroll to position [16037, 0]
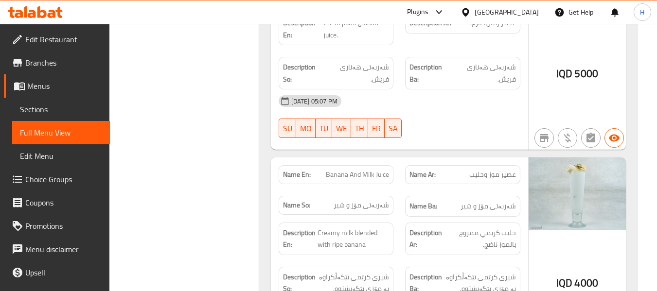
click at [530, 13] on div "Iraq" at bounding box center [507, 12] width 64 height 11
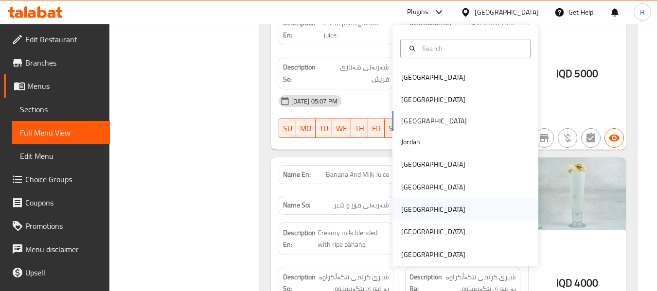
click at [406, 206] on div "Qatar" at bounding box center [433, 209] width 64 height 11
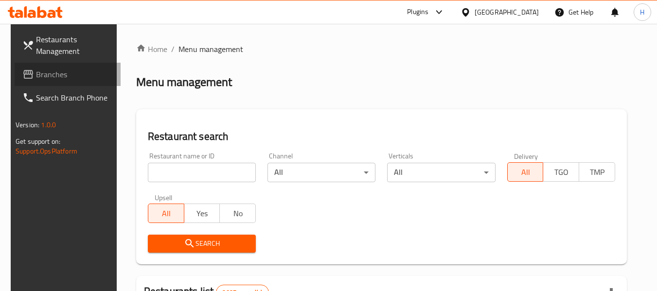
click at [36, 77] on span "Branches" at bounding box center [74, 75] width 77 height 12
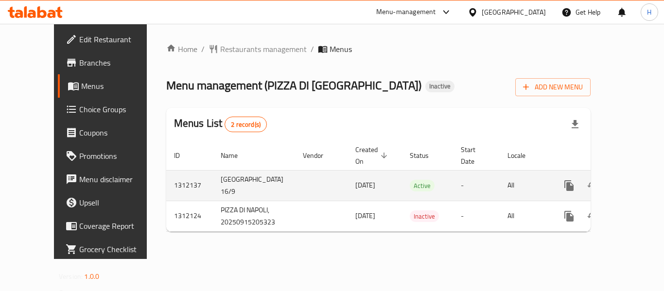
click at [630, 174] on link "enhanced table" at bounding box center [639, 185] width 23 height 23
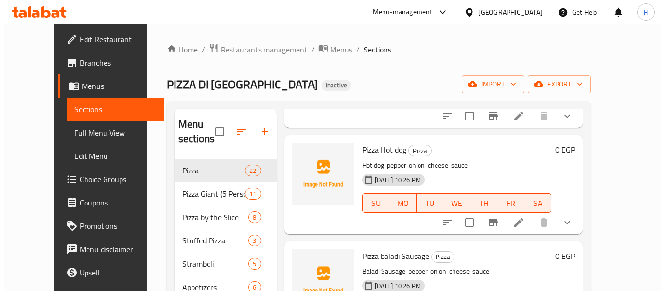
scroll to position [130, 0]
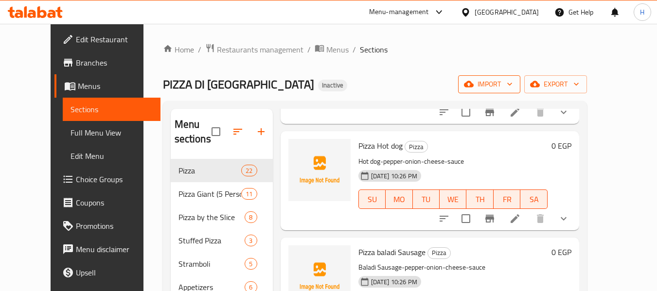
click at [520, 78] on button "import" at bounding box center [489, 84] width 62 height 18
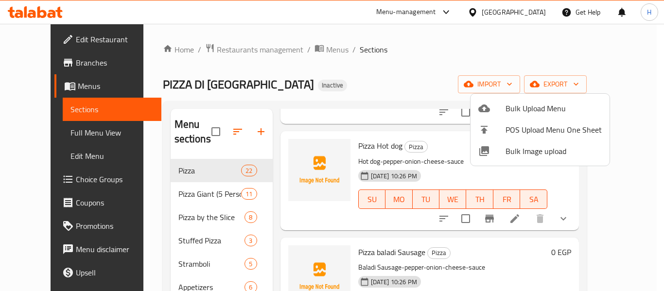
click at [524, 147] on span "Bulk Image upload" at bounding box center [554, 151] width 96 height 12
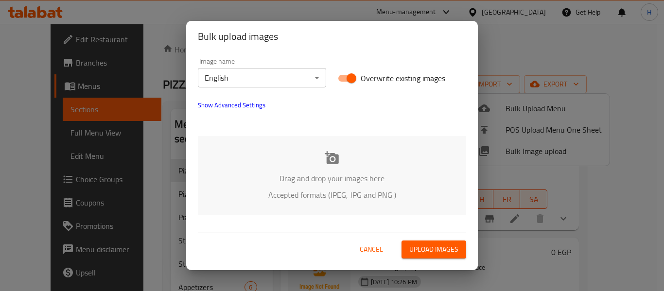
click at [338, 183] on p "Drag and drop your images here" at bounding box center [331, 179] width 239 height 12
click at [277, 76] on body "​ Menu-management [GEOGRAPHIC_DATA] Get Help H Edit Restaurant Branches Menus S…" at bounding box center [332, 157] width 664 height 267
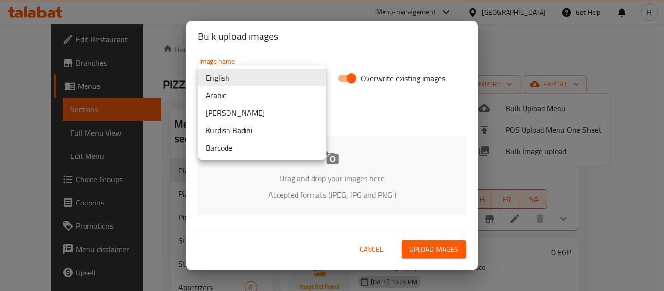
click at [261, 95] on li "Arabic" at bounding box center [262, 96] width 128 height 18
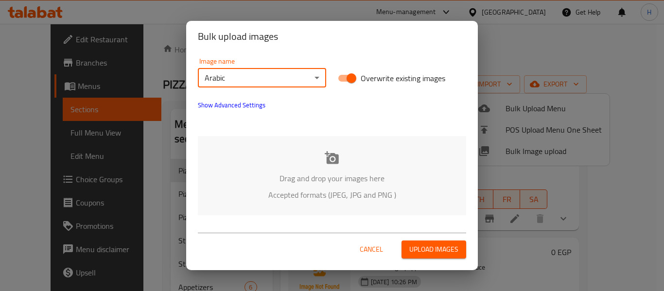
click at [250, 165] on div "Drag and drop your images here Accepted formats (JPEG, JPG and PNG )" at bounding box center [332, 175] width 268 height 79
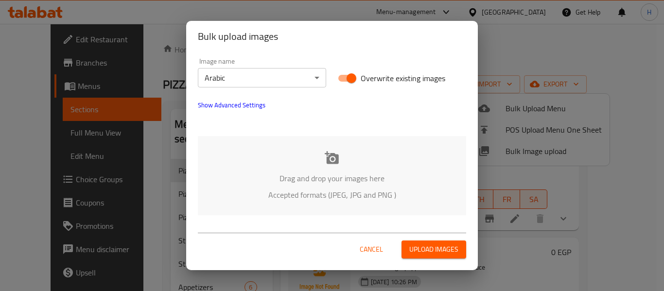
click at [261, 159] on div "Drag and drop your images here Accepted formats (JPEG, JPG and PNG )" at bounding box center [332, 175] width 268 height 79
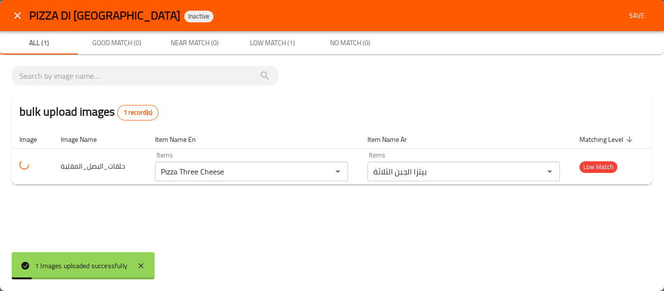
click at [18, 12] on icon "close" at bounding box center [18, 16] width 12 height 12
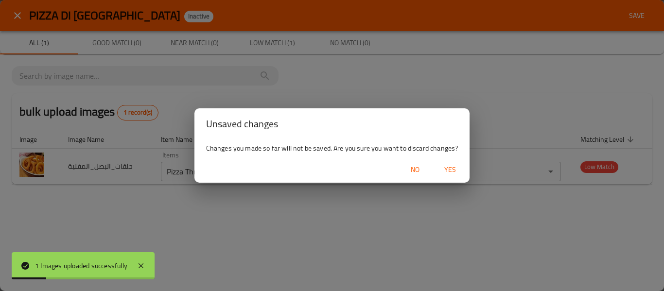
click at [459, 165] on span "Yes" at bounding box center [450, 170] width 23 height 12
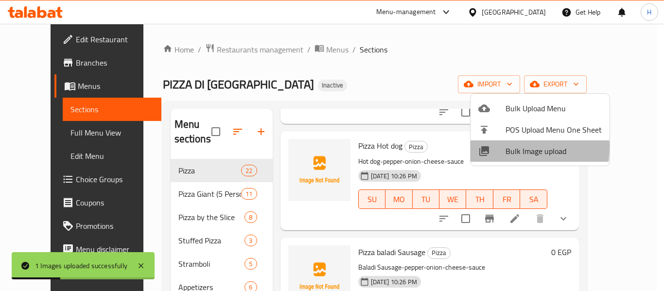
click at [485, 147] on icon at bounding box center [484, 151] width 10 height 10
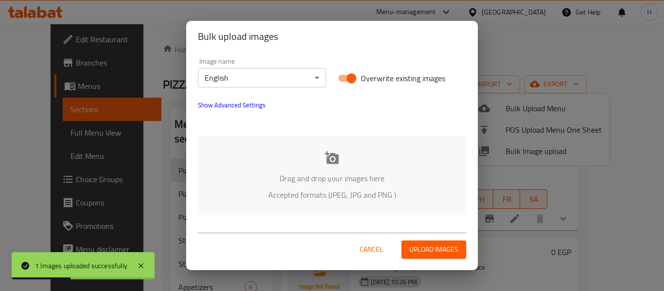
click at [314, 156] on div "Drag and drop your images here Accepted formats (JPEG, JPG and PNG )" at bounding box center [332, 175] width 268 height 79
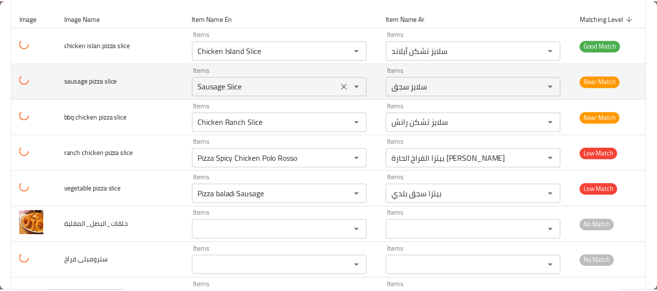
scroll to position [0, 0]
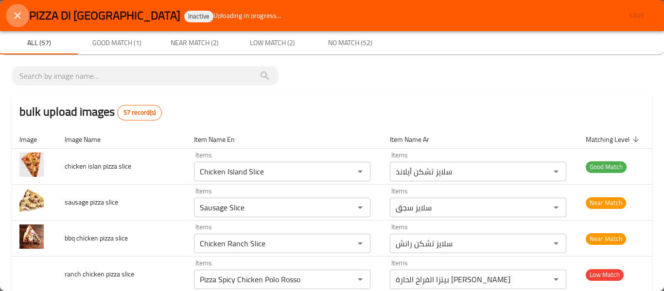
click at [18, 19] on icon "close" at bounding box center [18, 16] width 12 height 12
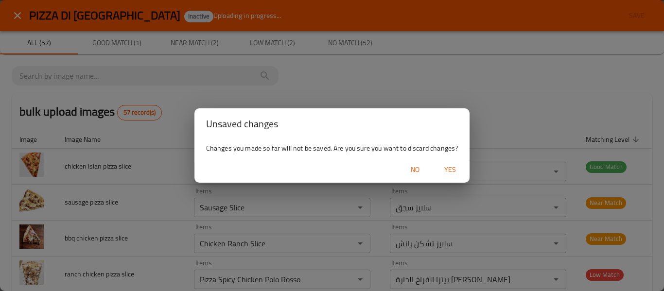
click at [448, 176] on span "Yes" at bounding box center [450, 170] width 23 height 12
click at [448, 176] on div at bounding box center [332, 145] width 664 height 291
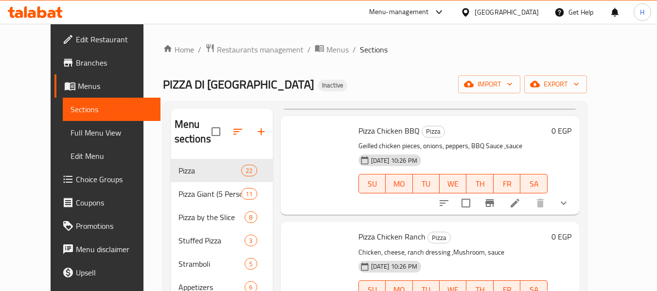
scroll to position [1297, 0]
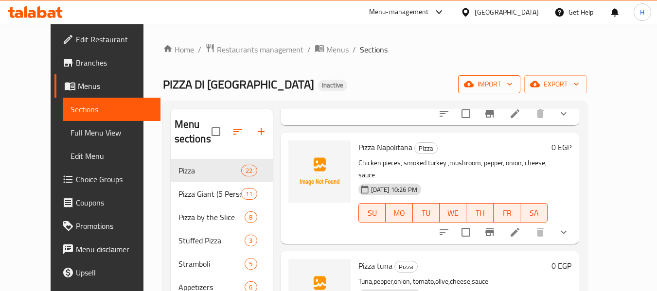
click at [512, 85] on span "import" at bounding box center [489, 84] width 47 height 12
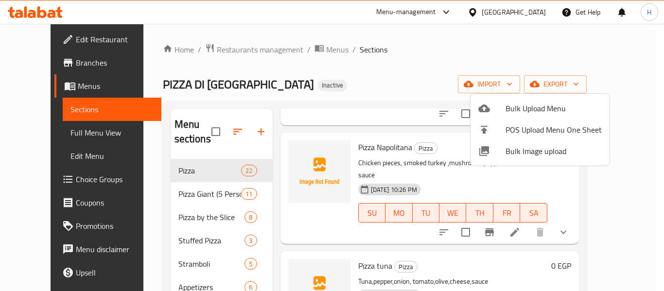
click at [326, 100] on div at bounding box center [332, 145] width 664 height 291
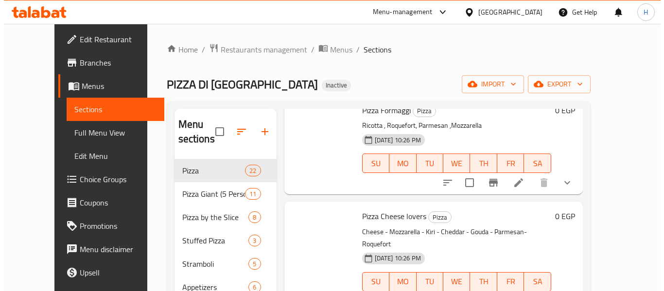
scroll to position [2085, 0]
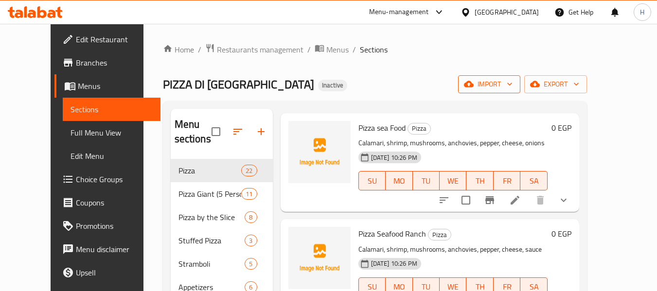
click at [512, 83] on span "import" at bounding box center [489, 84] width 47 height 12
click at [505, 78] on div "PIZZA DI [GEOGRAPHIC_DATA] Inactive import export" at bounding box center [375, 84] width 424 height 18
drag, startPoint x: 505, startPoint y: 78, endPoint x: 531, endPoint y: 81, distance: 26.4
click at [505, 78] on div "PIZZA DI [GEOGRAPHIC_DATA] Inactive import export" at bounding box center [375, 84] width 424 height 18
click at [512, 81] on span "import" at bounding box center [489, 84] width 47 height 12
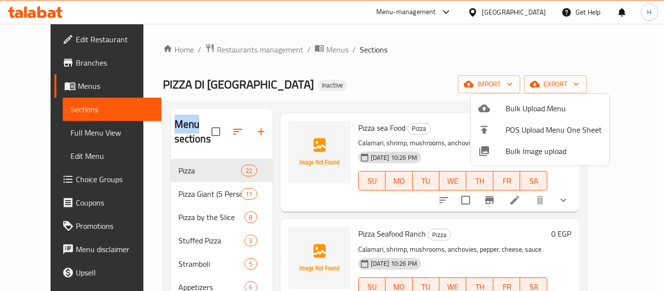
click at [529, 147] on span "Bulk Image upload" at bounding box center [554, 151] width 96 height 12
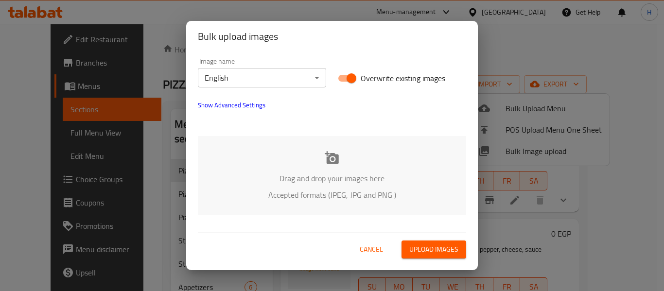
click at [279, 159] on div "Drag and drop your images here Accepted formats (JPEG, JPG and PNG )" at bounding box center [332, 175] width 268 height 79
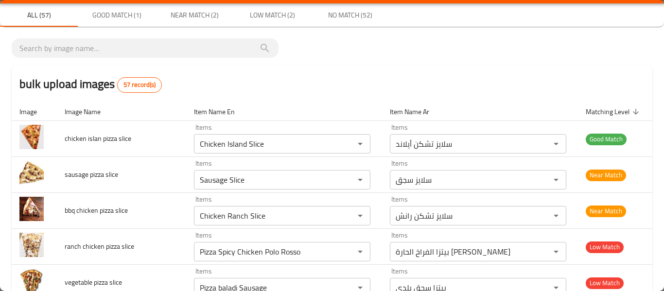
scroll to position [664, 0]
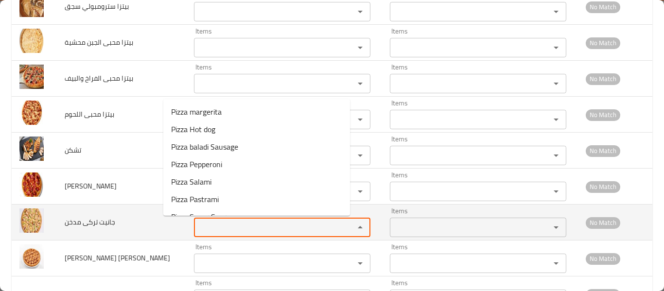
click at [251, 238] on td "Items Items" at bounding box center [284, 223] width 196 height 36
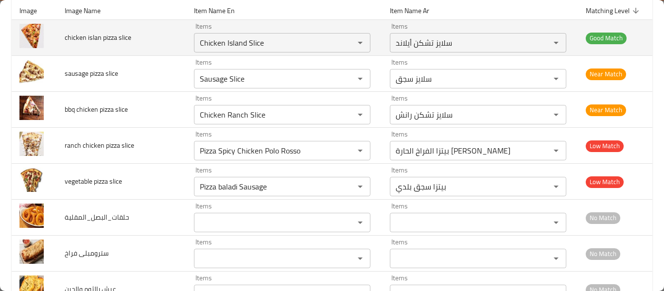
scroll to position [0, 0]
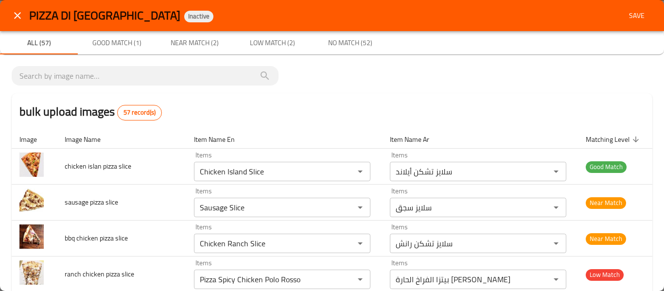
drag, startPoint x: 24, startPoint y: 5, endPoint x: 0, endPoint y: 28, distance: 33.0
click at [0, 28] on div "PIZZA DI NAPOLI Inactive Save" at bounding box center [332, 15] width 664 height 31
click at [12, 13] on icon "close" at bounding box center [18, 16] width 12 height 12
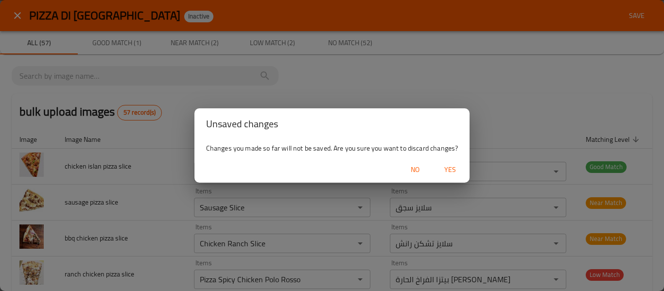
click at [456, 169] on span "Yes" at bounding box center [450, 170] width 23 height 12
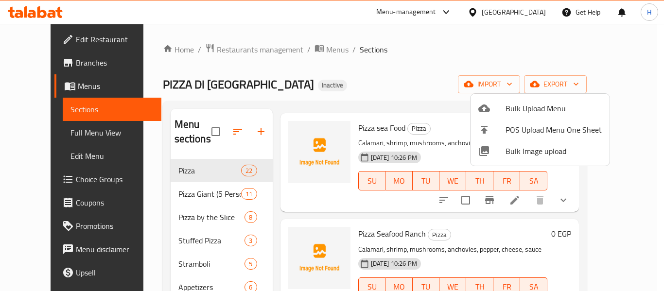
click at [523, 156] on span "Bulk Image upload" at bounding box center [554, 151] width 96 height 12
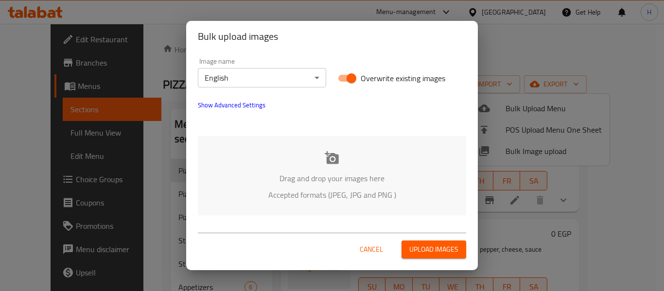
click at [351, 152] on div "Drag and drop your images here Accepted formats (JPEG, JPG and PNG )" at bounding box center [332, 175] width 268 height 79
click at [257, 75] on body "​ Menu-management [GEOGRAPHIC_DATA] Get Help H Edit Restaurant Branches Menus S…" at bounding box center [332, 157] width 664 height 267
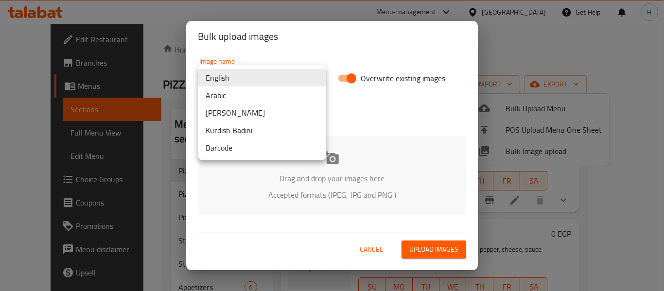
click at [243, 99] on li "Arabic" at bounding box center [262, 96] width 128 height 18
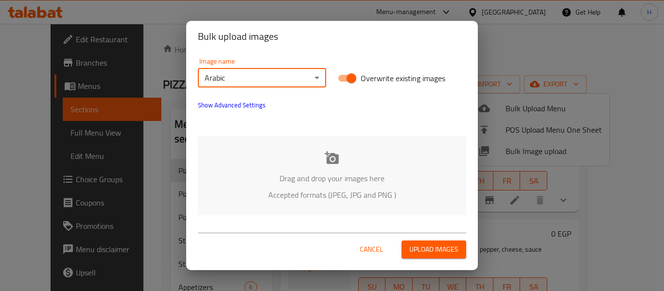
click at [283, 163] on div "Drag and drop your images here Accepted formats (JPEG, JPG and PNG )" at bounding box center [332, 175] width 268 height 79
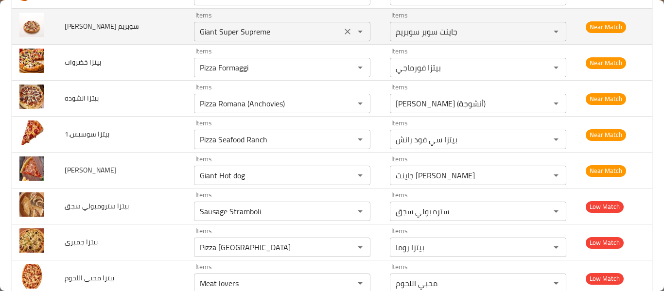
scroll to position [1556, 0]
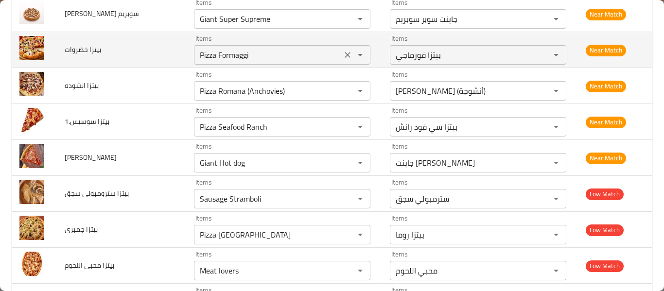
click at [197, 55] on خضروات "Pizza Formaggi" at bounding box center [268, 55] width 142 height 14
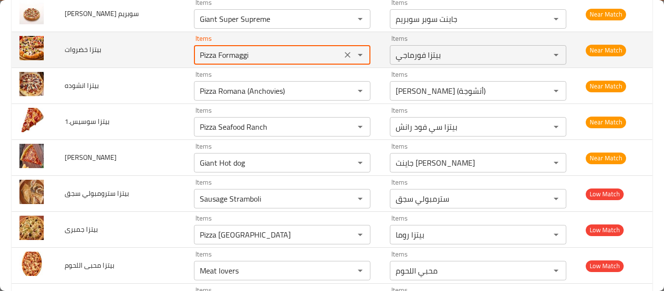
click at [197, 55] on خضروات "Pizza Formaggi" at bounding box center [268, 55] width 142 height 14
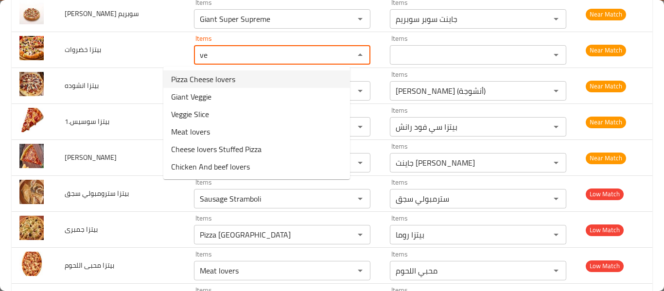
type خضروات "v"
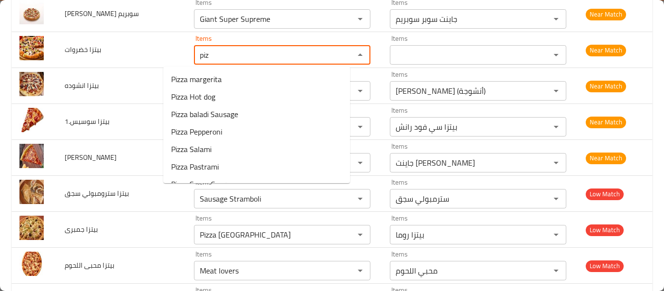
type خضروات "piz"
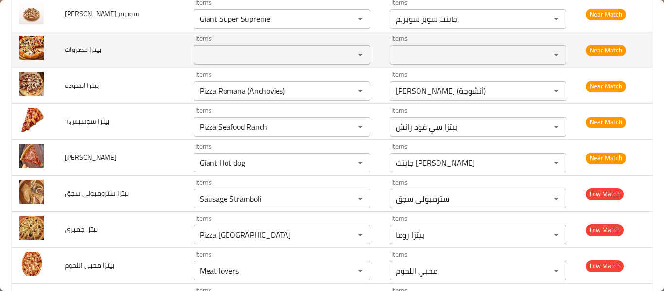
click at [197, 51] on خضروات "Items" at bounding box center [268, 55] width 142 height 14
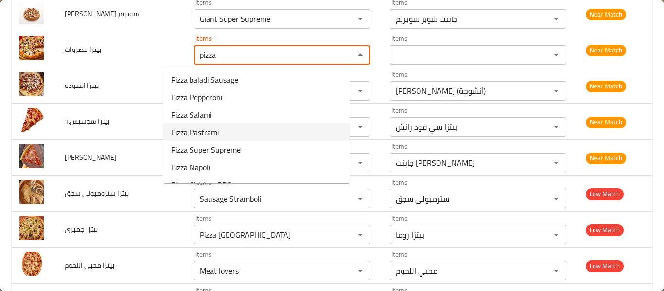
scroll to position [0, 0]
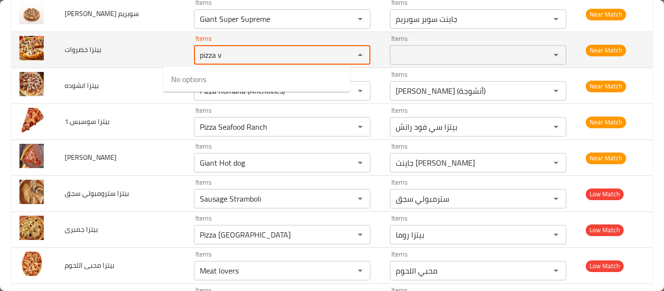
click at [245, 48] on خضروات "pizza v" at bounding box center [268, 55] width 142 height 14
type خضروات "e"
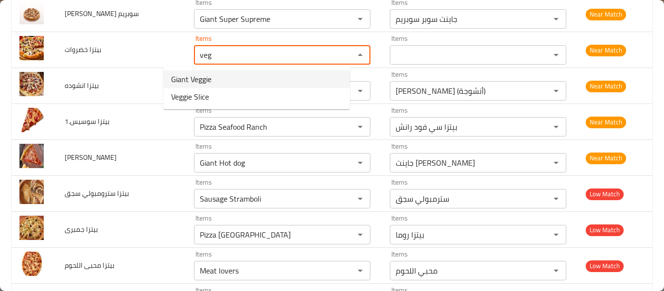
click at [245, 76] on خضروات-option-0 "Giant Veggie" at bounding box center [256, 80] width 187 height 18
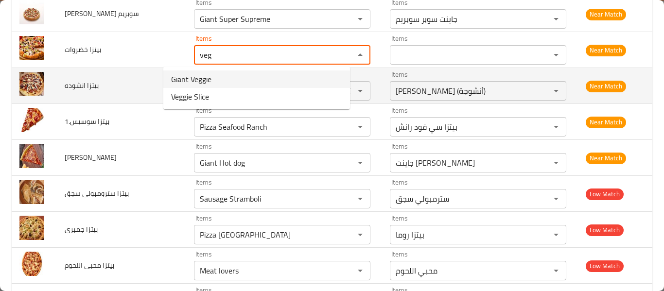
type خضروات "Giant Veggie"
type خضروات-ar "جاينت خضار"
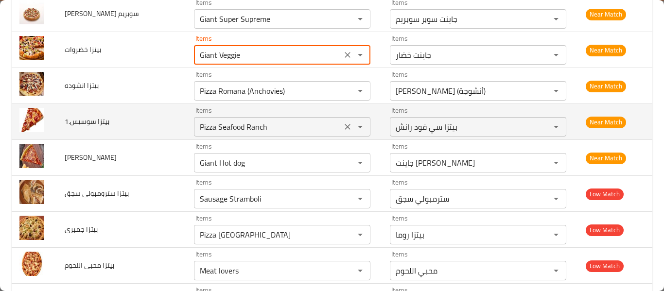
click at [343, 129] on icon "Clear" at bounding box center [348, 127] width 10 height 10
type خضروات "Giant Veggie"
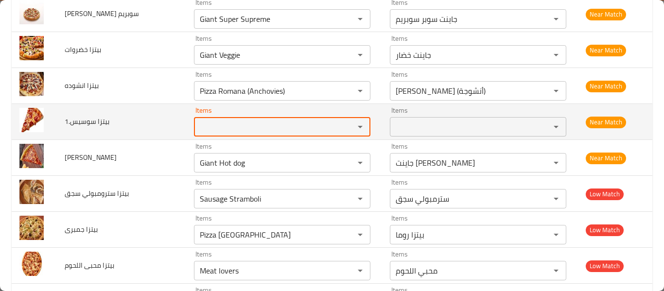
type سوسيس__1 "s"
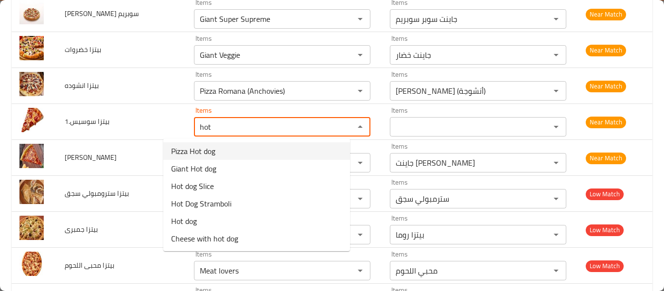
click at [229, 150] on سوسيس__1-option-0 "Pizza Hot dog" at bounding box center [256, 151] width 187 height 18
type سوسيس__1 "Pizza Hot dog"
type سوسيس__1-ar "[PERSON_NAME]"
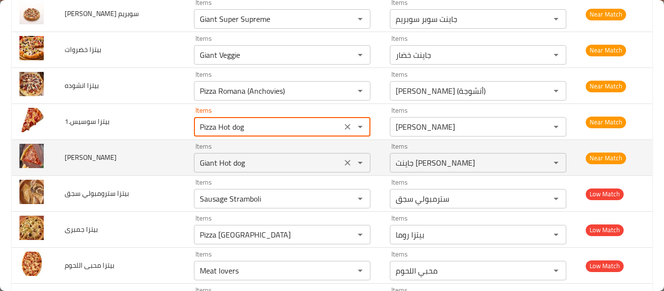
type سوسيس__1 "Pizza Hot dog"
click at [246, 159] on سوسيس "Giant Hot dog" at bounding box center [268, 163] width 142 height 14
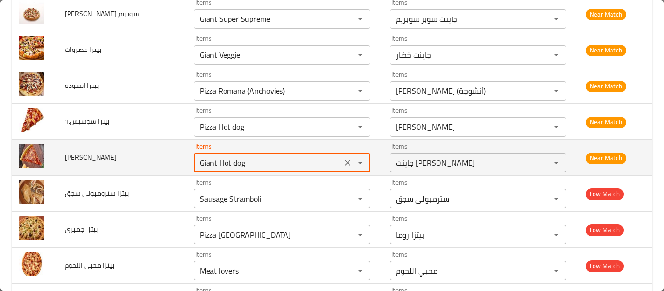
click at [246, 159] on سوسيس "Giant Hot dog" at bounding box center [268, 163] width 142 height 14
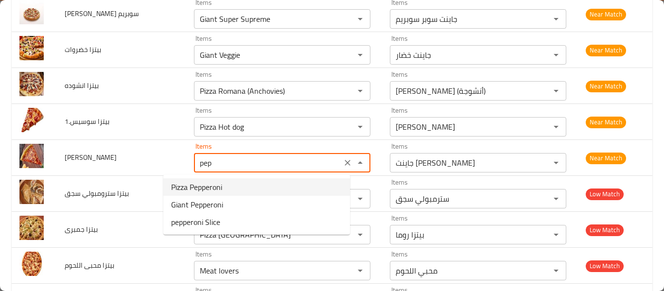
click at [241, 187] on سوسيس-option-0 "Pizza Pepperoni" at bounding box center [256, 187] width 187 height 18
type سوسيس "Pizza Pepperoni"
type سوسيس-ar "[PERSON_NAME]"
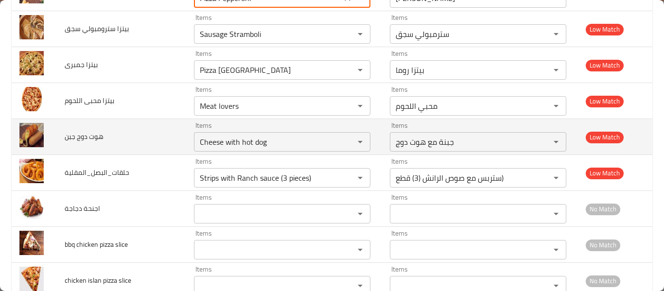
scroll to position [1686, 0]
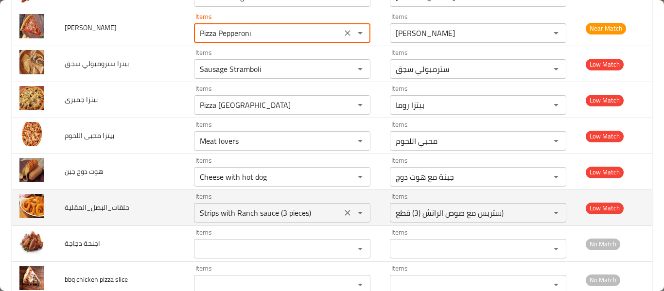
click at [343, 215] on icon "Clear" at bounding box center [348, 213] width 10 height 10
type سوسيس "Pizza Pepperoni"
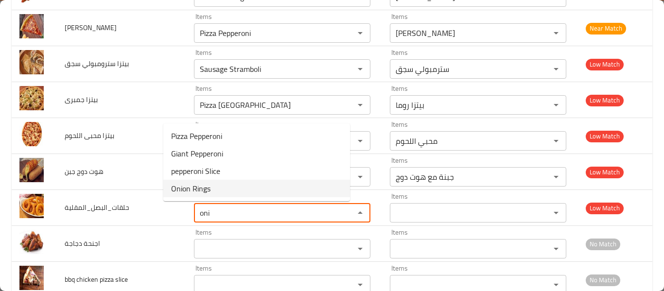
click at [258, 183] on li "Onion Rings" at bounding box center [256, 189] width 187 height 18
type input "Onion Rings"
type input "حلقات بصل"
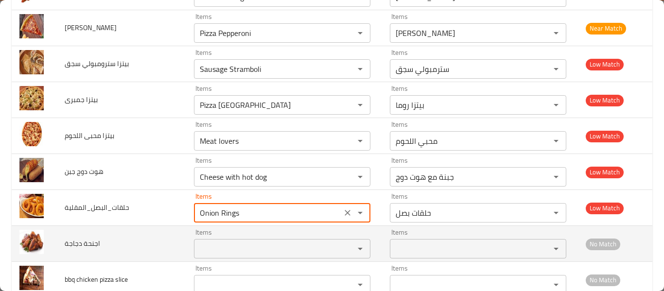
type input "Onion Rings"
click at [241, 248] on دجاجة "Items" at bounding box center [268, 249] width 142 height 14
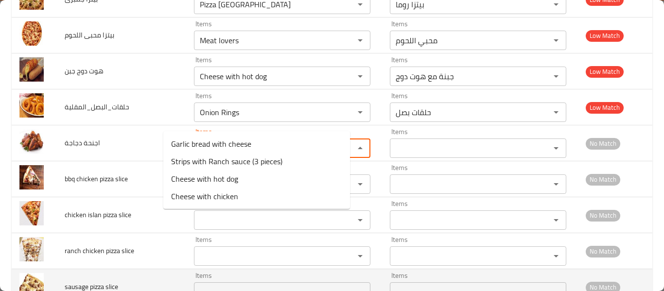
scroll to position [1815, 0]
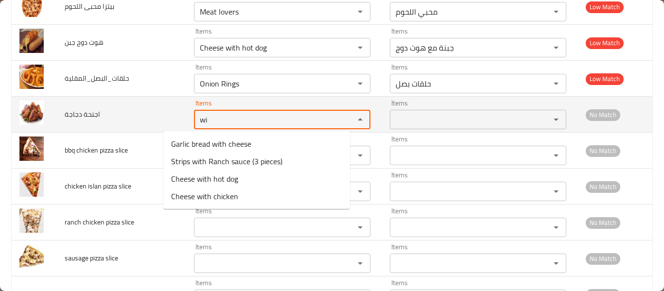
type دجاجة "wi"
click at [97, 113] on span "اجنحة دجاجة" at bounding box center [82, 114] width 35 height 13
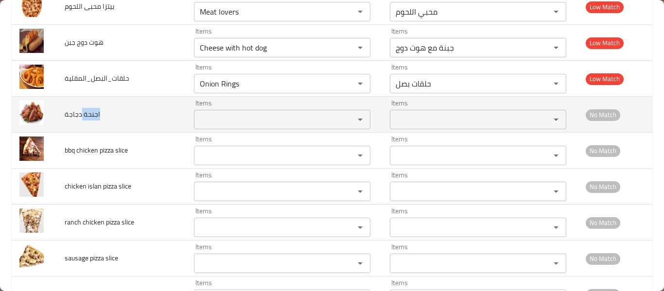
click at [97, 113] on span "اجنحة دجاجة" at bounding box center [82, 114] width 35 height 13
copy span "اجنحة دجاجة"
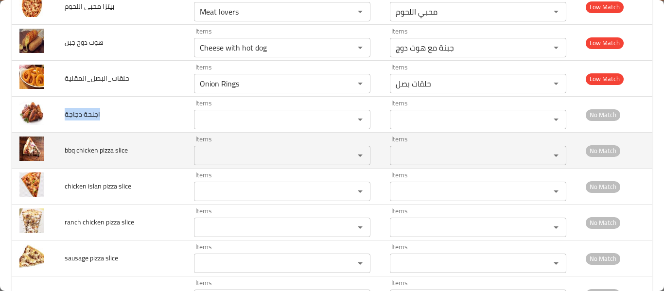
click at [214, 159] on slice "Items" at bounding box center [268, 156] width 142 height 14
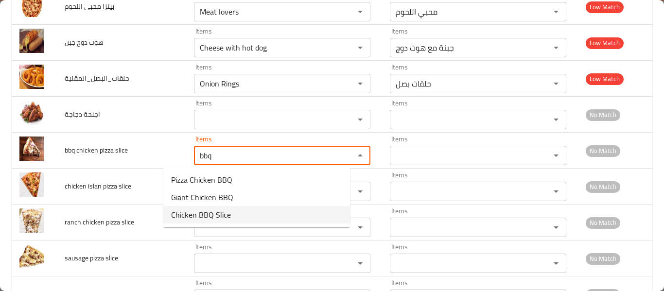
click at [211, 213] on span "Chicken BBQ Slice" at bounding box center [201, 215] width 60 height 12
type slice "Chicken BBQ Slice"
type slice-ar "سلايز تشكن باربيكيو"
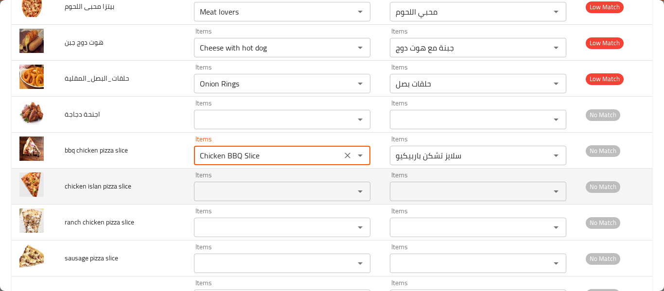
type slice "Chicken BBQ Slice"
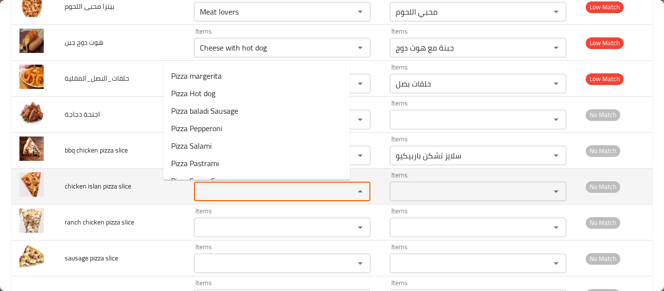
click at [213, 185] on slice "Items" at bounding box center [268, 192] width 142 height 14
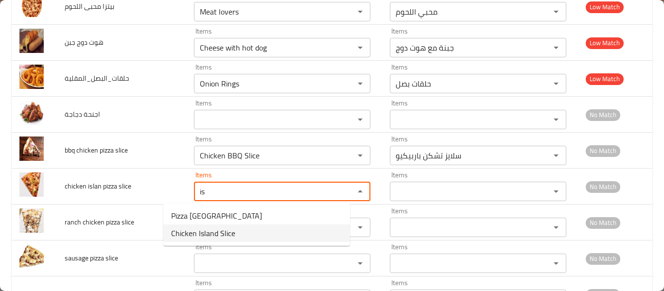
click at [194, 230] on span "Chicken Island Slice" at bounding box center [203, 234] width 64 height 12
type slice "Chicken Island Slice"
type slice-ar "سلايز تشكن أيلاند"
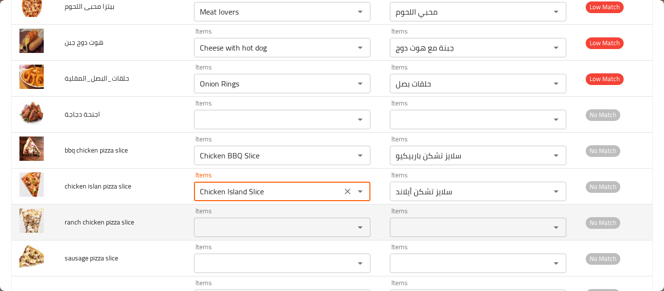
type slice "Chicken Island Slice"
click at [197, 225] on slice "Items" at bounding box center [268, 228] width 142 height 14
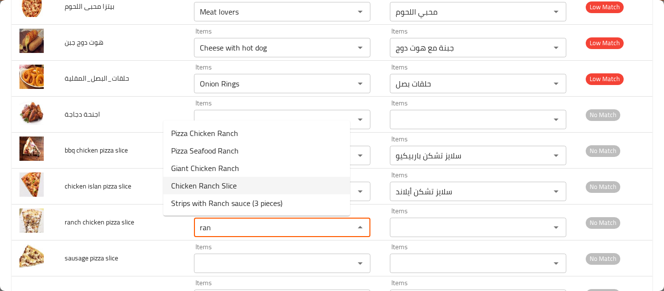
click at [244, 189] on slice-option-3 "Chicken Ranch Slice" at bounding box center [256, 186] width 187 height 18
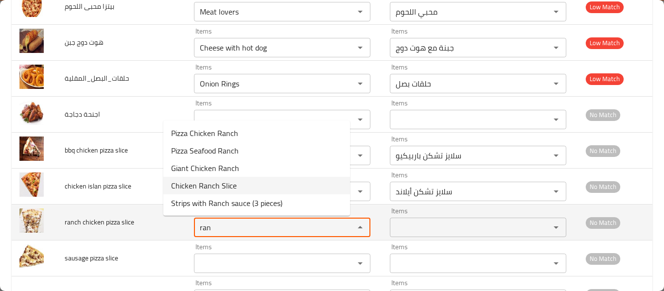
type slice "Chicken Ranch Slice"
type slice-ar "سلايز تشكن رانش"
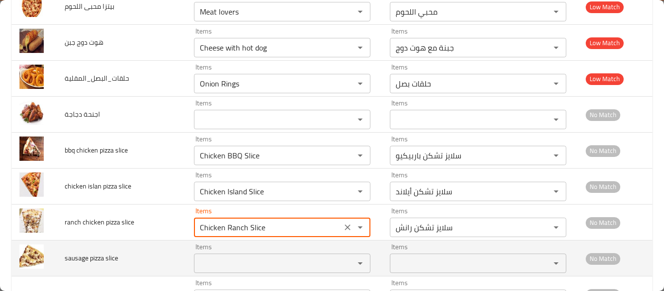
type slice "Chicken Ranch Slice"
click at [215, 263] on slice "Items" at bounding box center [268, 264] width 142 height 14
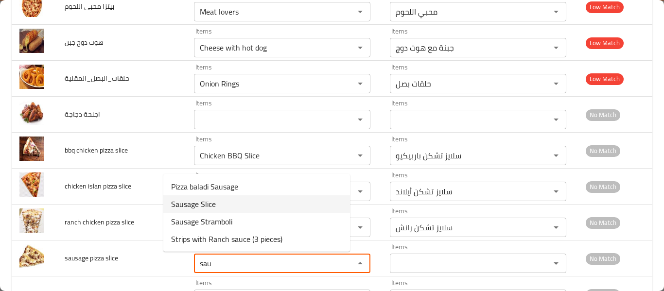
click at [256, 203] on slice-option-1 "Sausage Slice" at bounding box center [256, 204] width 187 height 18
type slice "Sausage Slice"
click at [256, 203] on td "Items Chicken Island Slice Items" at bounding box center [284, 187] width 196 height 36
type slice-ar "سلايز سجق"
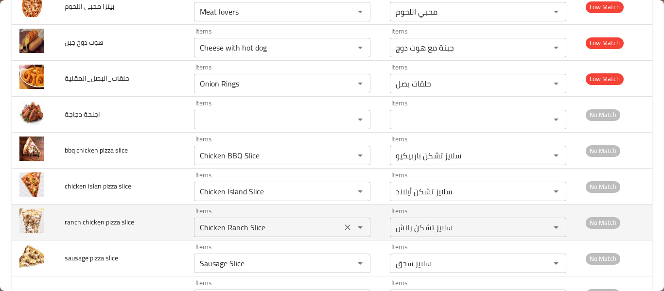
scroll to position [1928, 0]
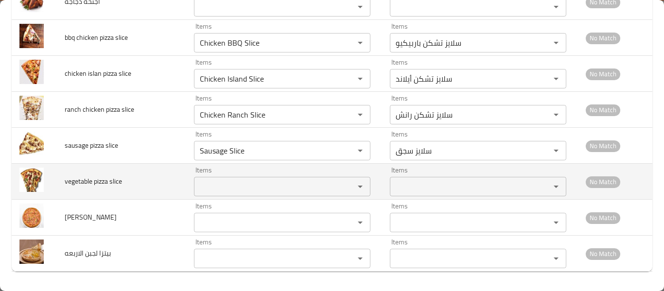
click at [216, 189] on slice "Items" at bounding box center [268, 187] width 142 height 14
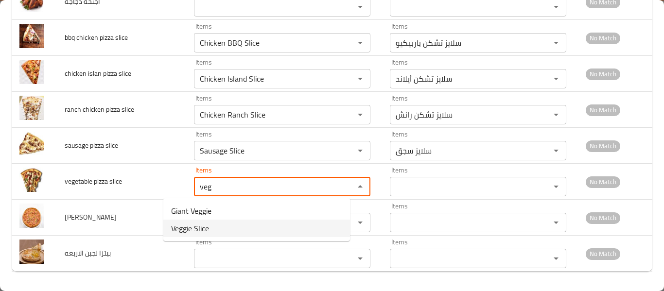
drag, startPoint x: 209, startPoint y: 232, endPoint x: 205, endPoint y: 228, distance: 6.2
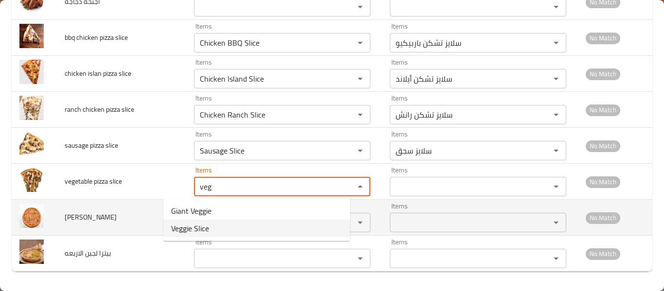
click at [208, 232] on span "Veggie Slice" at bounding box center [190, 229] width 38 height 12
type slice "Veggie Slice"
type slice-ar "سلايز خضار"
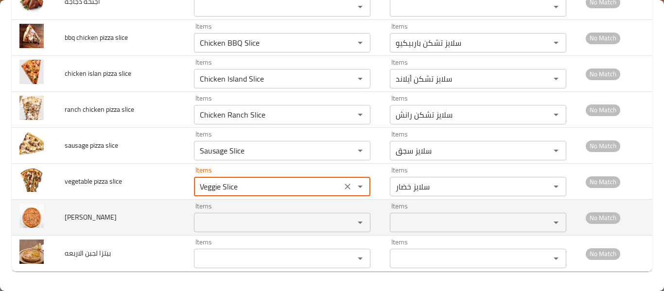
type slice "Veggie Slice"
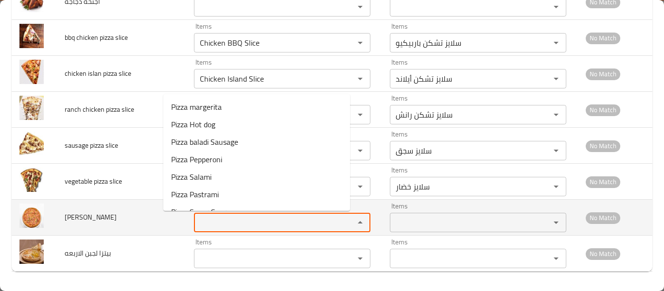
click at [205, 222] on سوسيس "Items" at bounding box center [268, 223] width 142 height 14
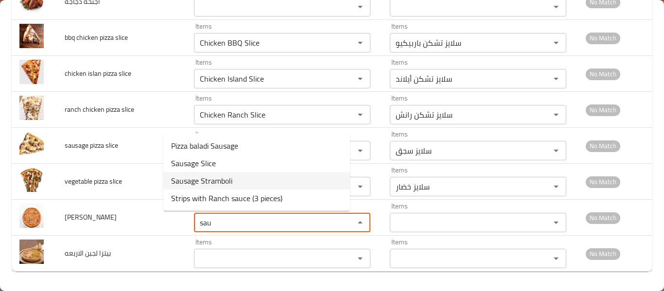
click at [248, 179] on سوسيس-option-2 "Sausage Stramboli" at bounding box center [256, 181] width 187 height 18
type سوسيس "Sausage Stramboli"
type سوسيس-ar "سترمبولي سجق"
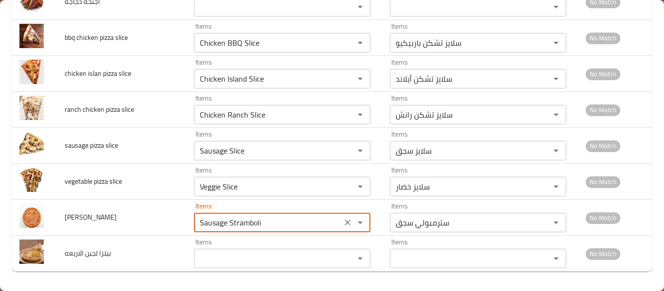
click at [248, 179] on div "Veggie Slice Items" at bounding box center [282, 186] width 177 height 19
type سوسيس "Sausage Stramboli"
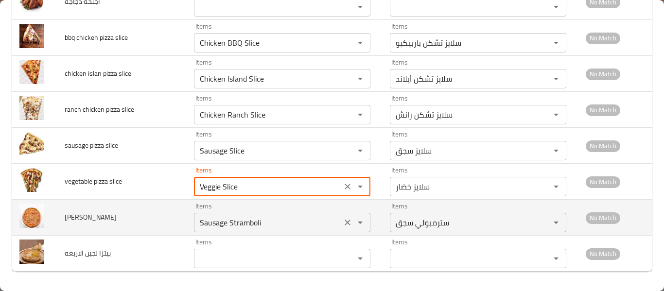
click at [230, 217] on سوسيس "Sausage Stramboli" at bounding box center [268, 223] width 142 height 14
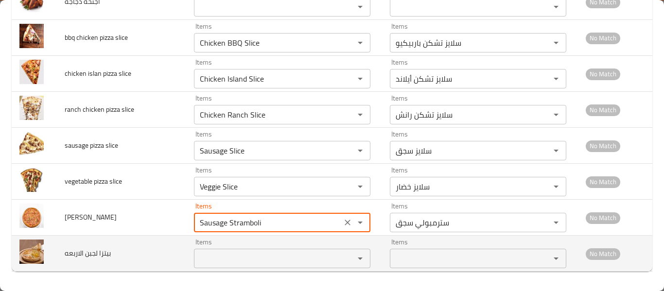
click at [221, 258] on الاربعه "Items" at bounding box center [268, 259] width 142 height 14
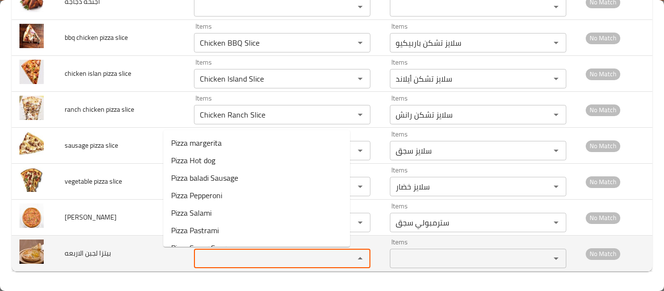
type الاربعه "4"
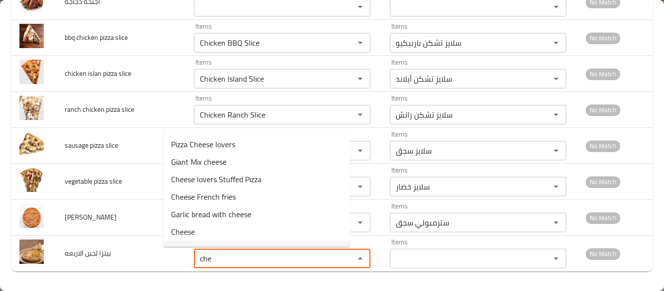
scroll to position [0, 0]
type الاربعه "c"
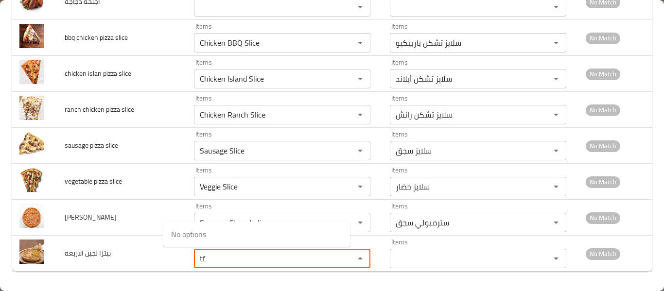
type الاربعه "t"
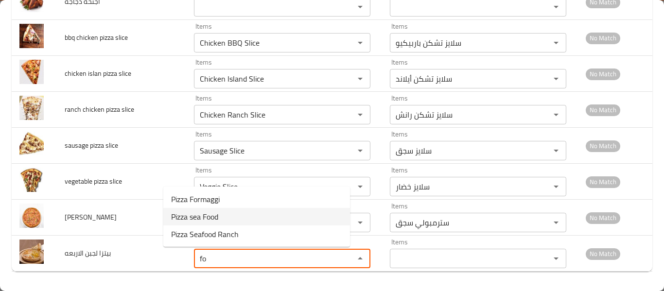
type الاربعه "f"
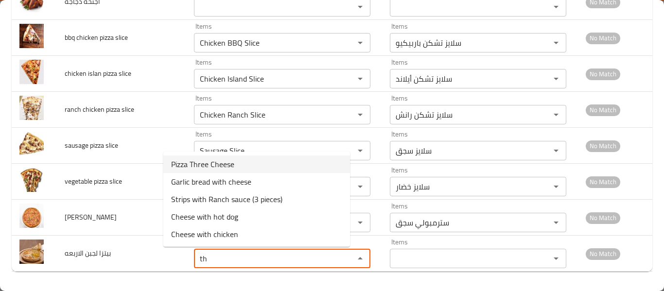
click at [221, 162] on span "Pizza Three Cheese" at bounding box center [202, 165] width 63 height 12
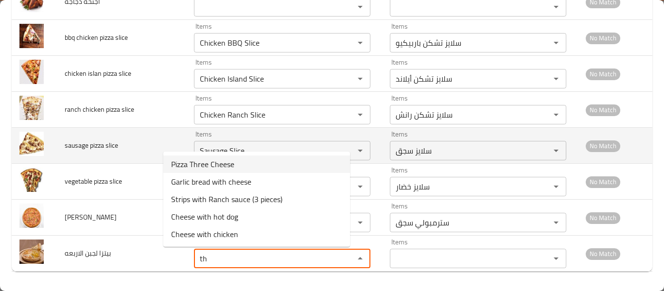
type الاربعه "Pizza Three Cheese"
type الاربعه-ar "بيتزا الجبن الثلاثة"
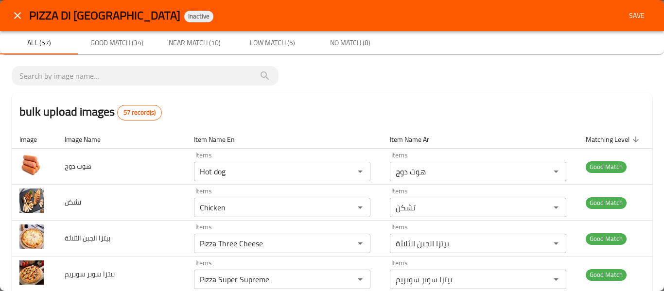
type الاربعه "Pizza Three Cheese"
click at [635, 15] on span "Save" at bounding box center [636, 16] width 23 height 12
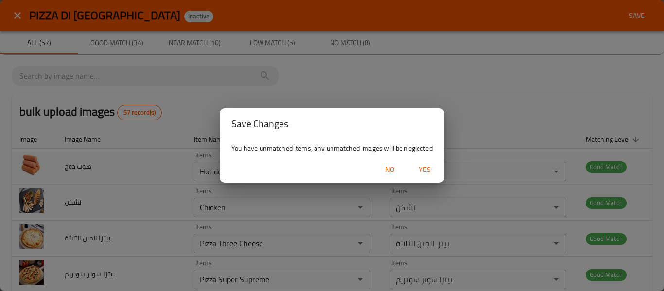
click at [423, 165] on span "Yes" at bounding box center [424, 170] width 23 height 12
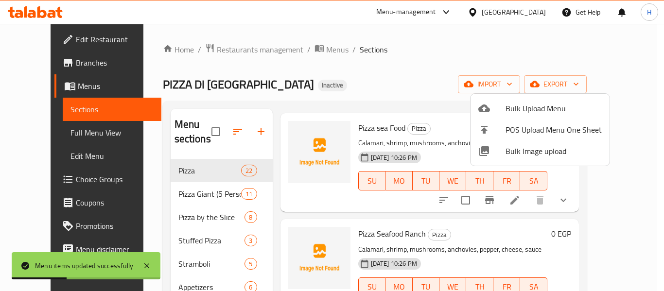
click at [111, 171] on div at bounding box center [332, 145] width 664 height 291
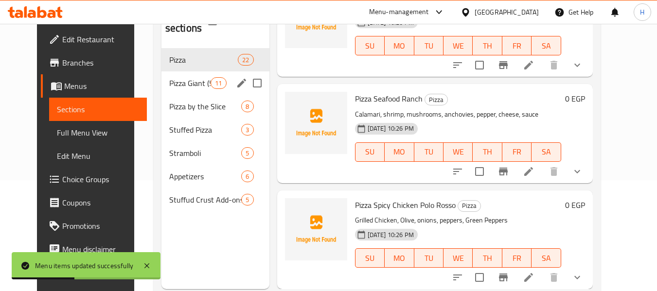
scroll to position [130, 0]
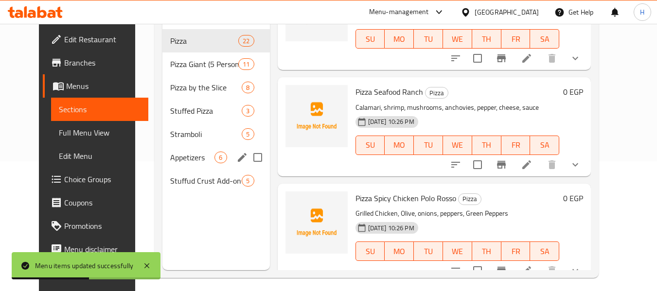
click at [167, 165] on div "Appetizers 6" at bounding box center [215, 157] width 107 height 23
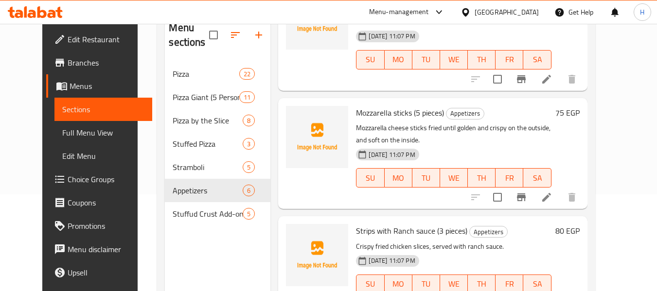
scroll to position [136, 0]
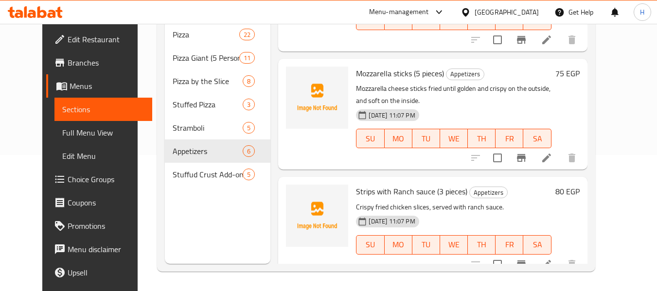
drag, startPoint x: 73, startPoint y: 135, endPoint x: 63, endPoint y: 141, distance: 12.3
click at [73, 135] on span "Full Menu View" at bounding box center [103, 133] width 82 height 12
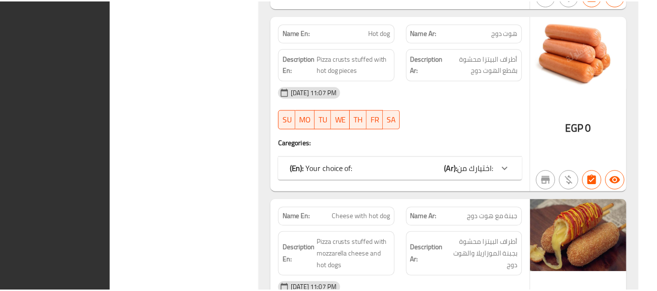
scroll to position [10033, 0]
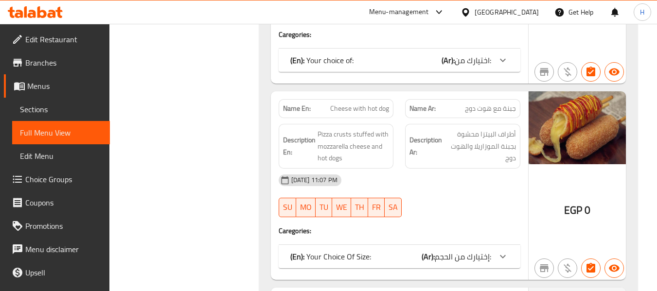
click at [27, 42] on span "Edit Restaurant" at bounding box center [63, 40] width 77 height 12
